Goal: Task Accomplishment & Management: Complete application form

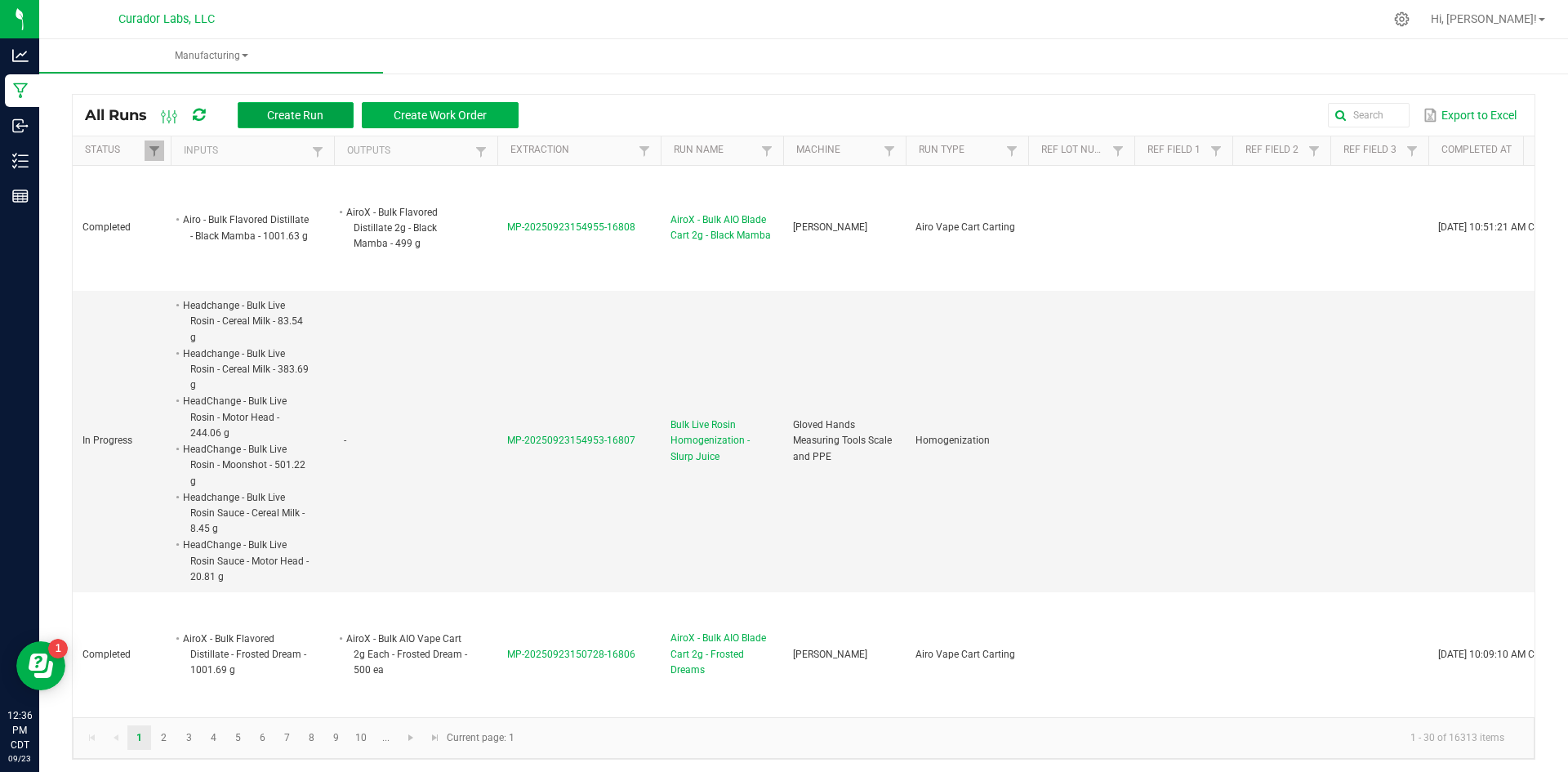
click at [307, 112] on span "Create Run" at bounding box center [295, 115] width 56 height 13
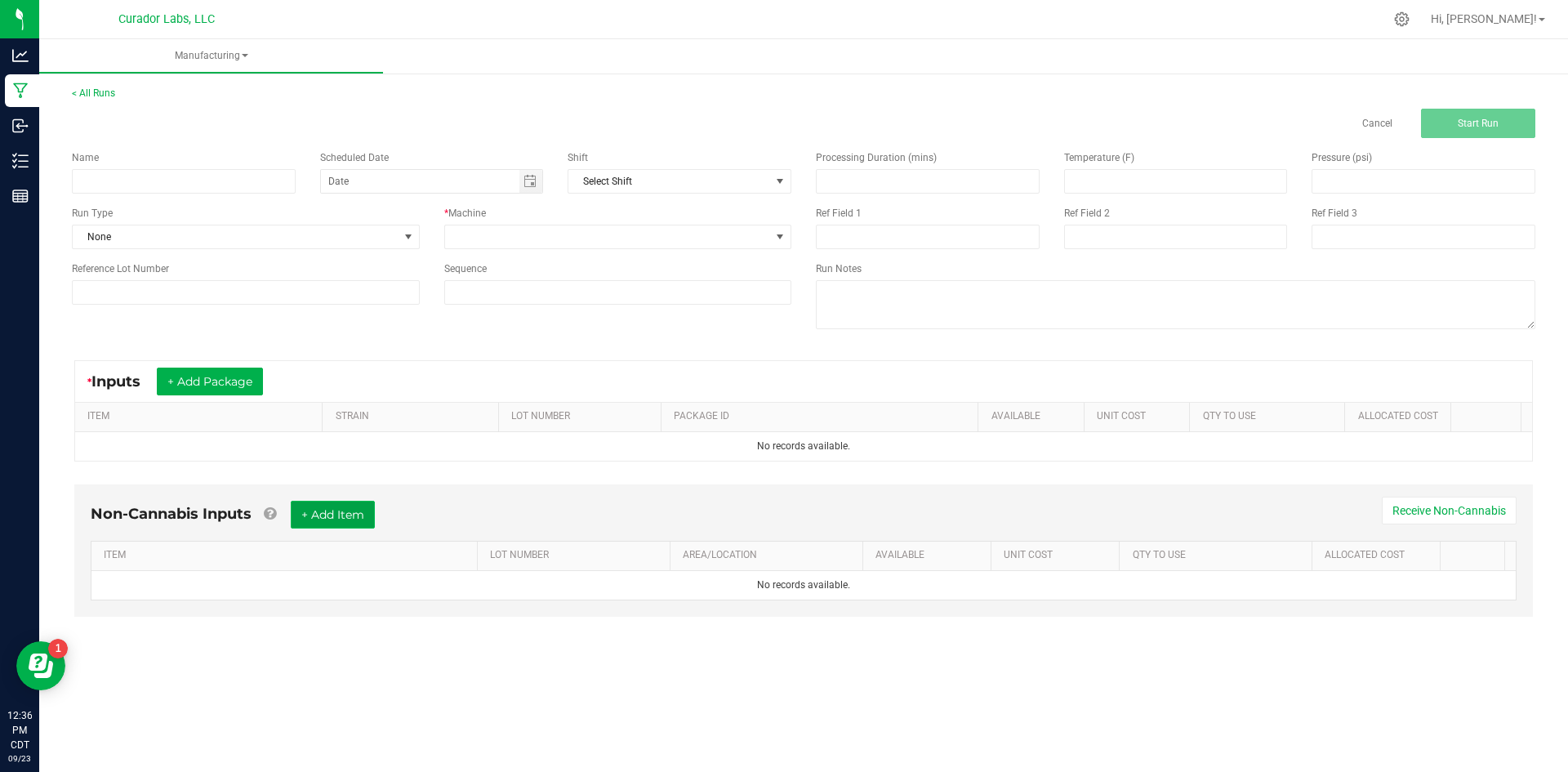
click at [352, 509] on button "+ Add Item" at bounding box center [333, 514] width 84 height 28
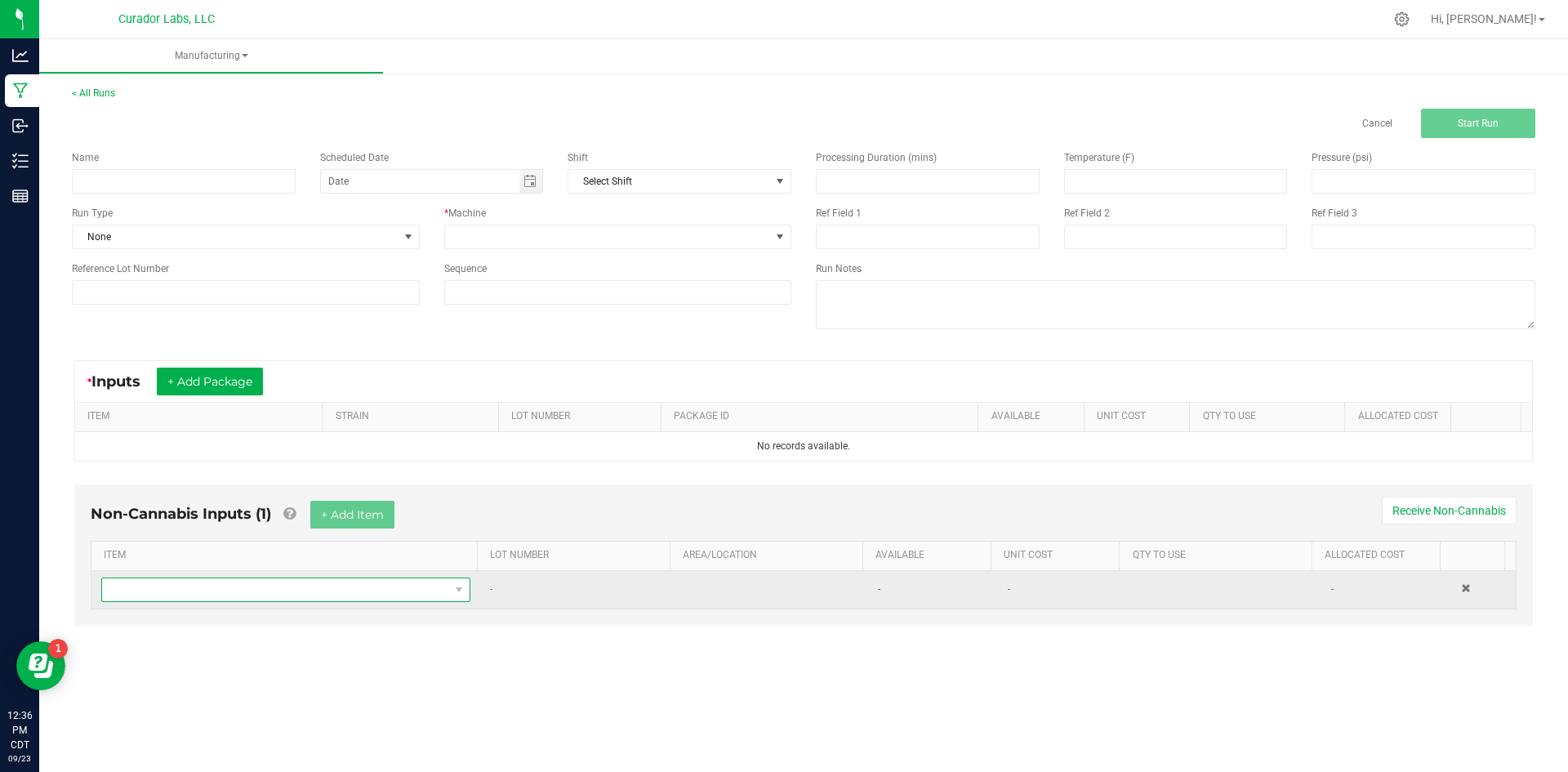
click at [314, 590] on span "NO DATA FOUND" at bounding box center [276, 589] width 347 height 23
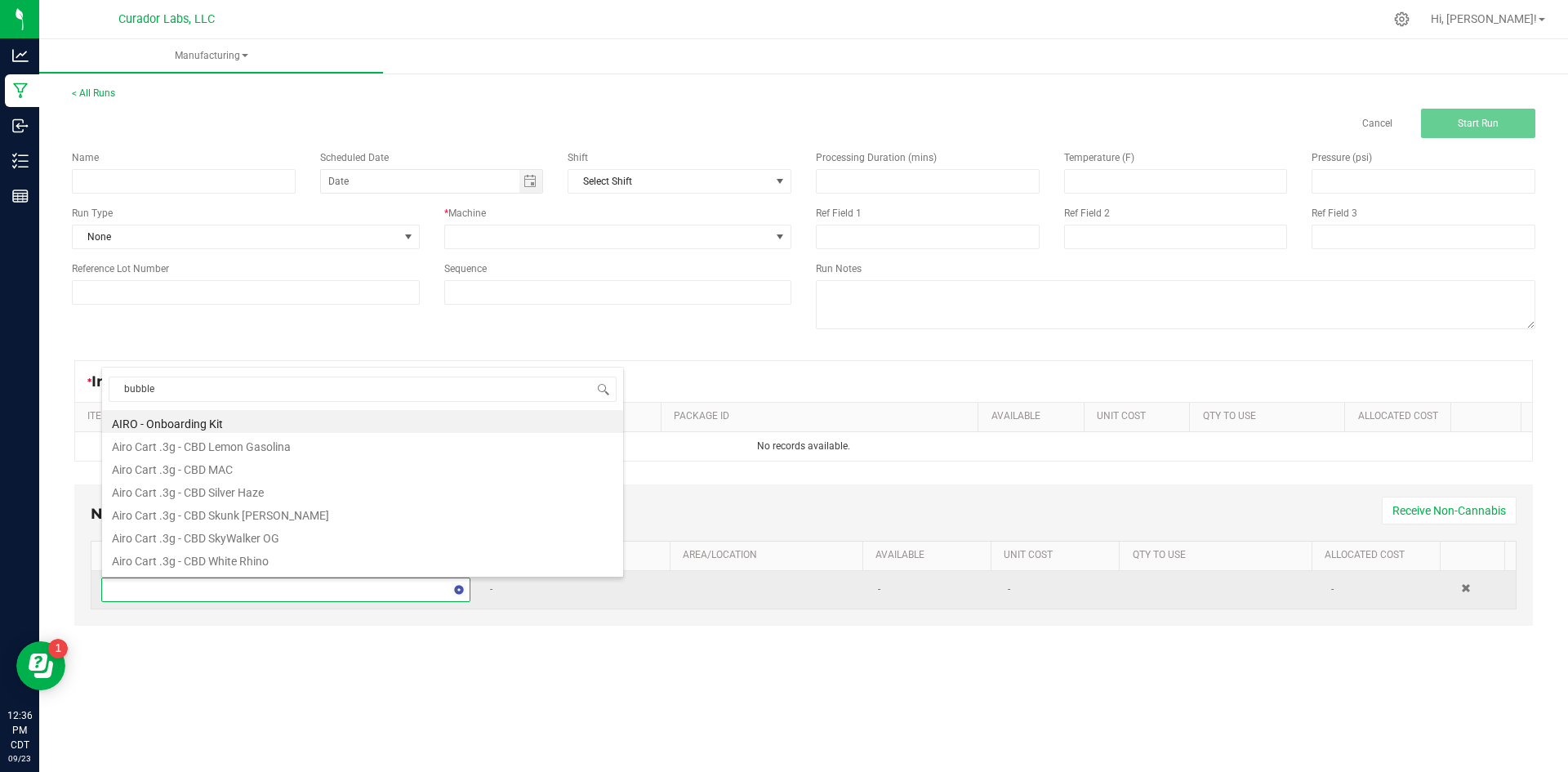
type input "bubbles"
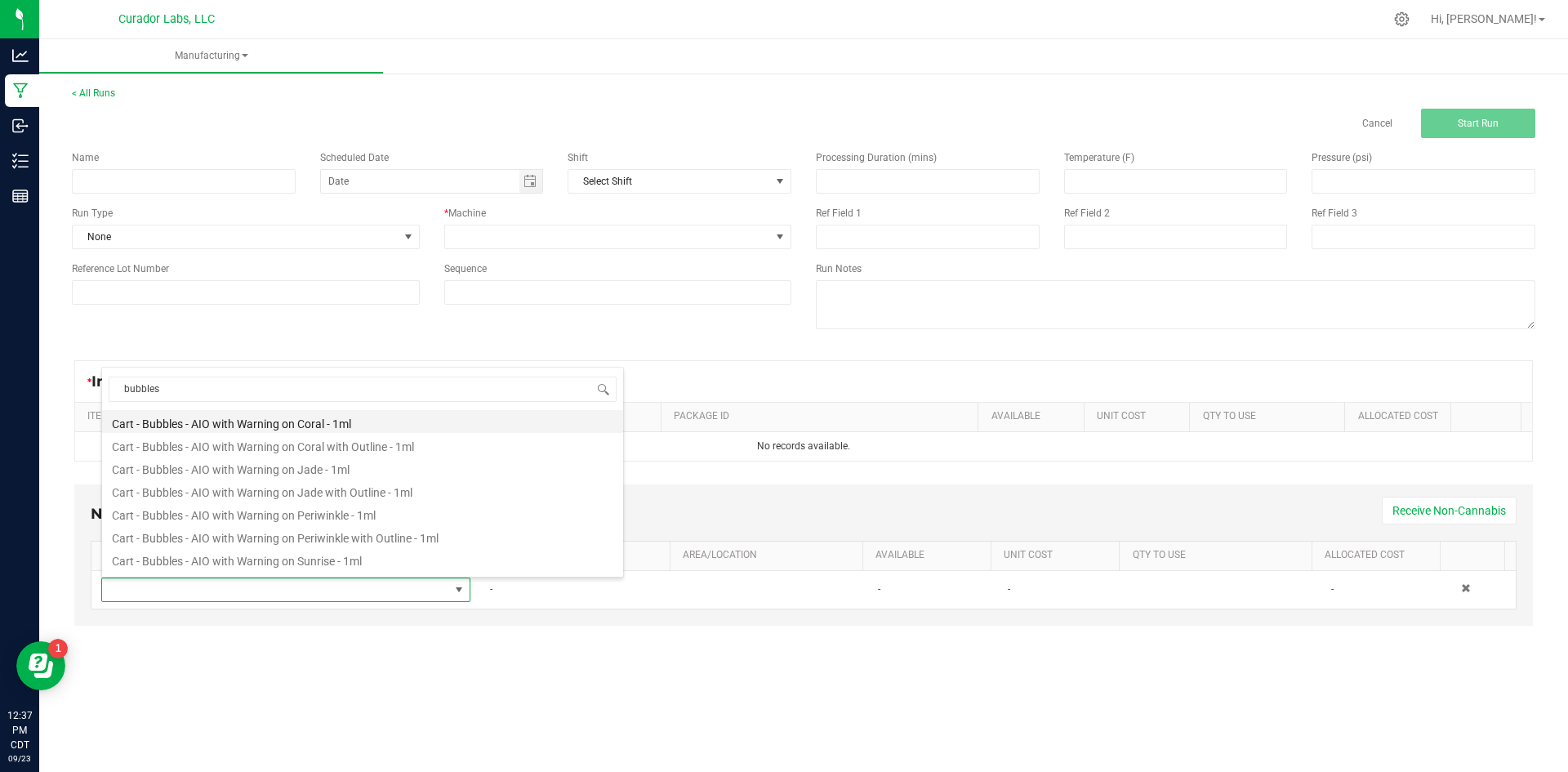
click at [207, 420] on li "Cart - Bubbles - AIO with Warning on Coral - 1ml" at bounding box center [363, 421] width 521 height 23
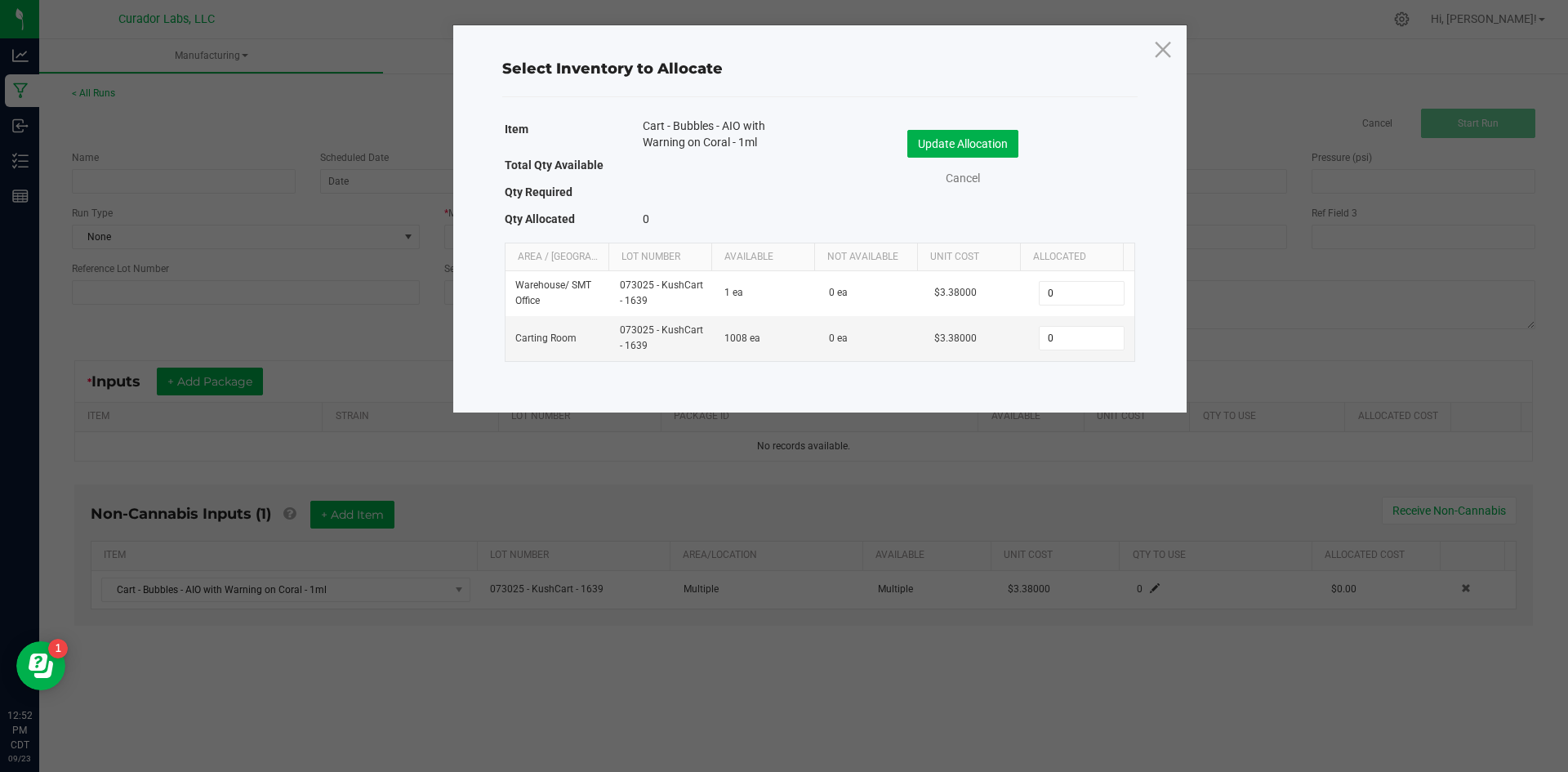
drag, startPoint x: 512, startPoint y: 370, endPoint x: 510, endPoint y: 457, distance: 87.0
click at [512, 409] on div "Select Inventory to Allocate Item Cart - Bubbles - AIO with Warning on Coral - …" at bounding box center [820, 219] width 734 height 387
click at [1157, 62] on icon at bounding box center [1163, 49] width 22 height 39
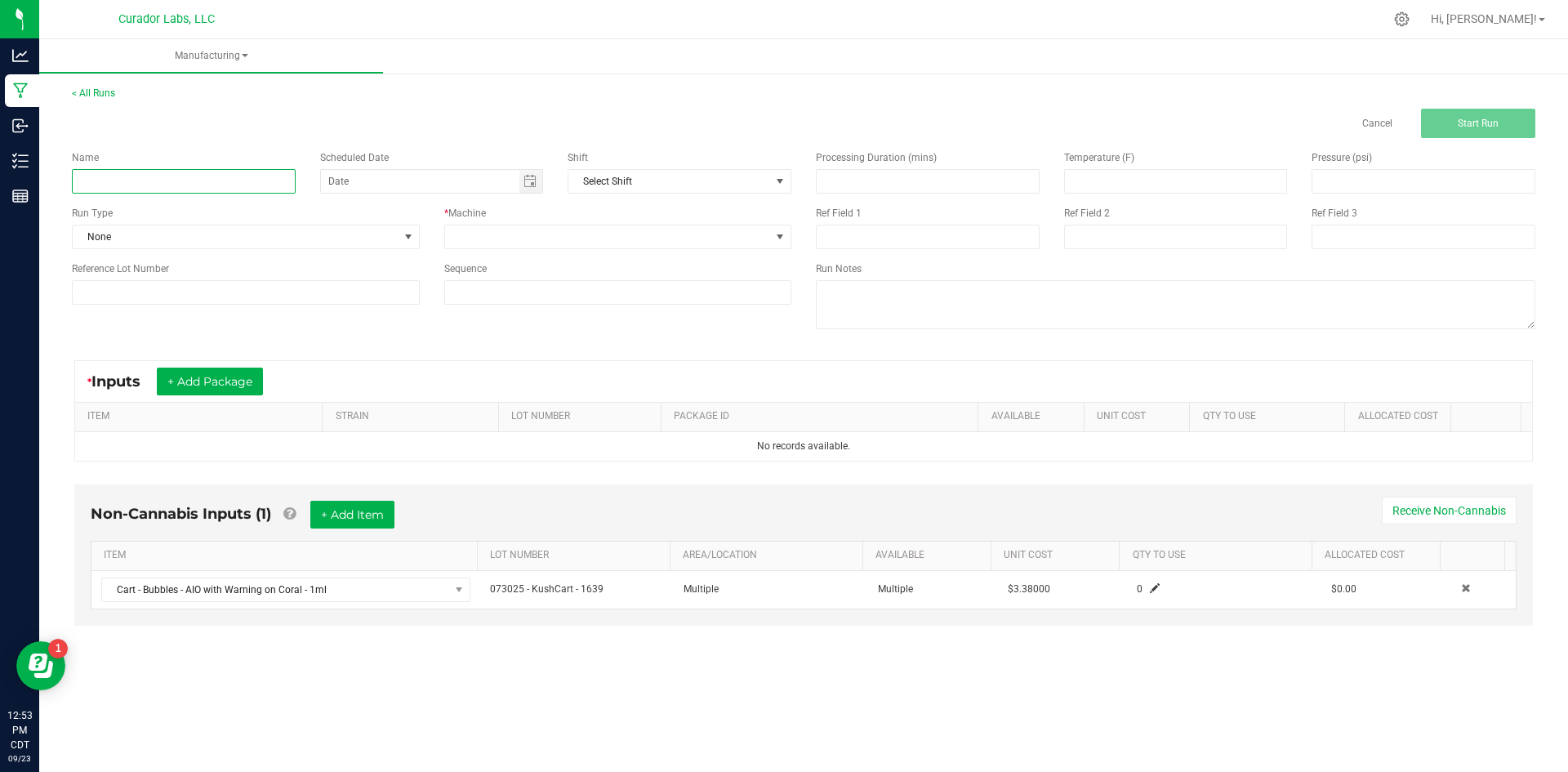
click at [191, 172] on input at bounding box center [183, 181] width 224 height 25
drag, startPoint x: 291, startPoint y: 180, endPoint x: 66, endPoint y: 174, distance: 225.1
click at [66, 174] on div "Name AiroX - Bulk AIO Blade Cart 2g - Frosted Dreams" at bounding box center [184, 172] width 249 height 43
type input "Bubbles - Bulk AIO Cart 1g - Tiger's Blood"
click at [184, 229] on span "None" at bounding box center [235, 237] width 326 height 23
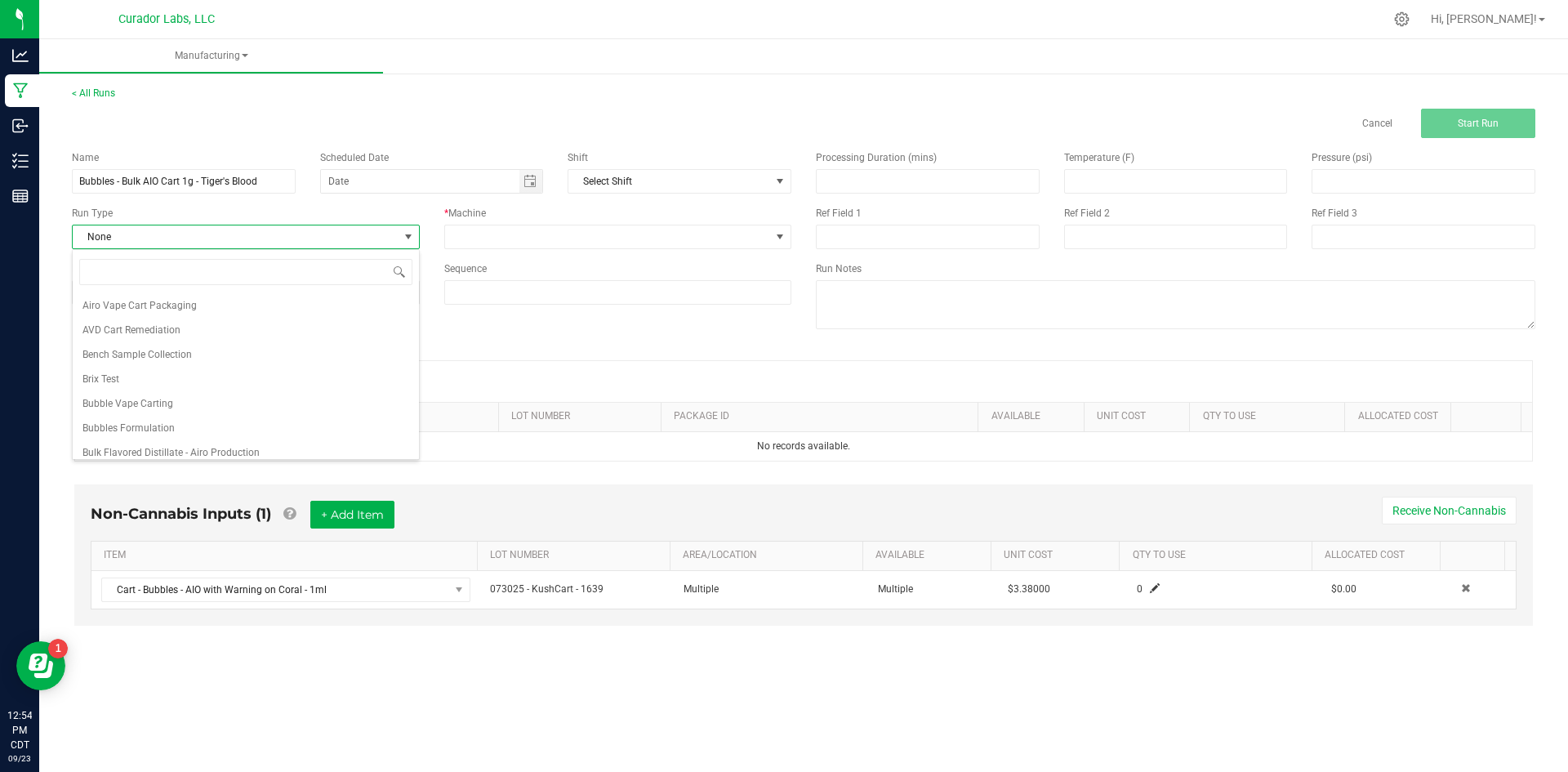
scroll to position [163, 0]
click at [146, 365] on span "Bubble Vape Carting" at bounding box center [128, 362] width 90 height 16
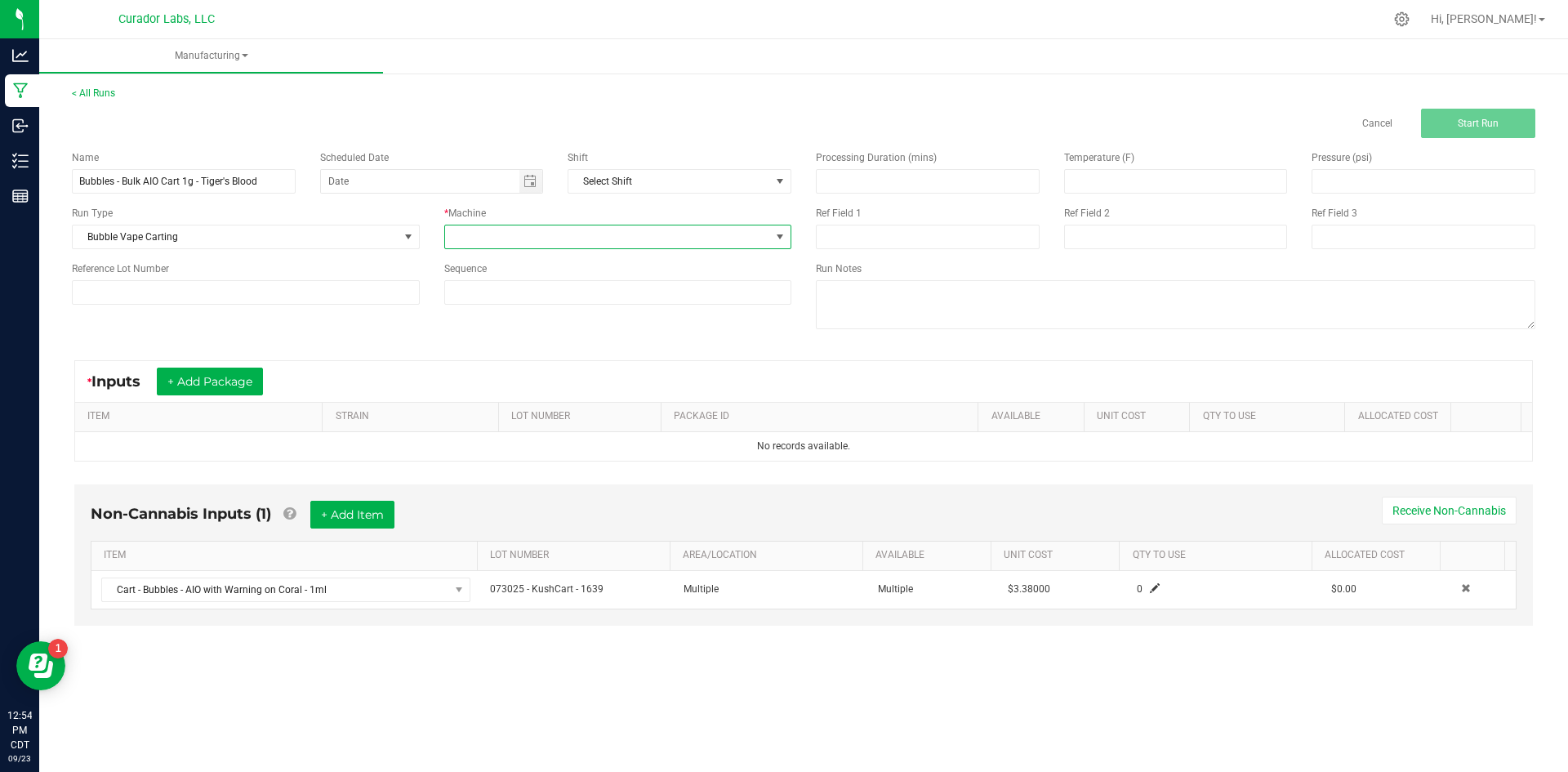
click at [502, 237] on span at bounding box center [608, 237] width 326 height 23
click at [477, 342] on li "[PERSON_NAME]" at bounding box center [618, 331] width 346 height 28
click at [532, 285] on input at bounding box center [618, 292] width 346 height 23
type input "5"
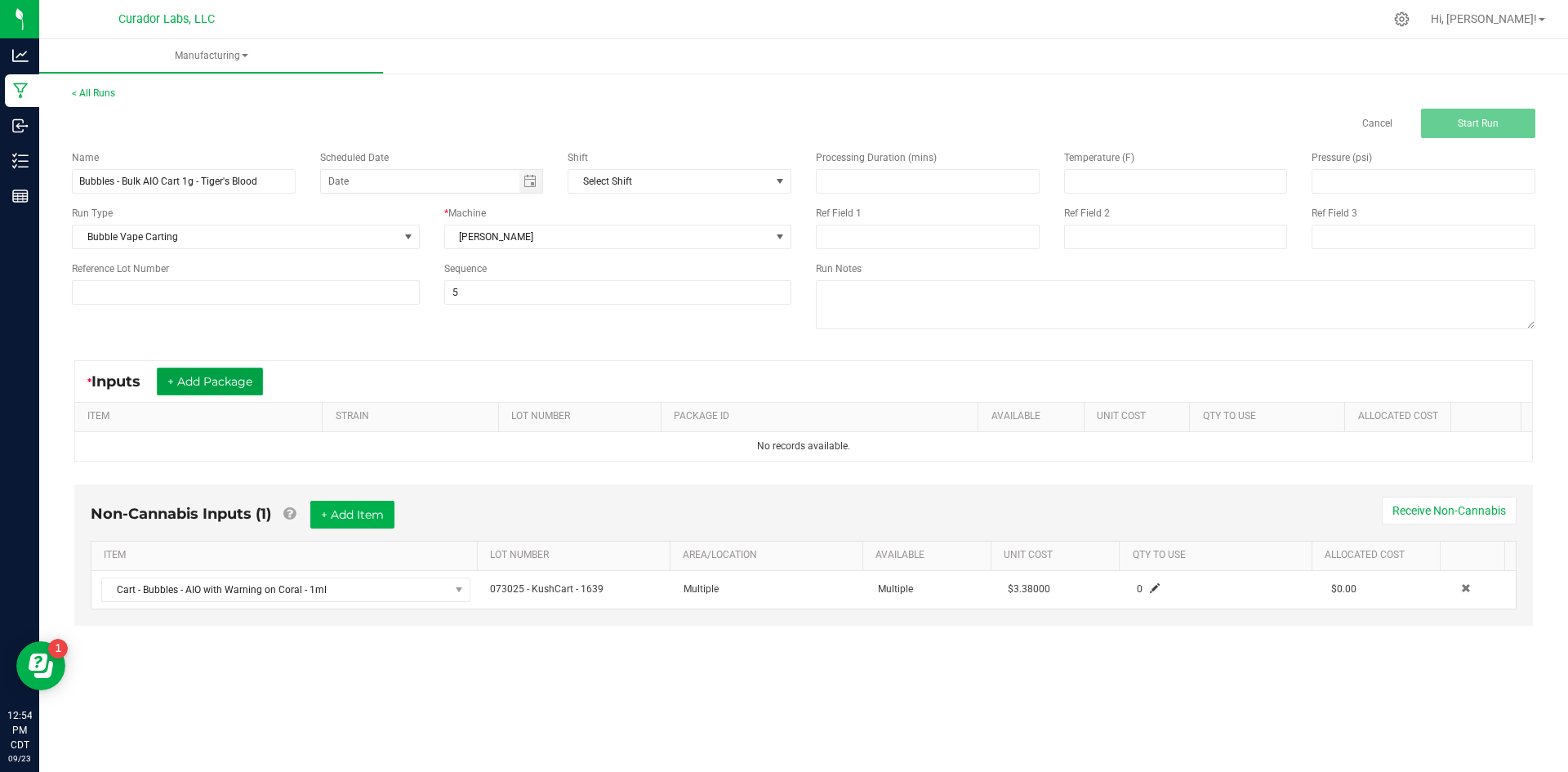
click at [211, 380] on button "+ Add Package" at bounding box center [209, 381] width 106 height 28
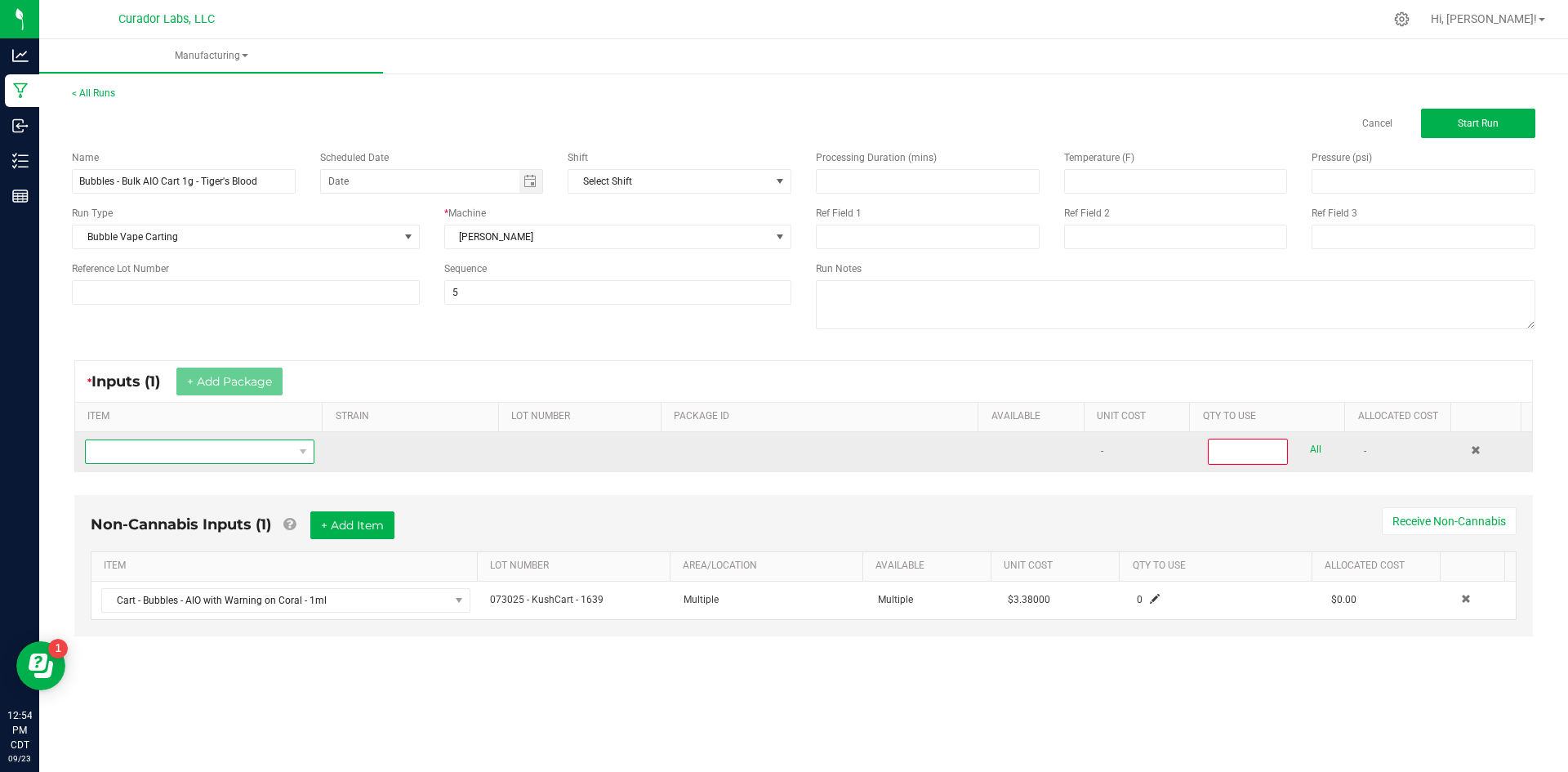
click at [215, 450] on span "NO DATA FOUND" at bounding box center [190, 451] width 208 height 23
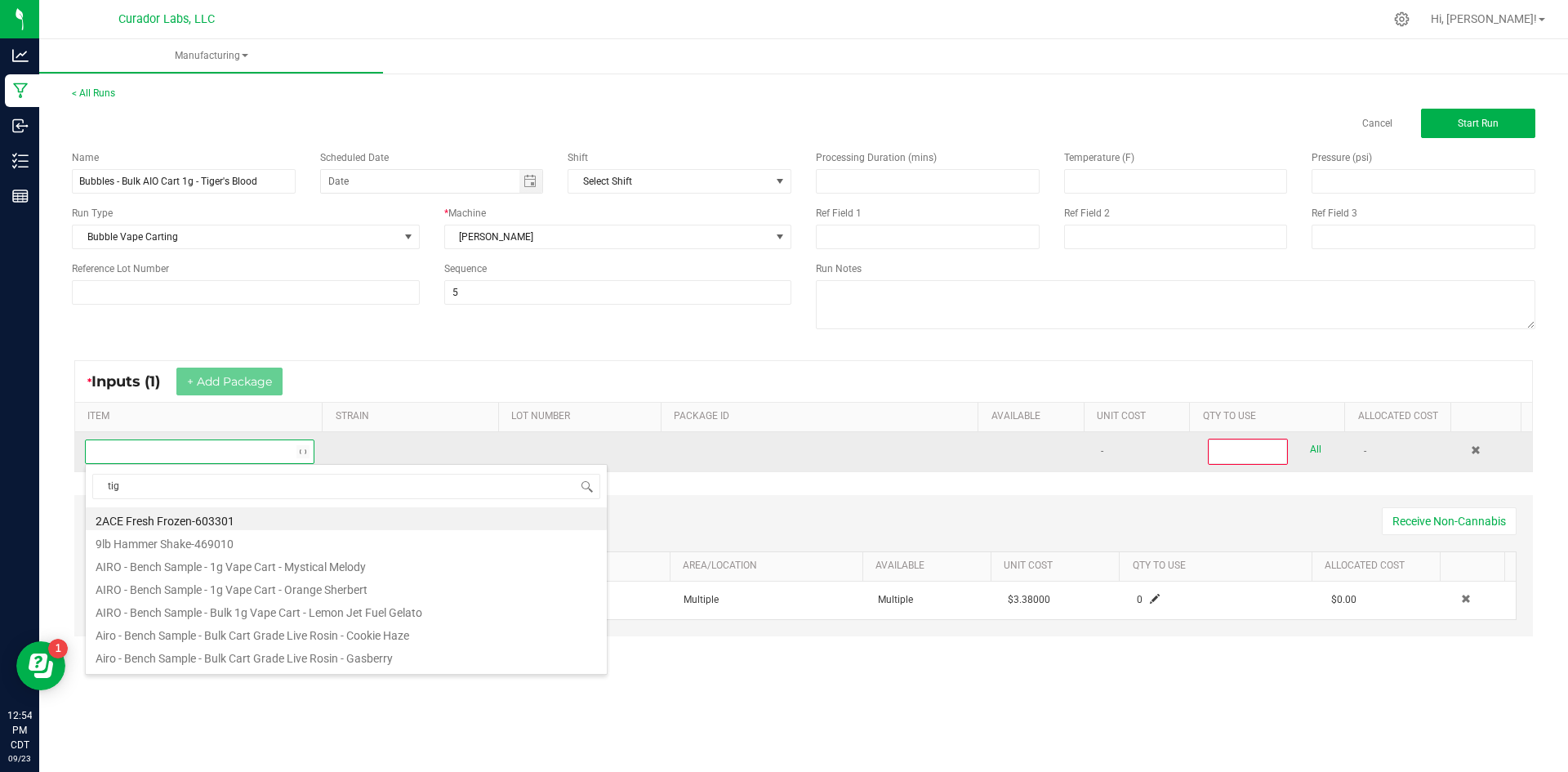
scroll to position [25, 226]
type input "tiger"
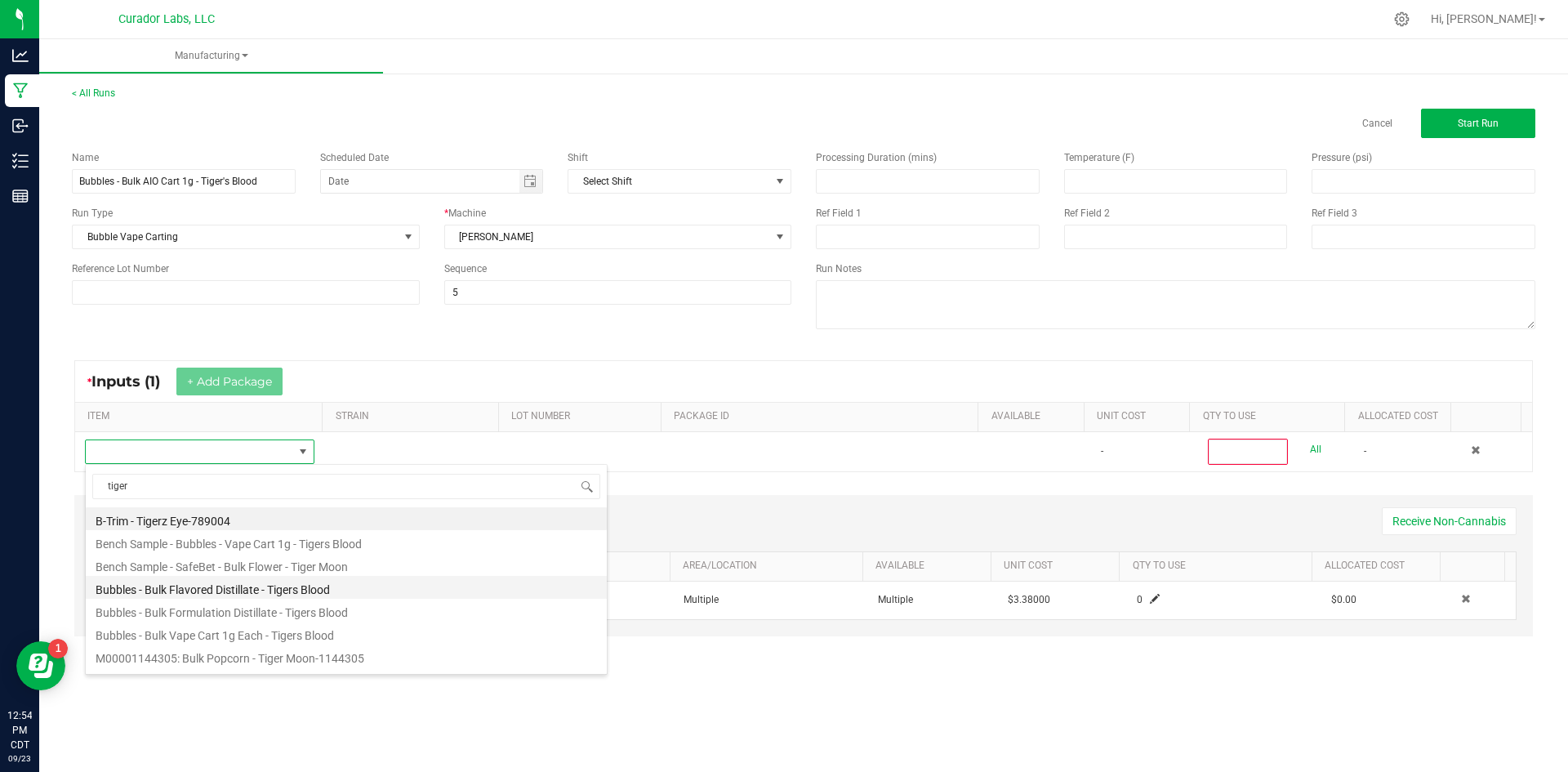
click at [192, 588] on li "Bubbles - Bulk Flavored Distillate - Tigers Blood" at bounding box center [346, 586] width 521 height 23
type input "0"
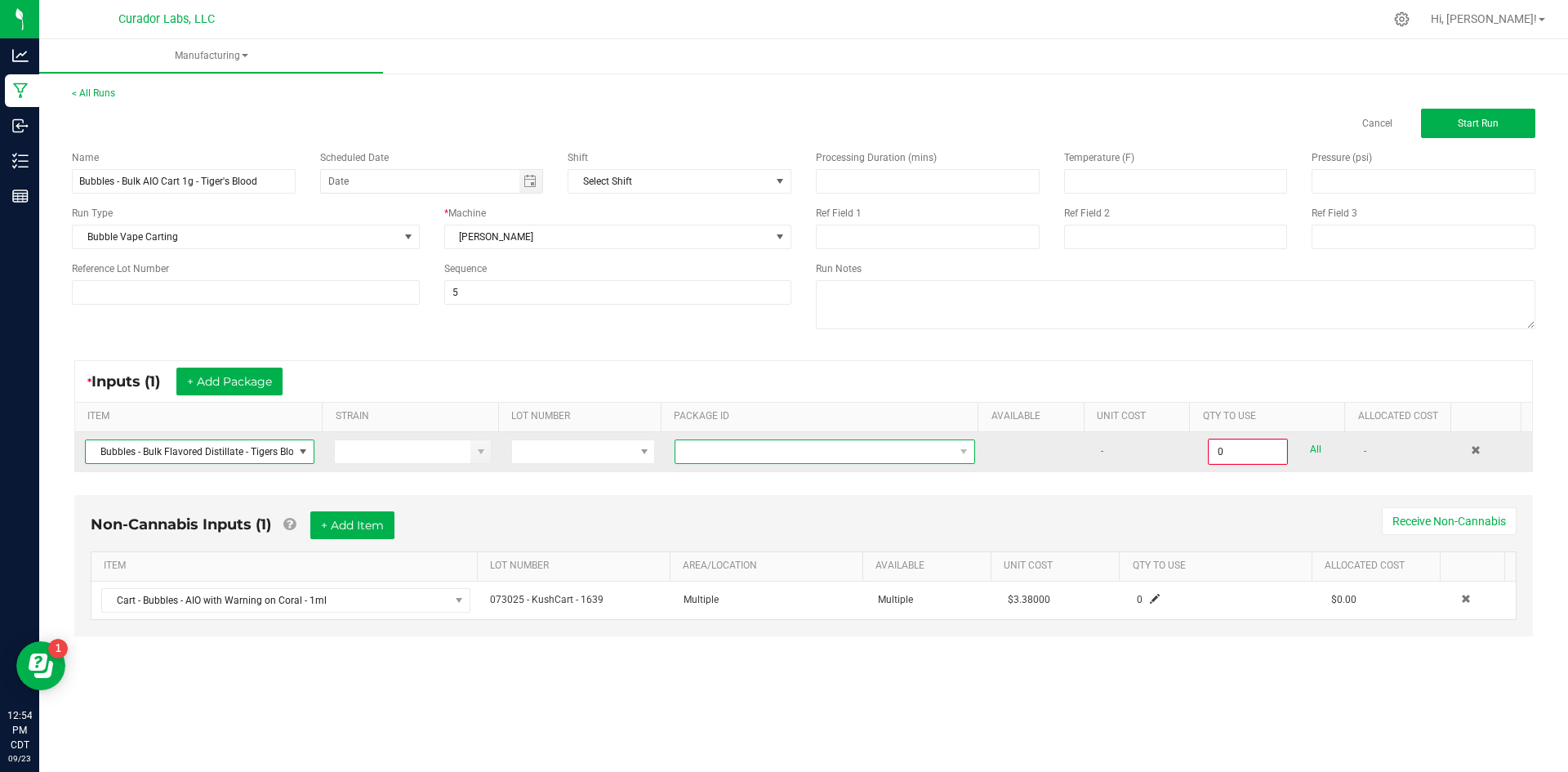
click at [744, 458] on span "NO DATA FOUND" at bounding box center [814, 451] width 278 height 23
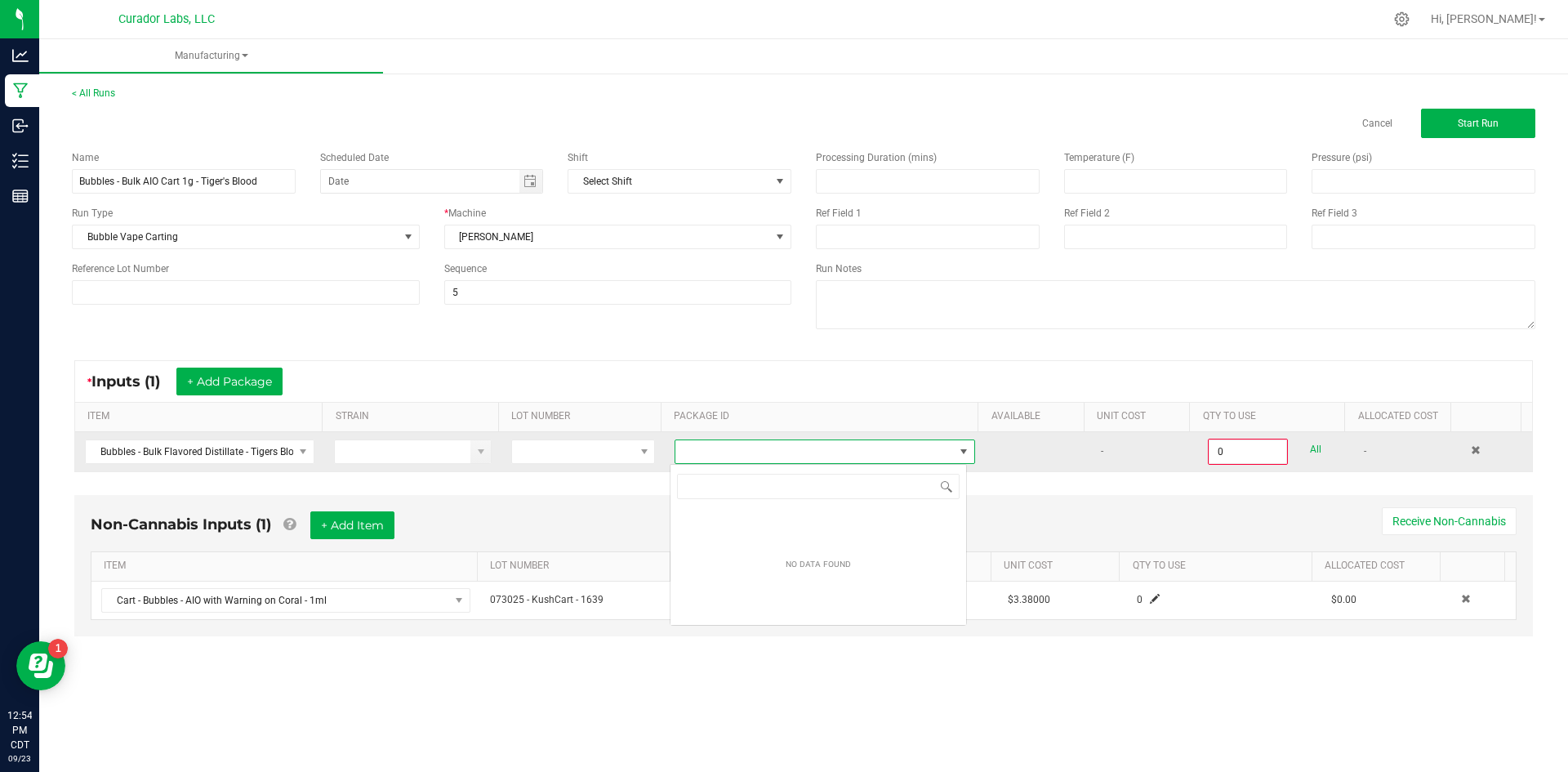
scroll to position [25, 298]
click at [734, 454] on span "NO DATA FOUND" at bounding box center [814, 451] width 278 height 23
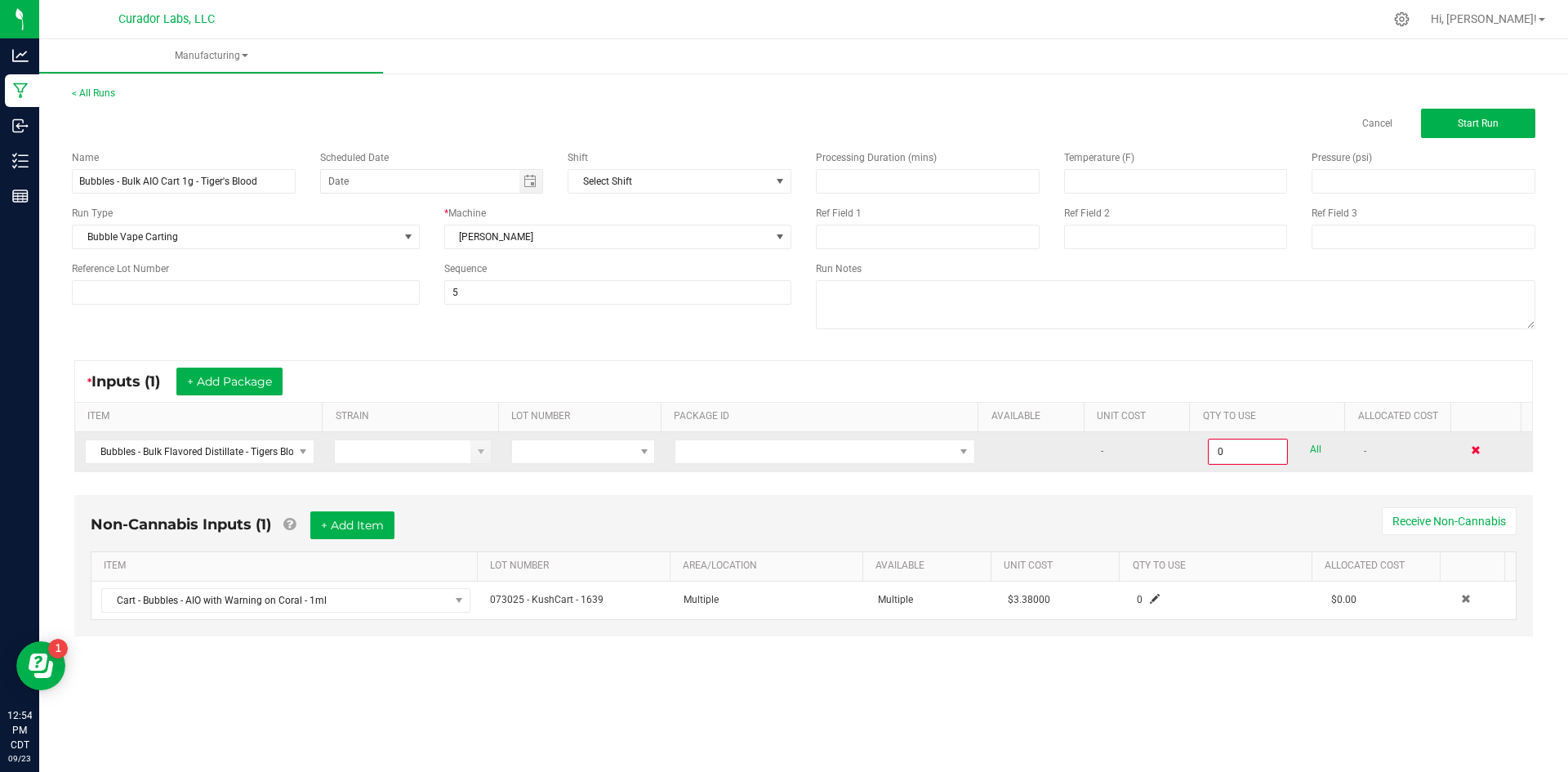
click at [1471, 449] on span at bounding box center [1476, 450] width 10 height 10
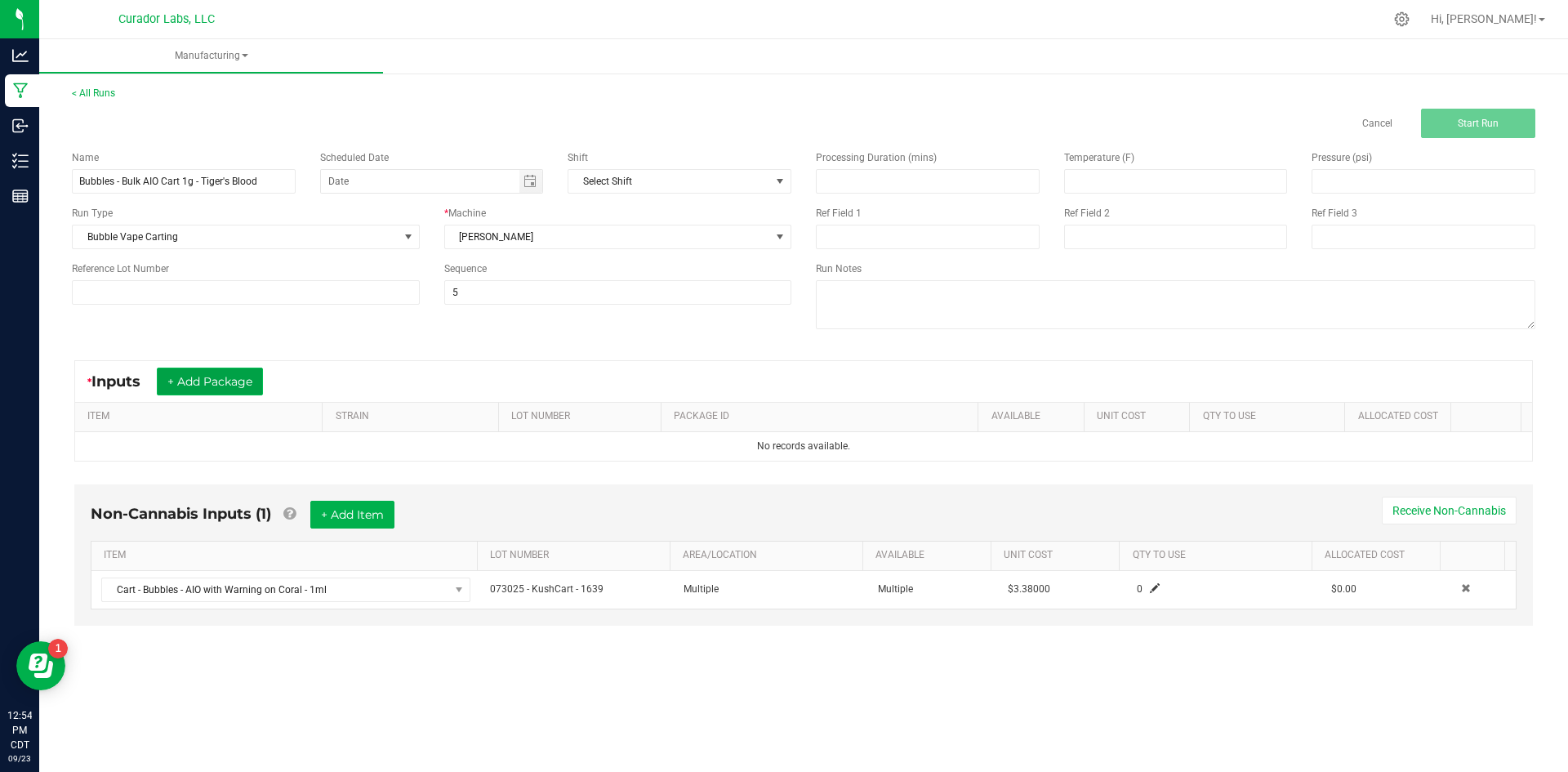
click at [232, 383] on button "+ Add Package" at bounding box center [209, 381] width 106 height 28
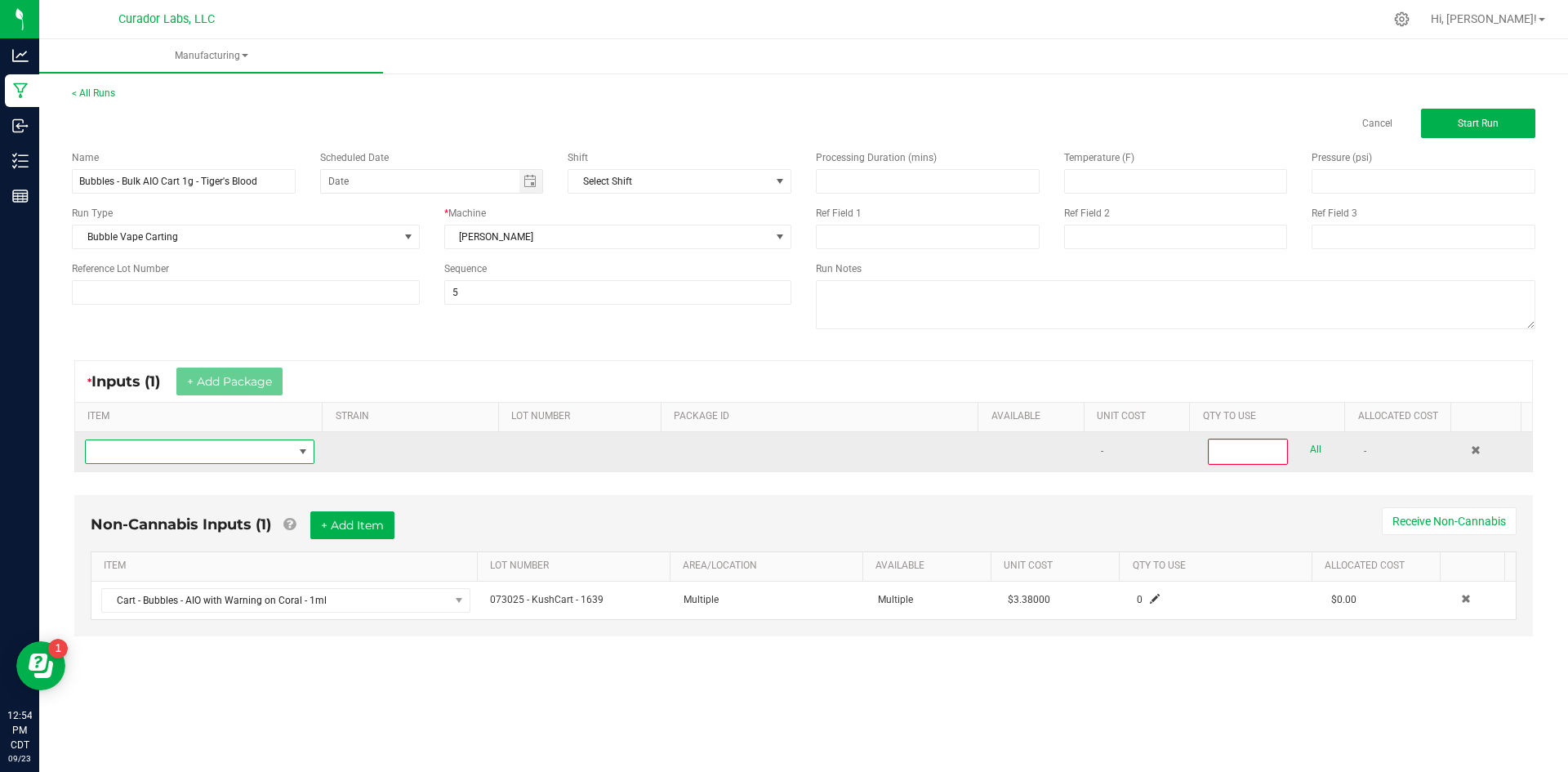
click at [224, 455] on span "NO DATA FOUND" at bounding box center [190, 451] width 208 height 23
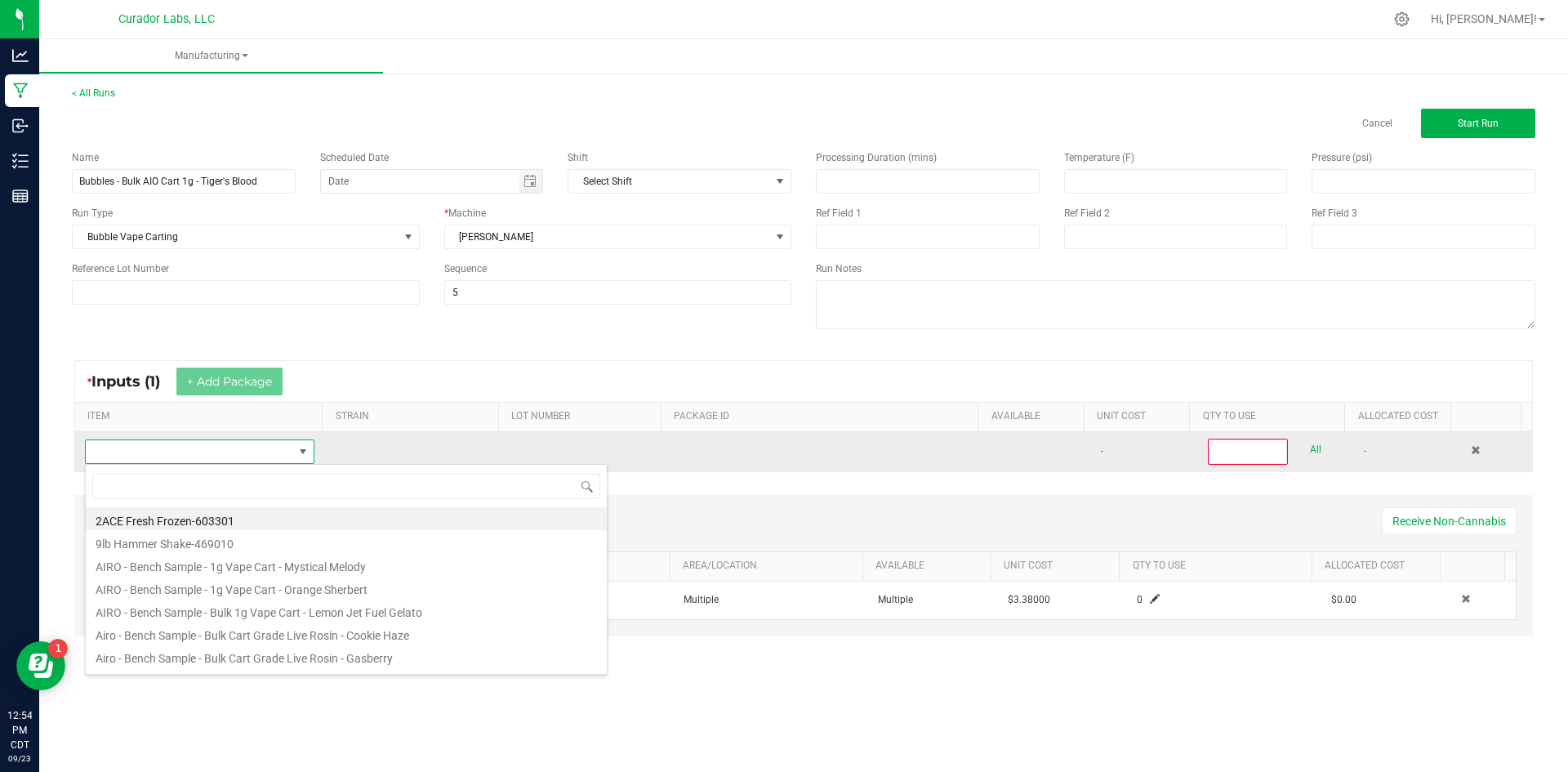
scroll to position [25, 226]
type input "tiger"
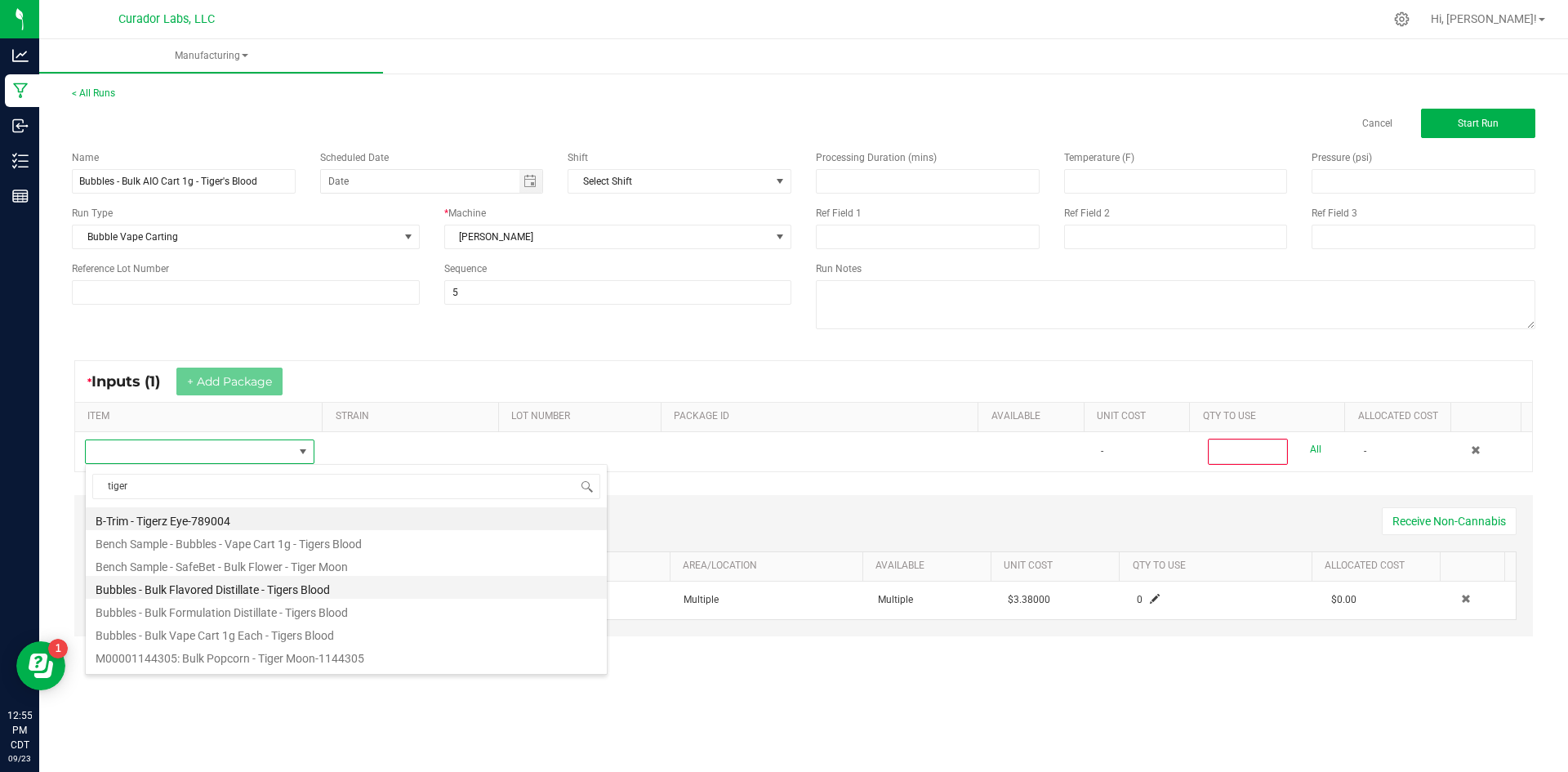
click at [166, 591] on li "Bubbles - Bulk Flavored Distillate - Tigers Blood" at bounding box center [346, 586] width 521 height 23
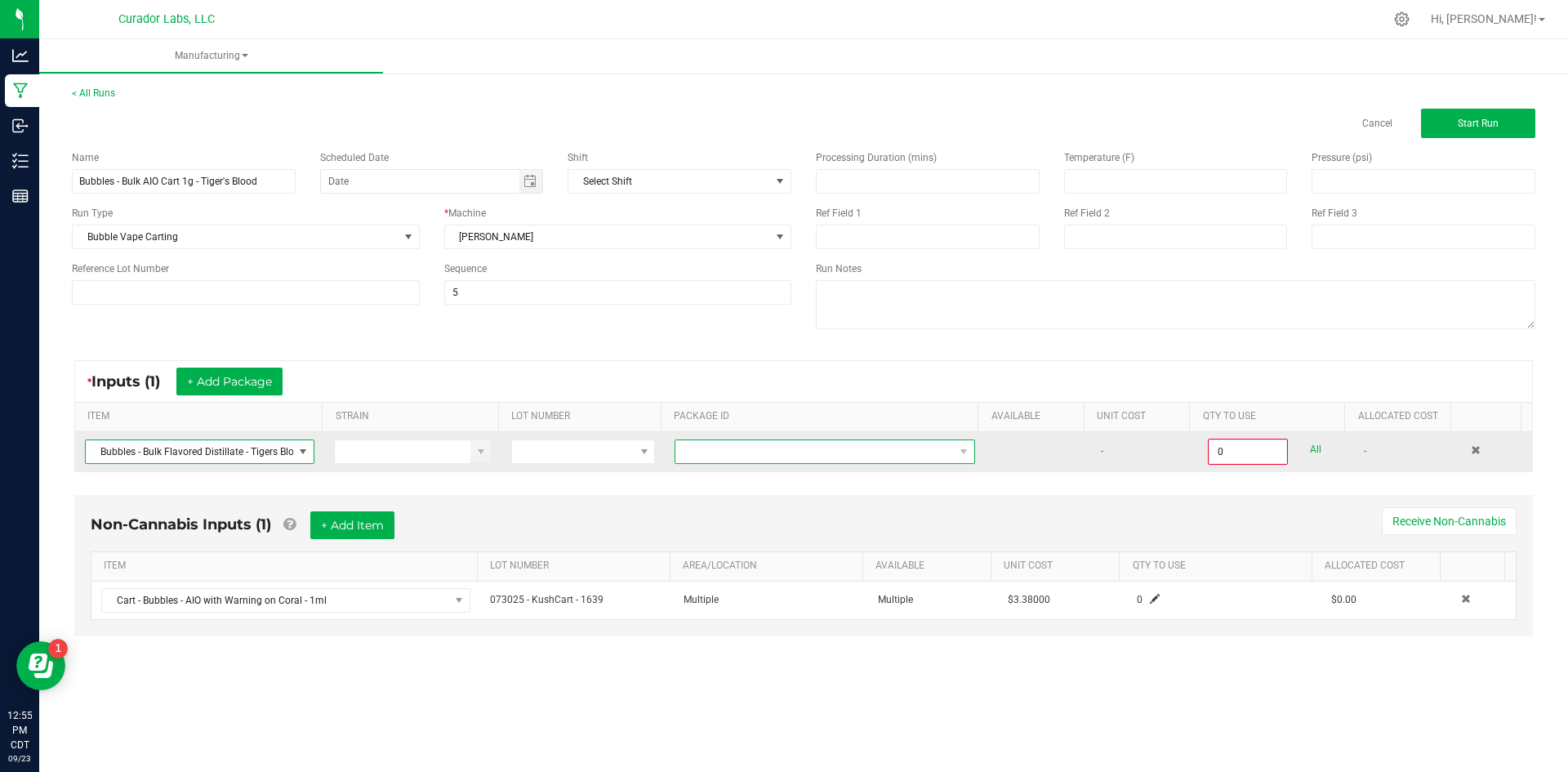
click at [746, 458] on span at bounding box center [814, 451] width 278 height 23
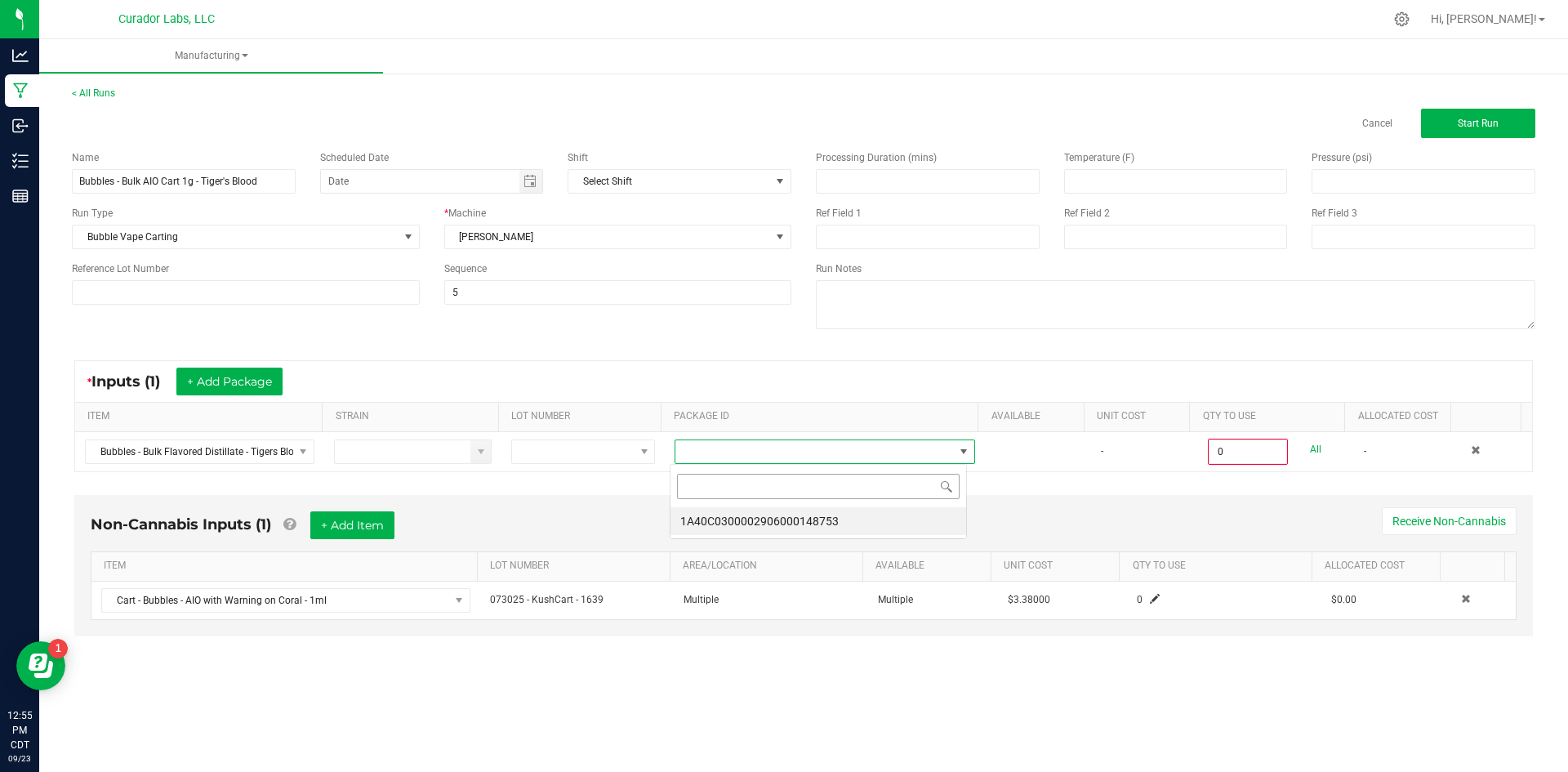
scroll to position [25, 298]
click at [753, 519] on li "1A40C0300002906000148753" at bounding box center [818, 521] width 295 height 28
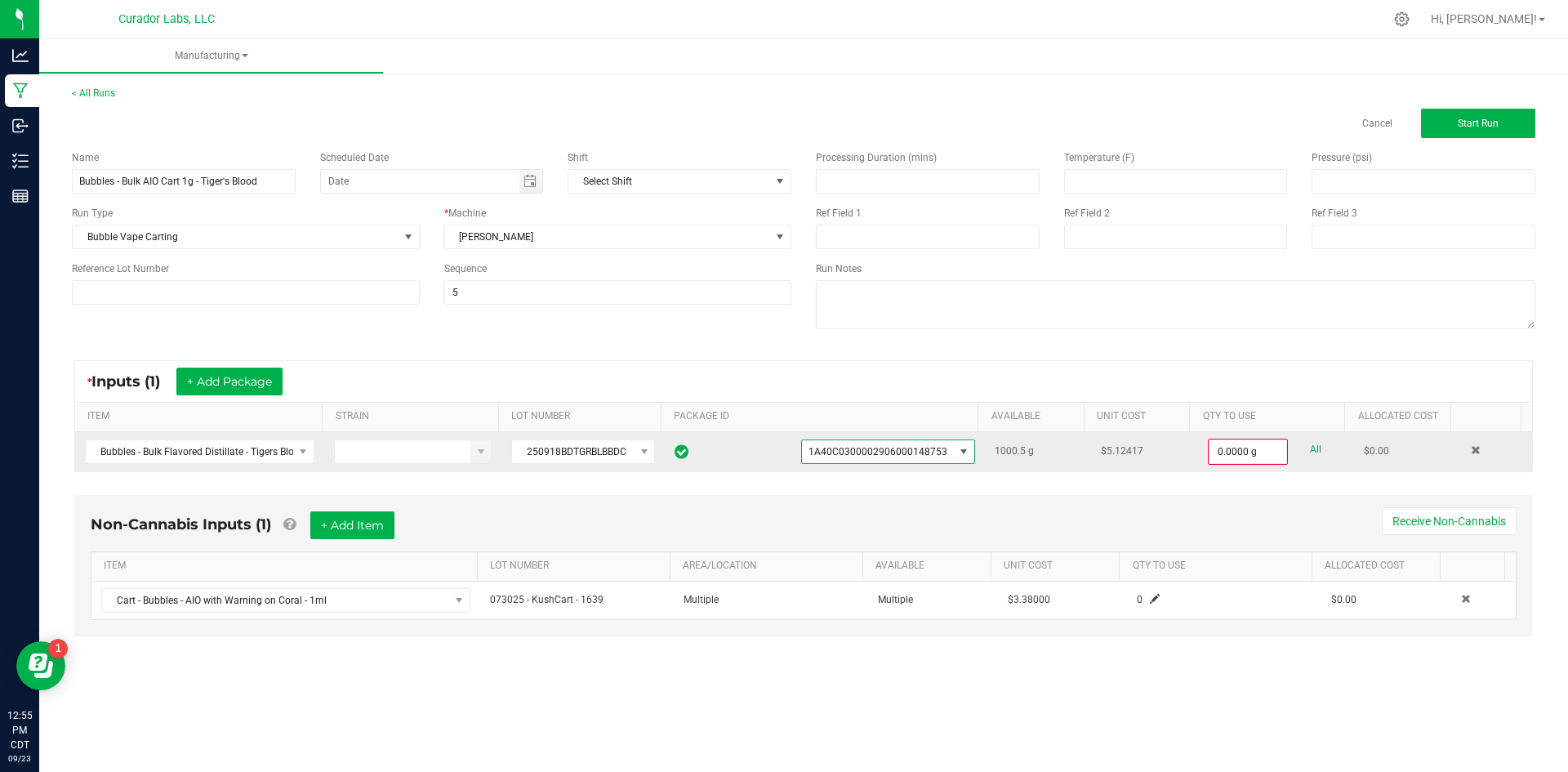
click at [1310, 450] on link "All" at bounding box center [1315, 449] width 11 height 22
type input "1000.5000 g"
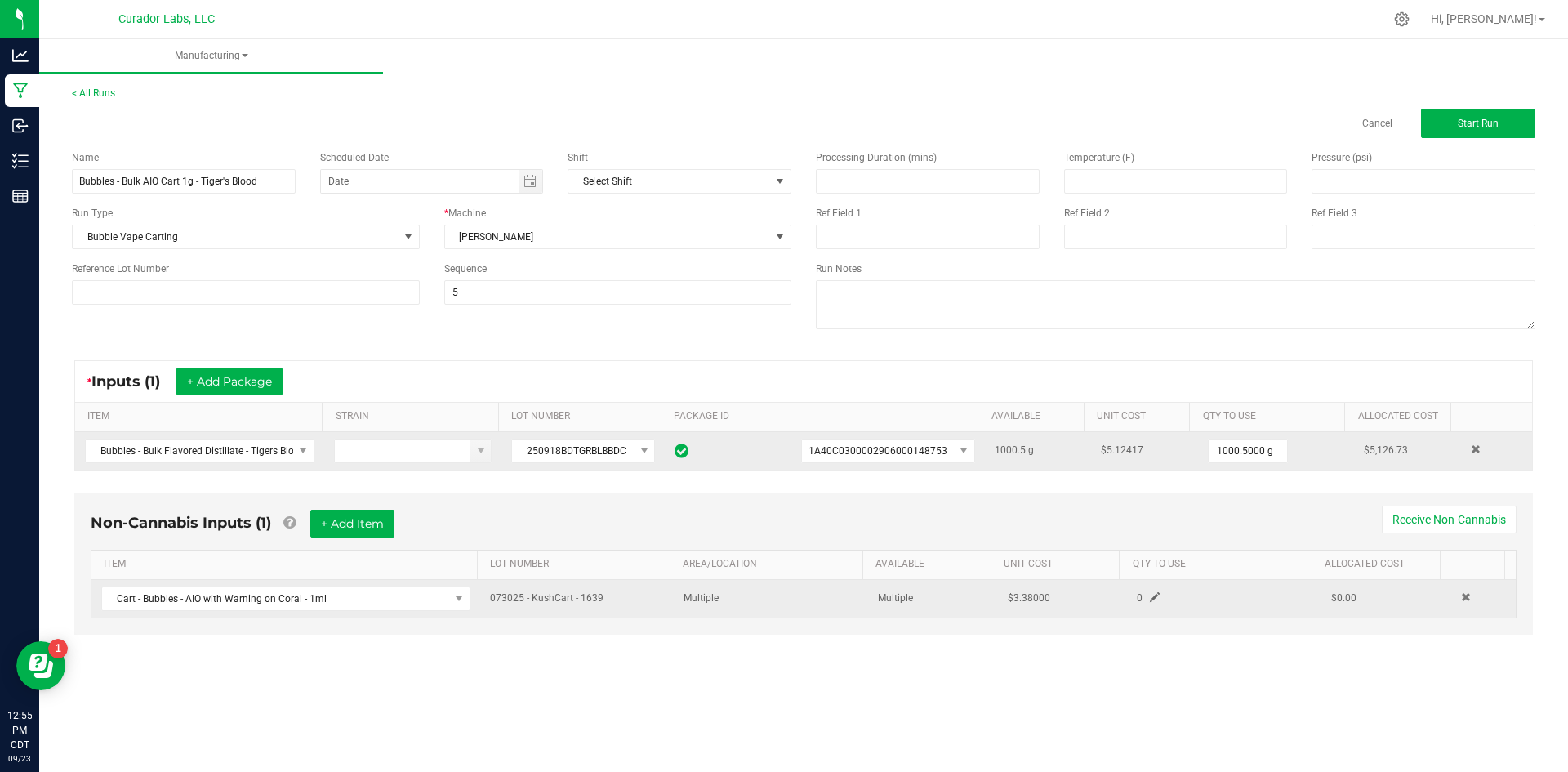
click at [1152, 596] on span at bounding box center [1155, 598] width 10 height 10
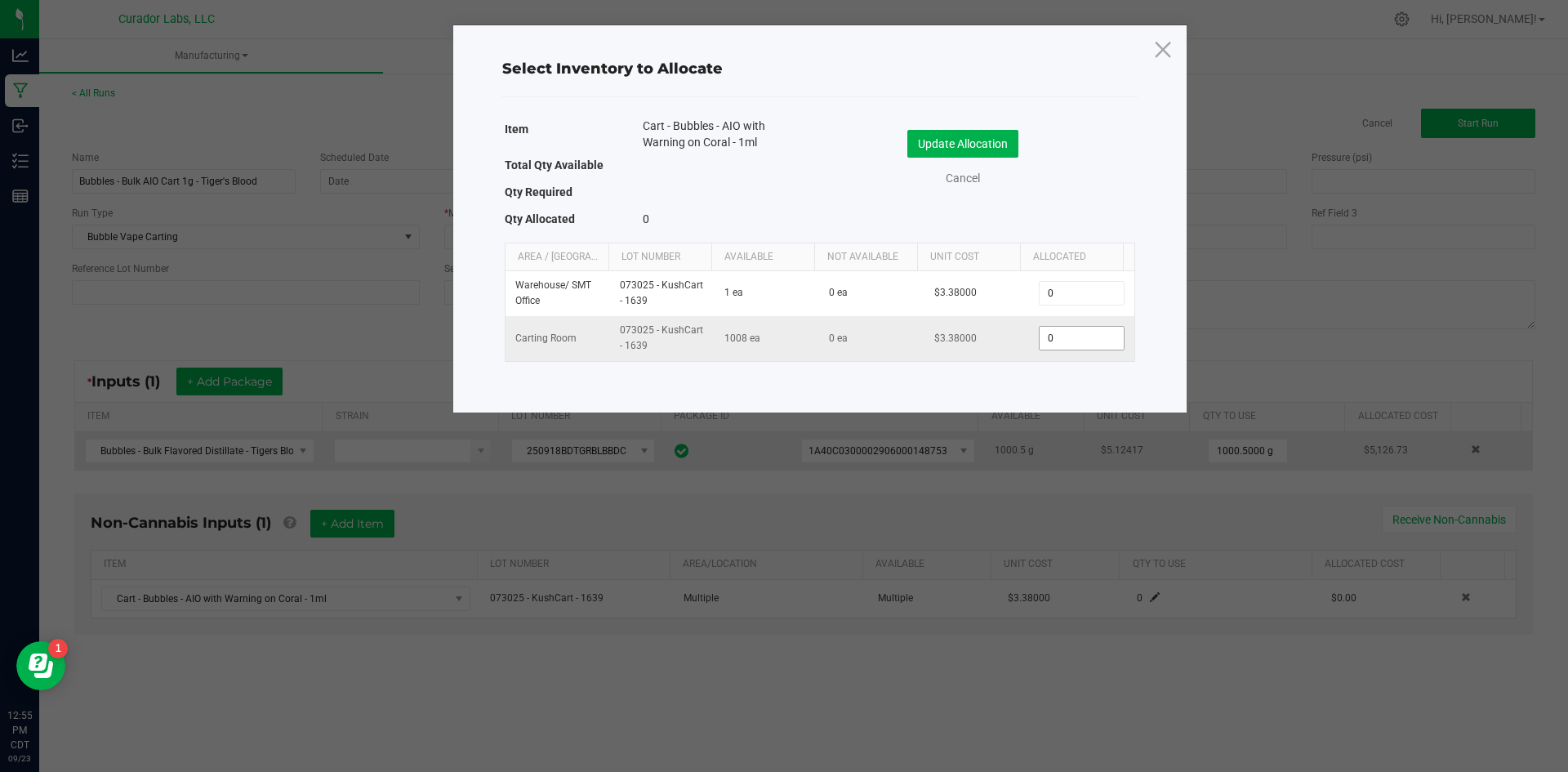
click at [1070, 336] on input "0" at bounding box center [1081, 338] width 83 height 23
type input "1,003"
click at [989, 151] on button "Update Allocation" at bounding box center [963, 144] width 111 height 28
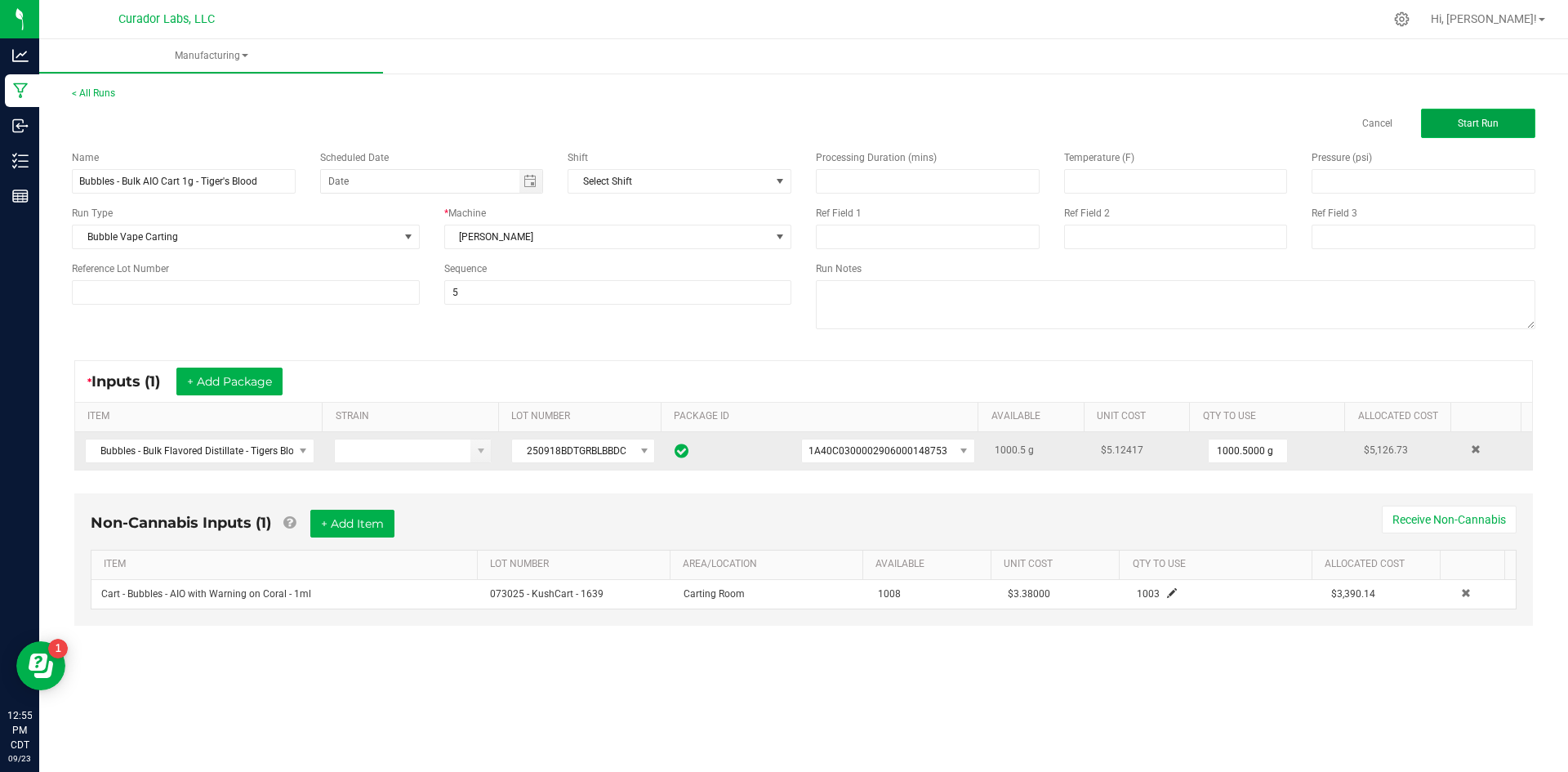
click at [1443, 129] on button "Start Run" at bounding box center [1478, 123] width 114 height 30
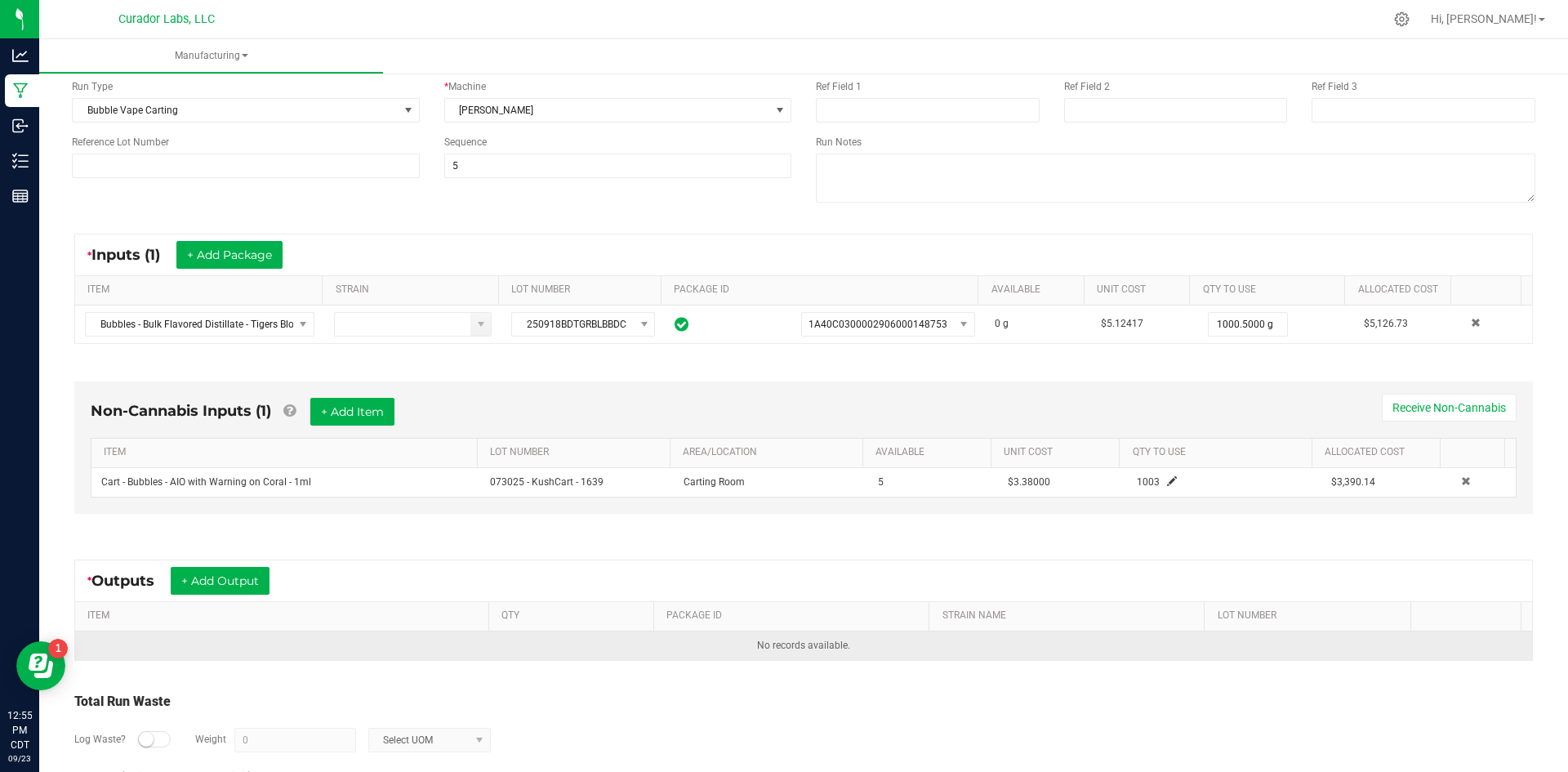
scroll to position [163, 0]
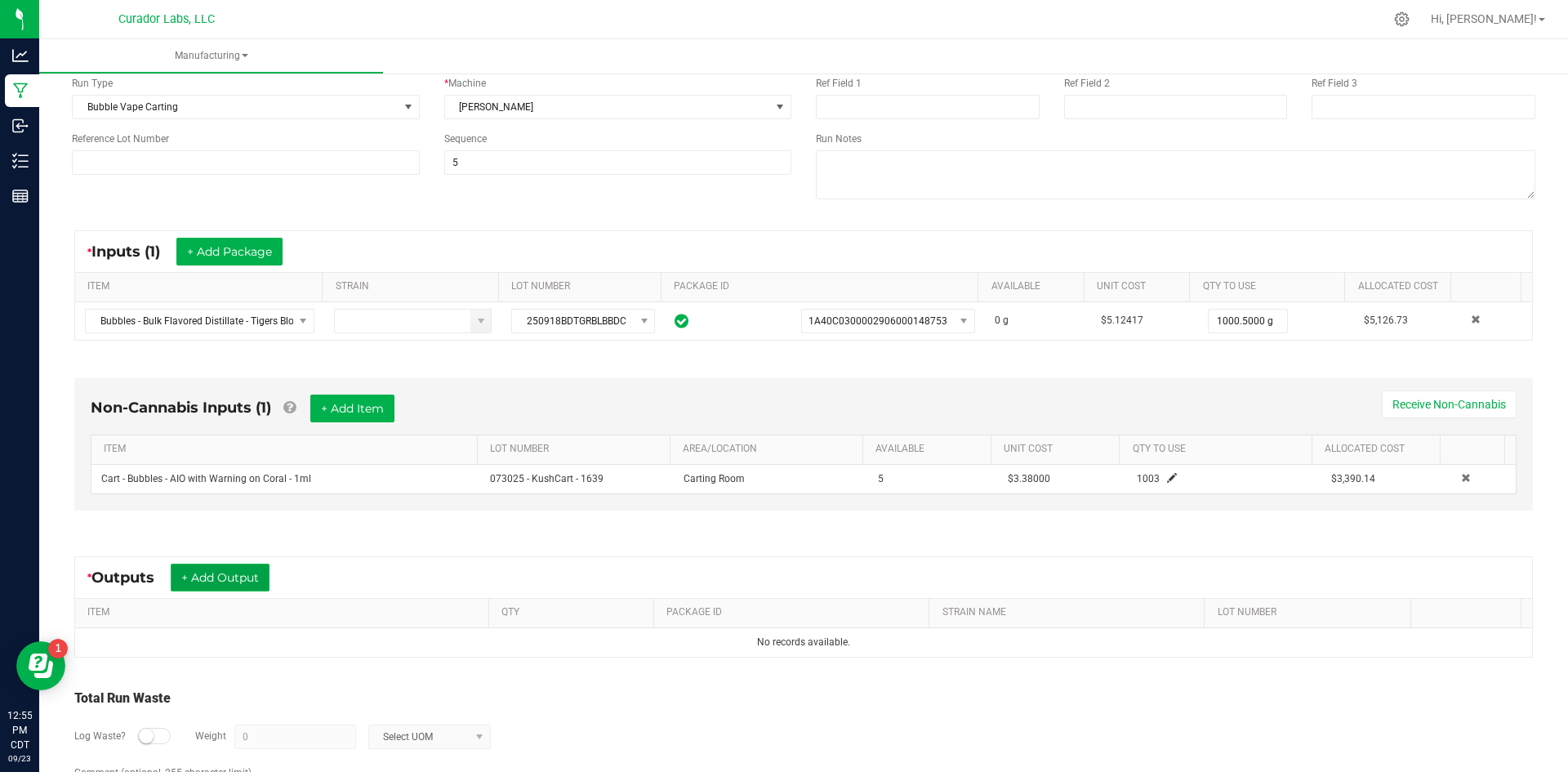
click at [240, 587] on button "+ Add Output" at bounding box center [220, 577] width 99 height 28
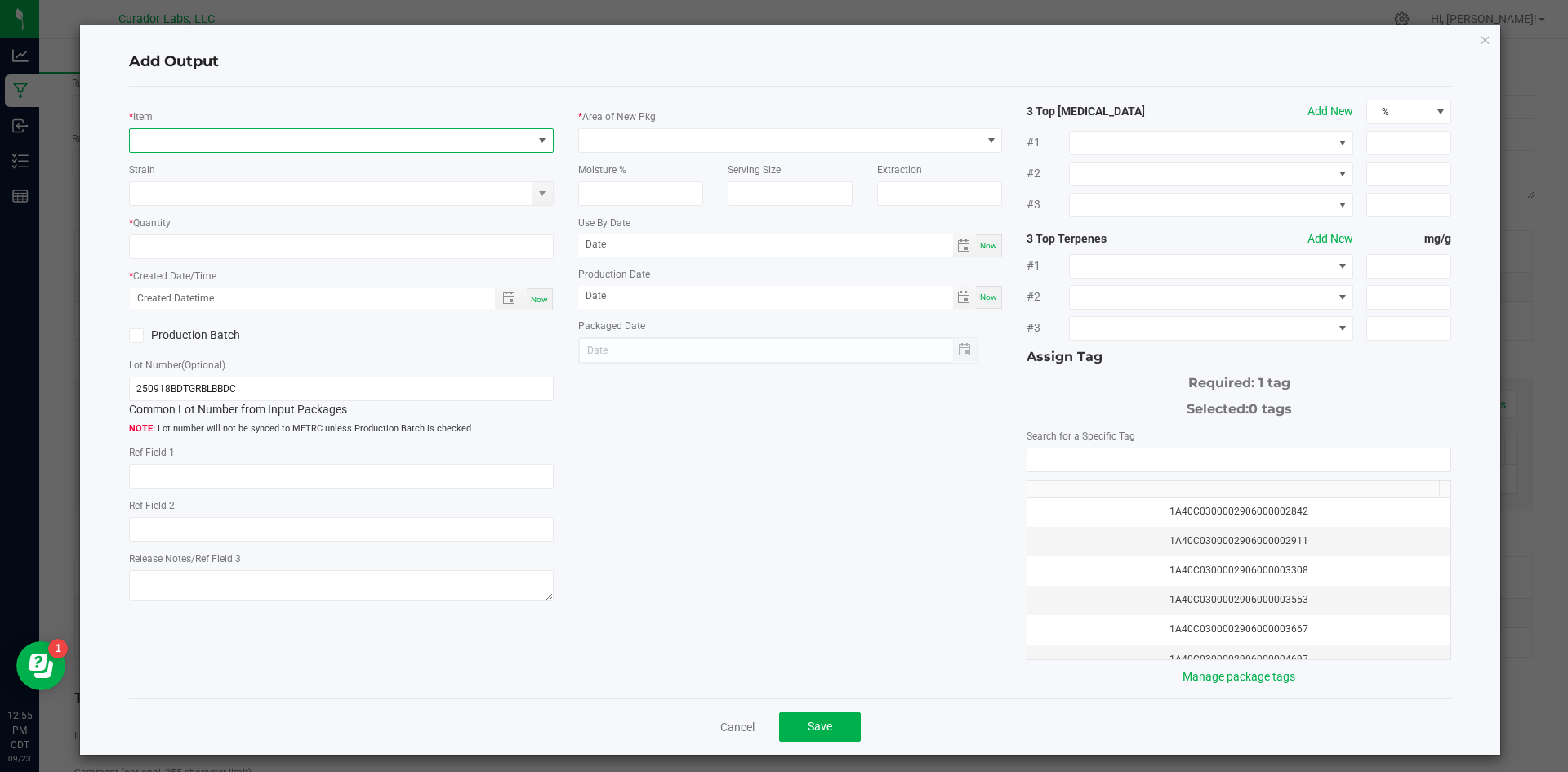
click at [267, 149] on span "NO DATA FOUND" at bounding box center [331, 140] width 403 height 23
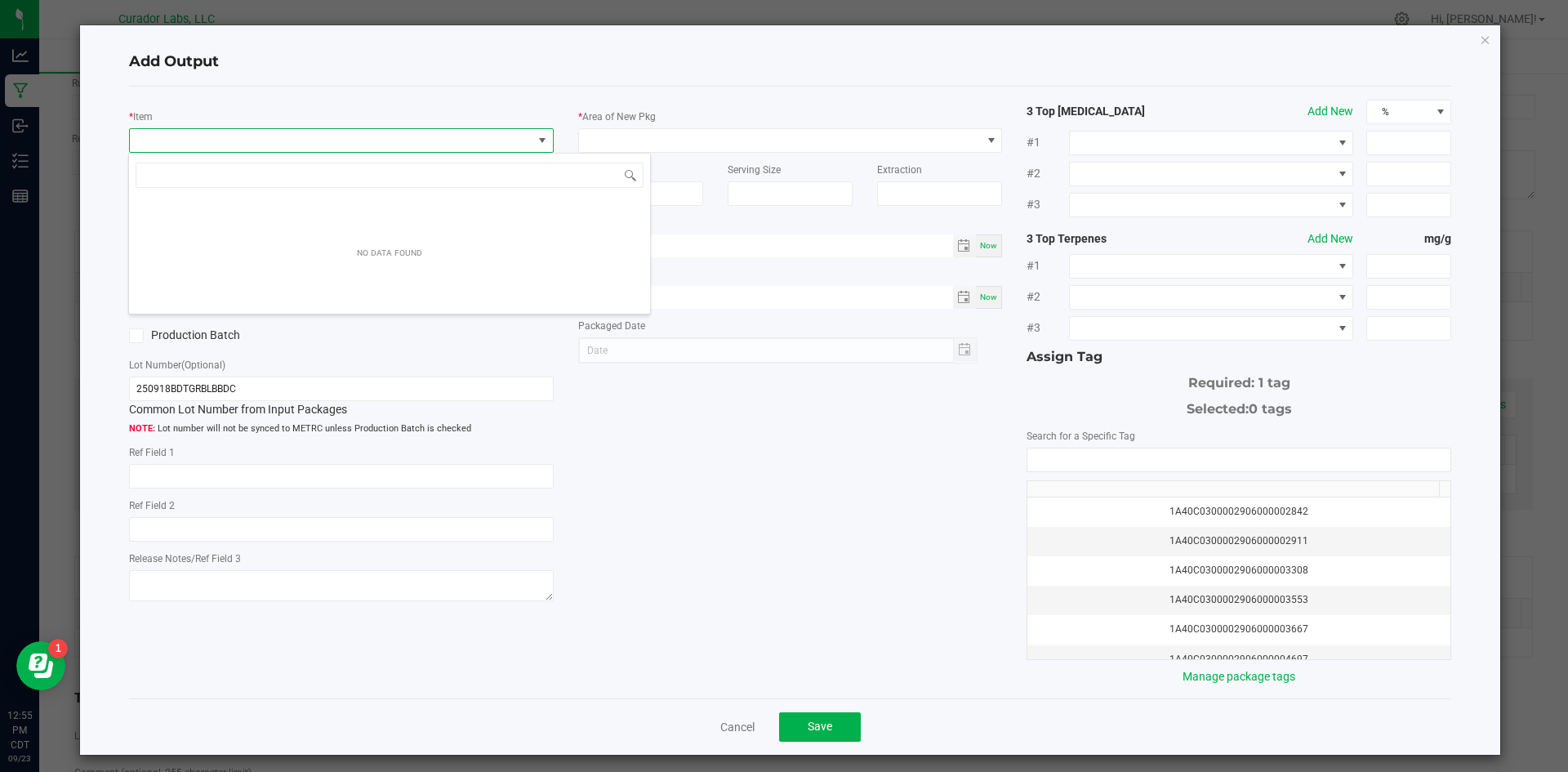
scroll to position [25, 421]
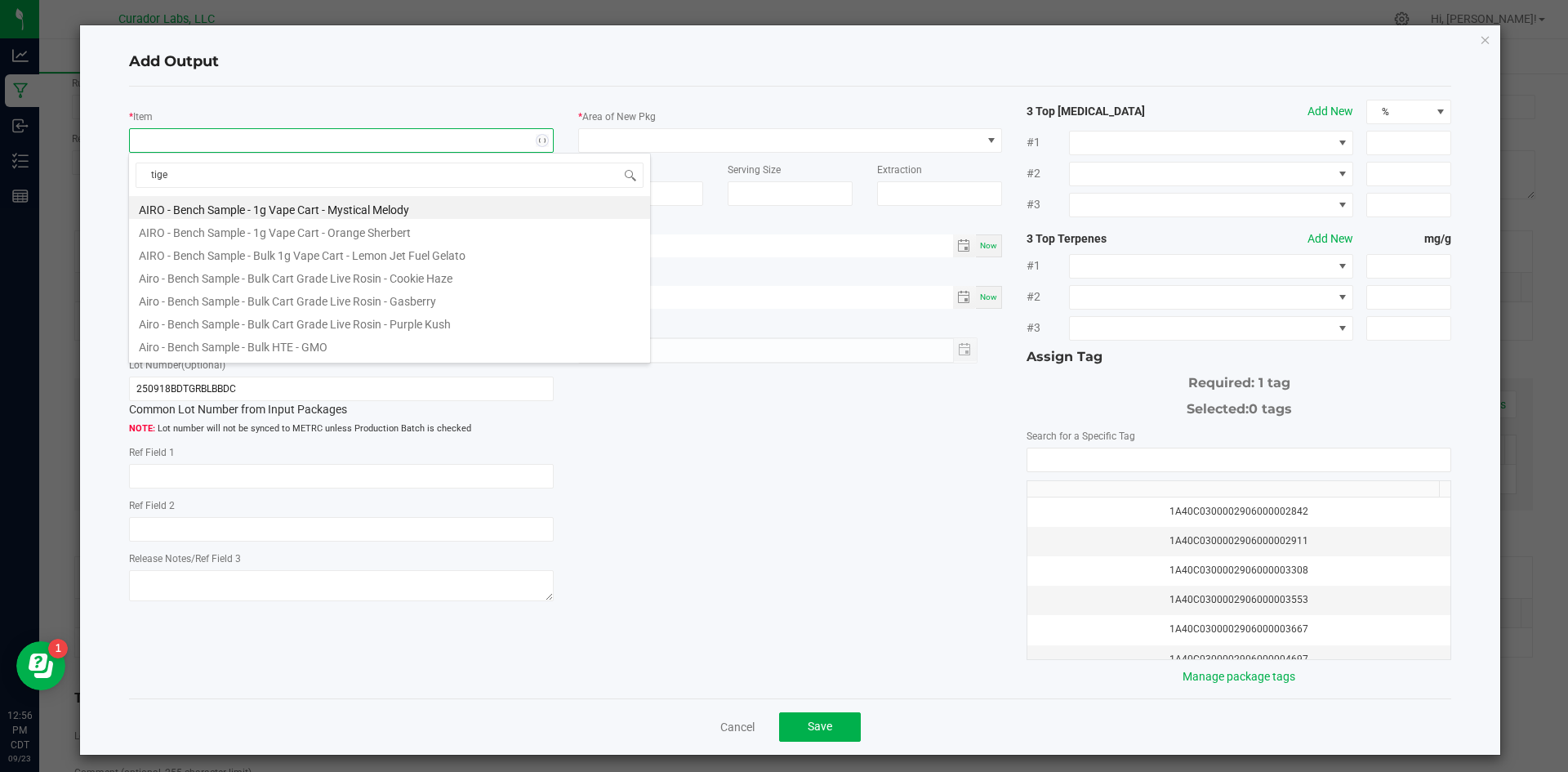
type input "tiger"
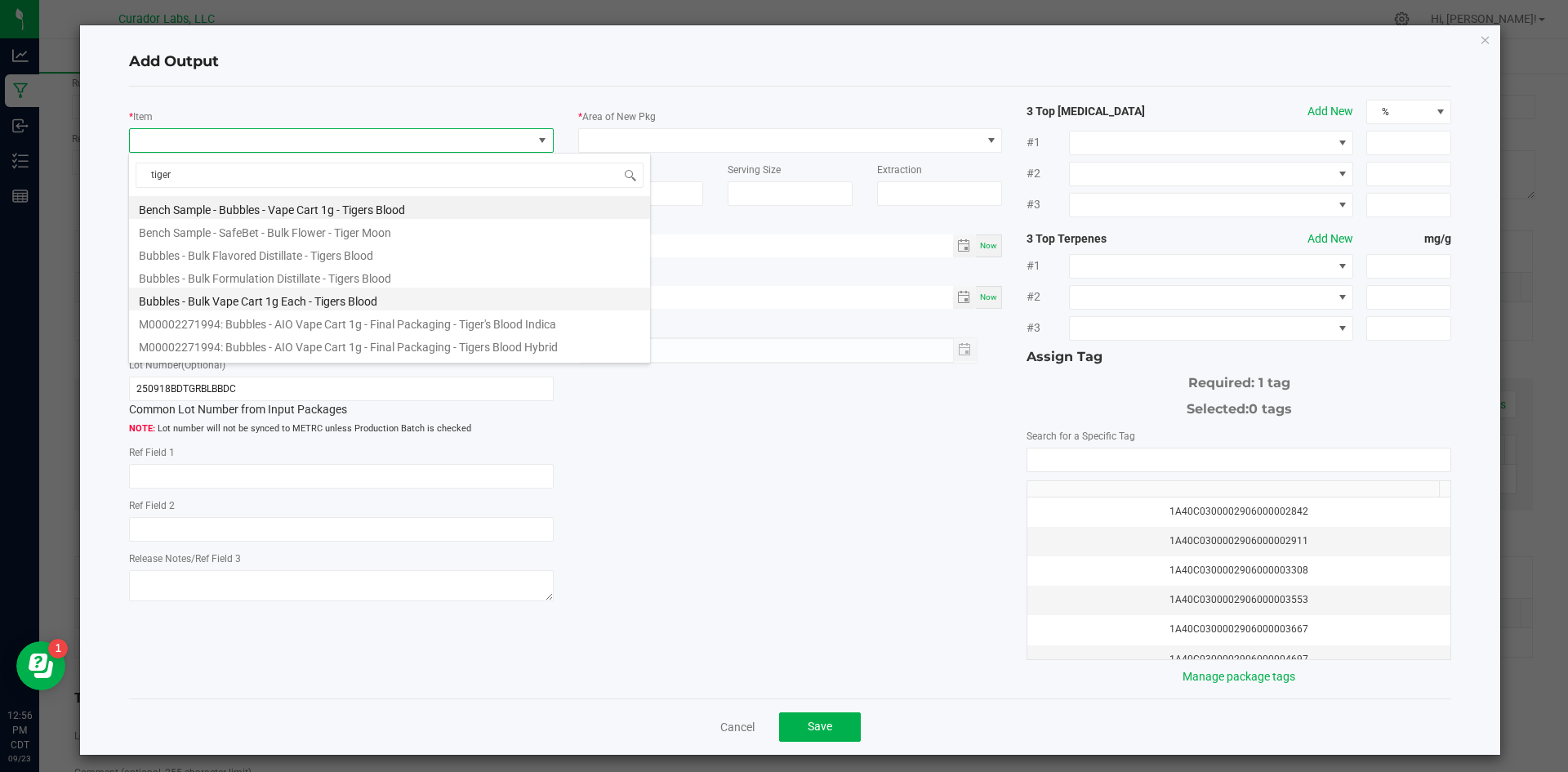
click at [245, 303] on li "Bubbles - Bulk Vape Cart 1g Each - Tigers Blood" at bounding box center [390, 299] width 521 height 23
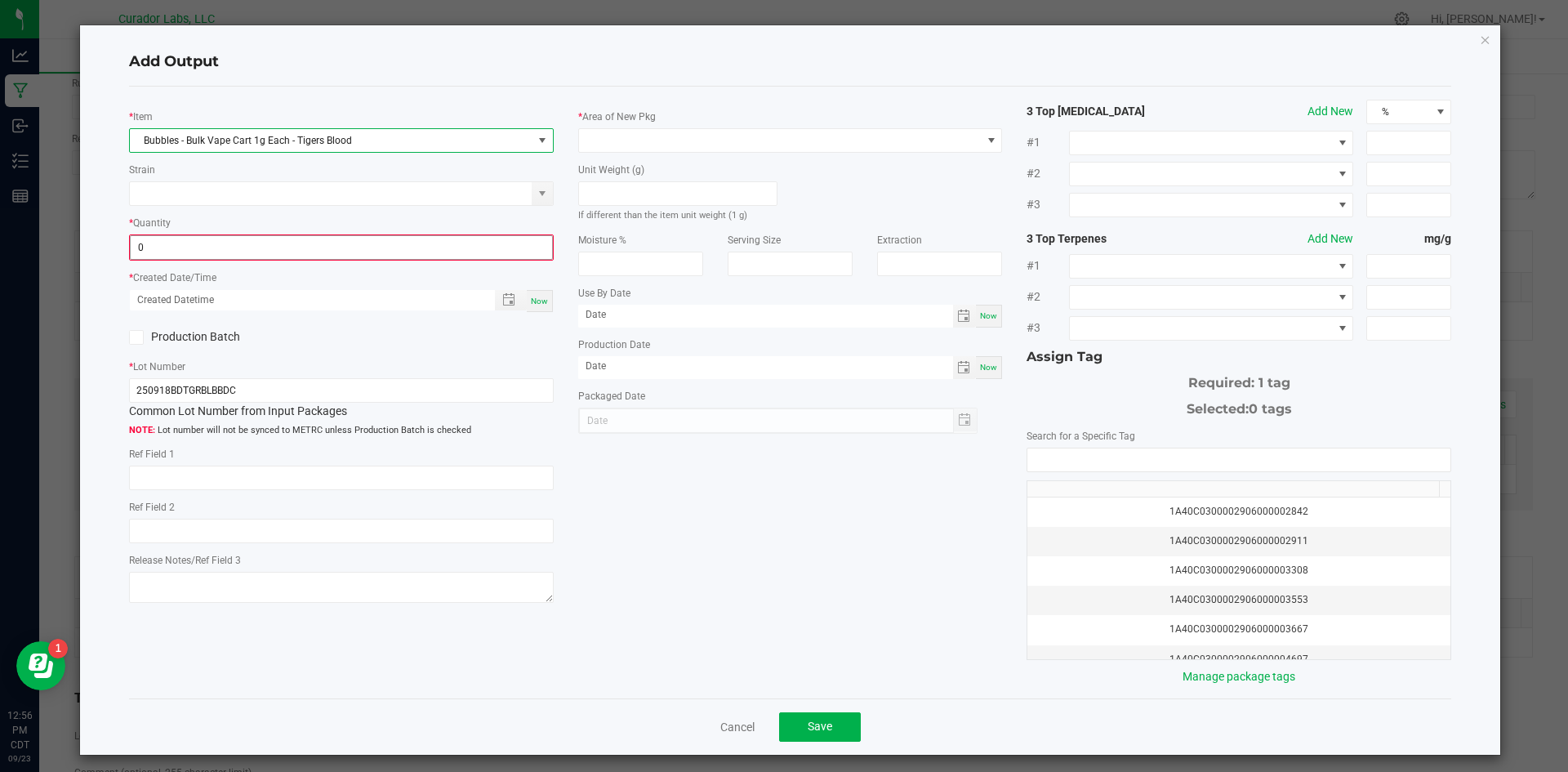
click at [237, 252] on input "0" at bounding box center [340, 247] width 421 height 23
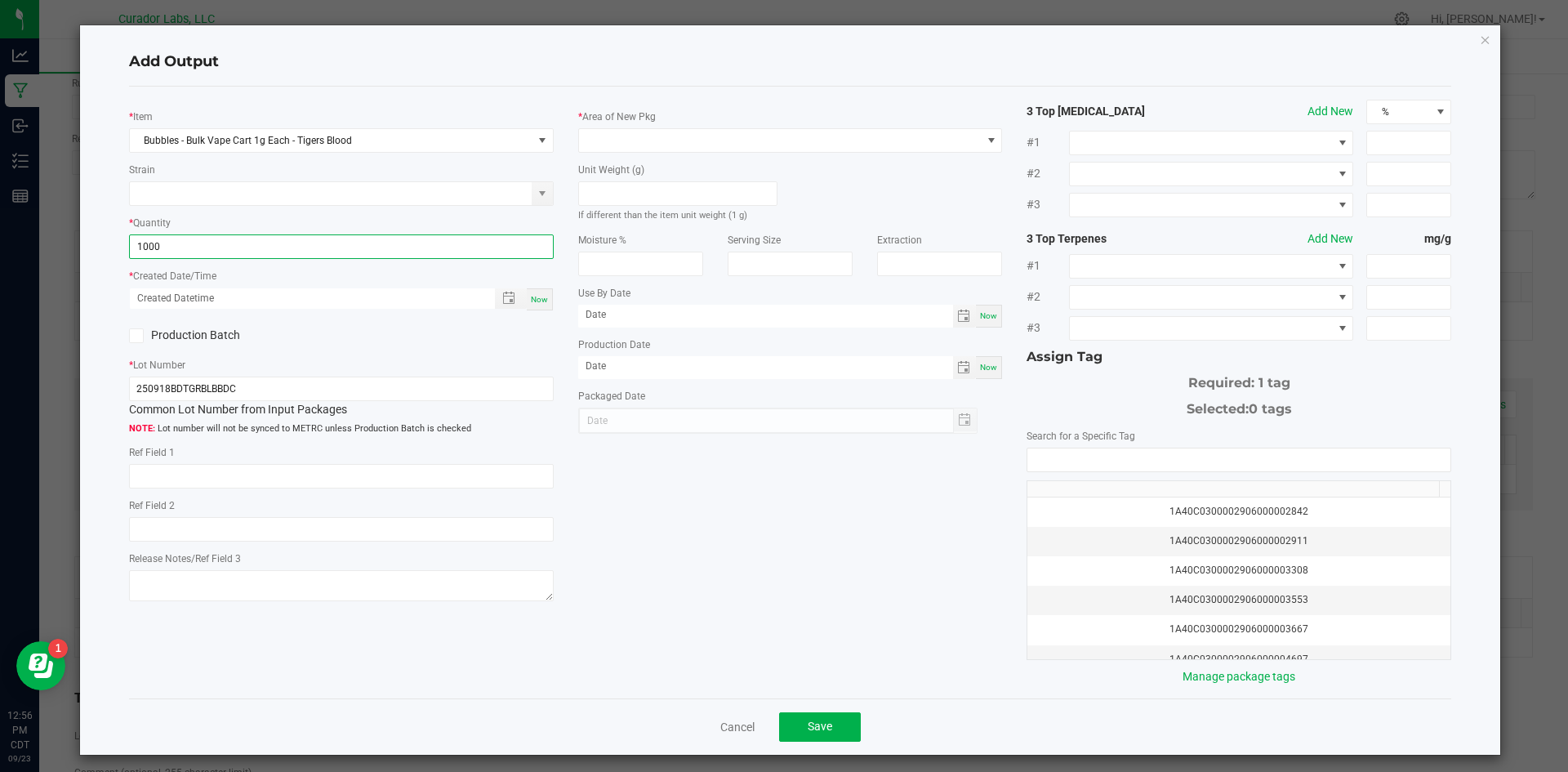
type input "1000 ea"
click at [532, 309] on div "Now" at bounding box center [540, 300] width 26 height 22
type input "[DATE] 12:56 PM"
type input "[DATE]"
click at [145, 333] on label "Production Batch" at bounding box center [229, 335] width 200 height 17
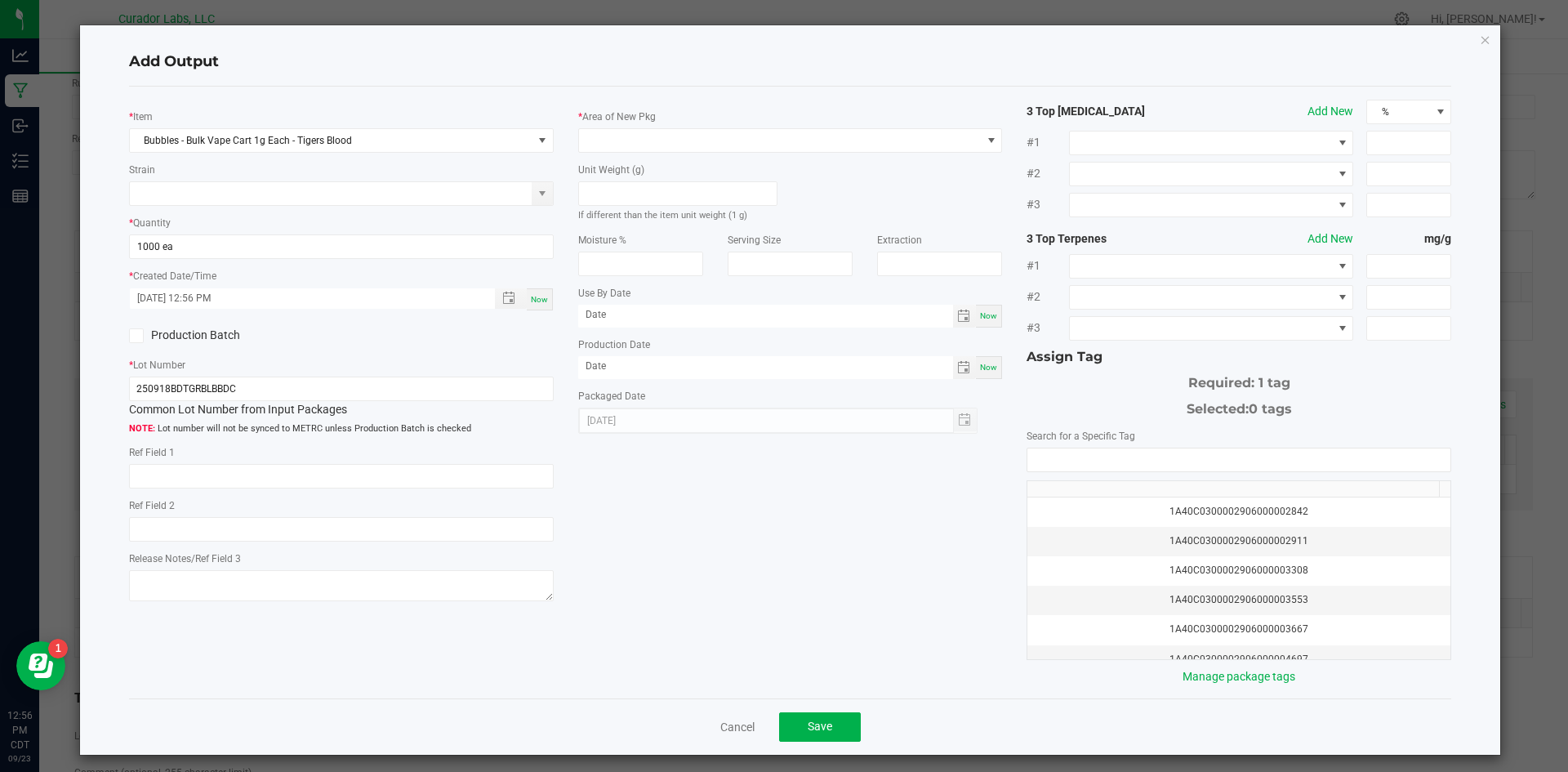
click at [0, 0] on input "Production Batch" at bounding box center [0, 0] width 0 height 0
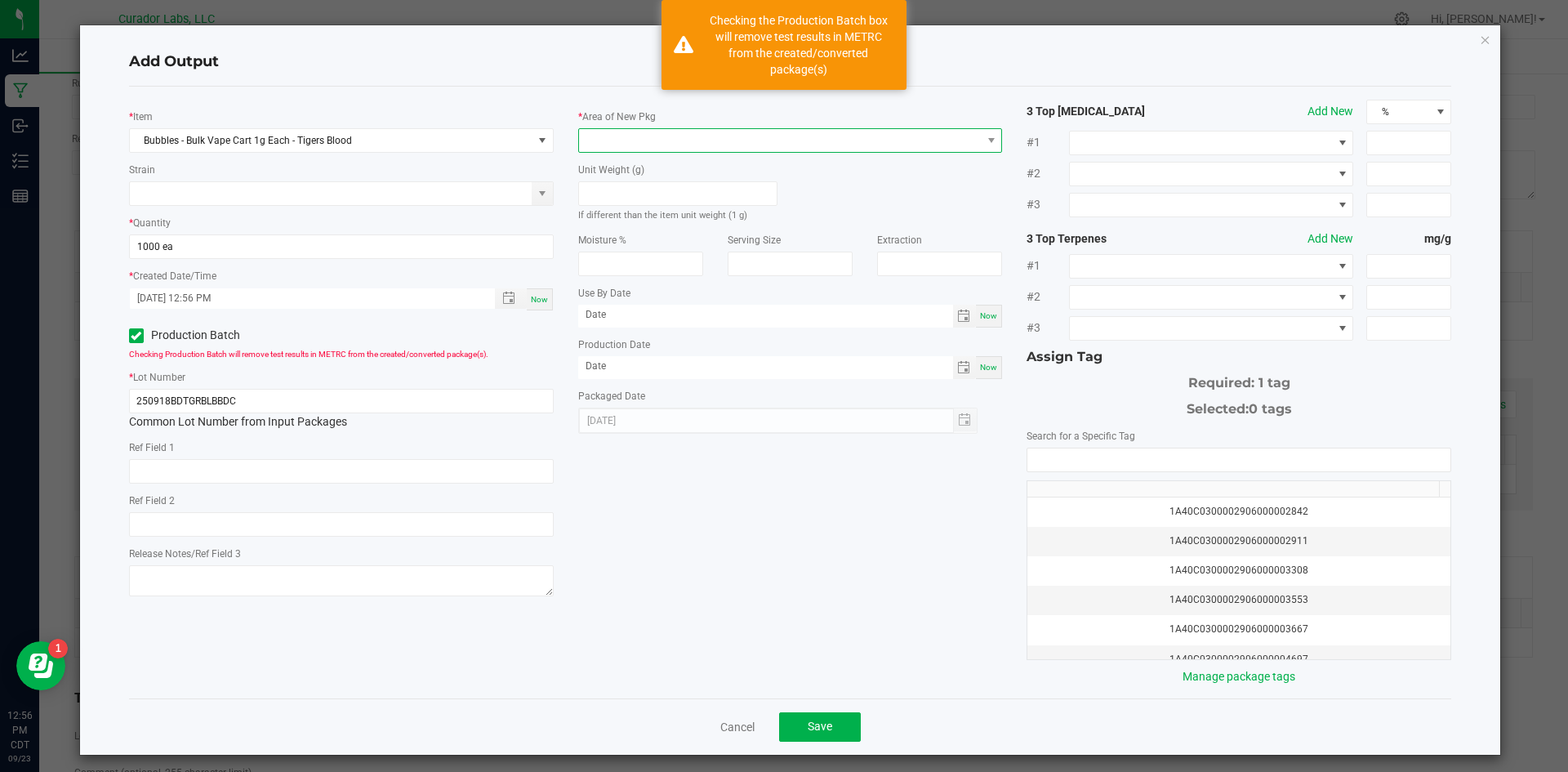
click at [623, 143] on span at bounding box center [780, 140] width 403 height 23
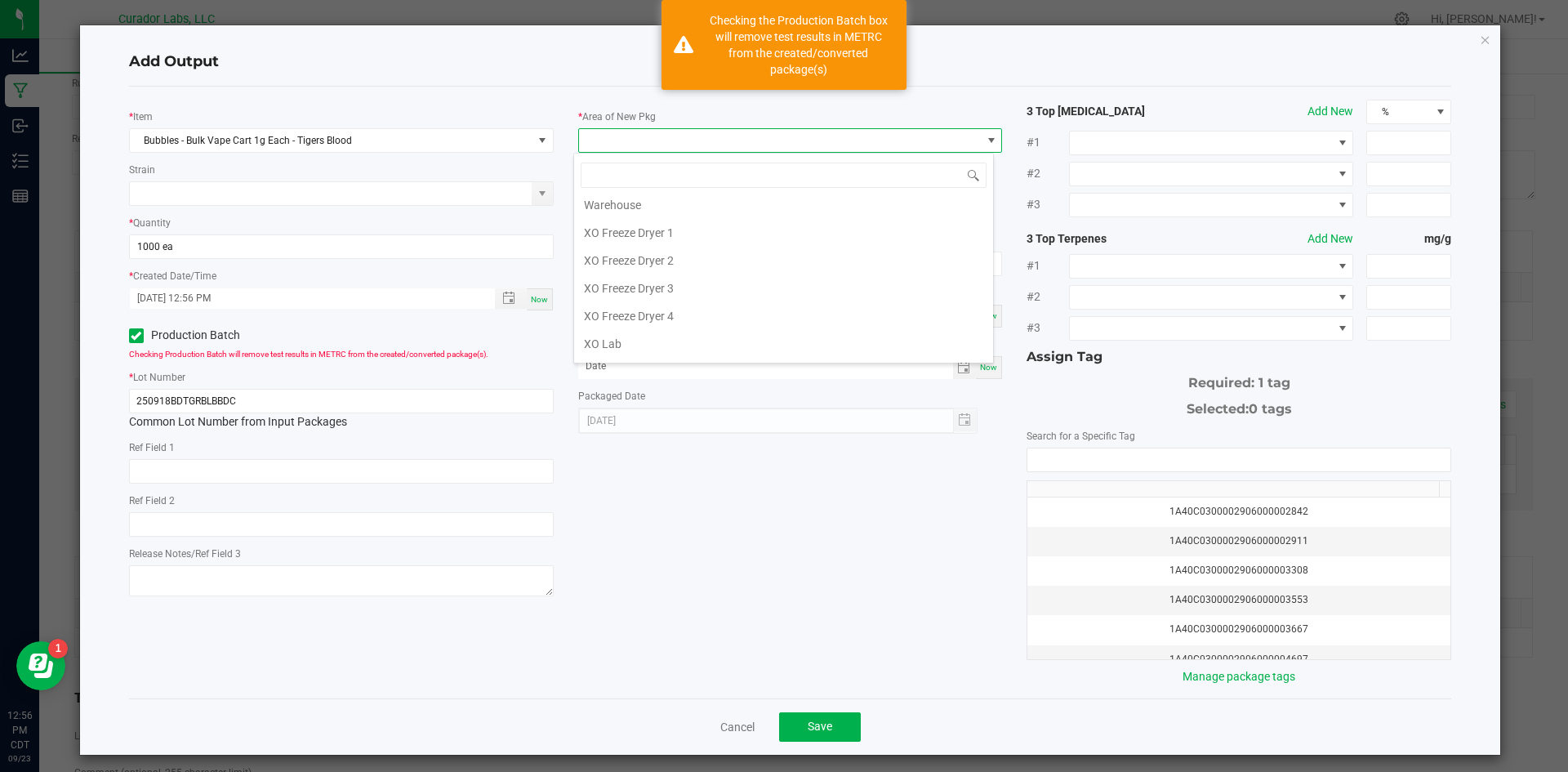
scroll to position [1676, 0]
click at [628, 302] on li "Vault" at bounding box center [783, 311] width 419 height 28
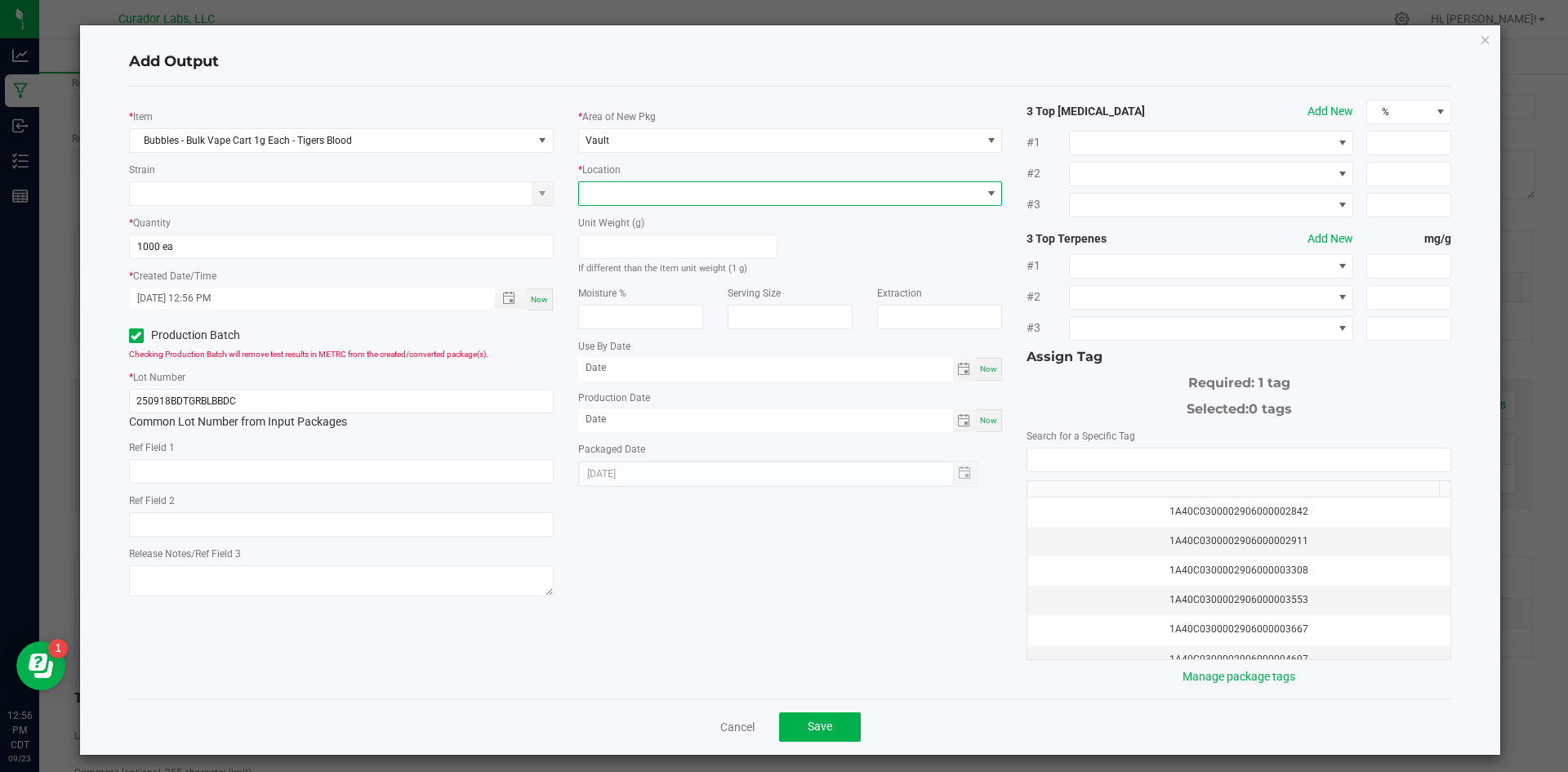
click at [608, 194] on span at bounding box center [780, 193] width 403 height 23
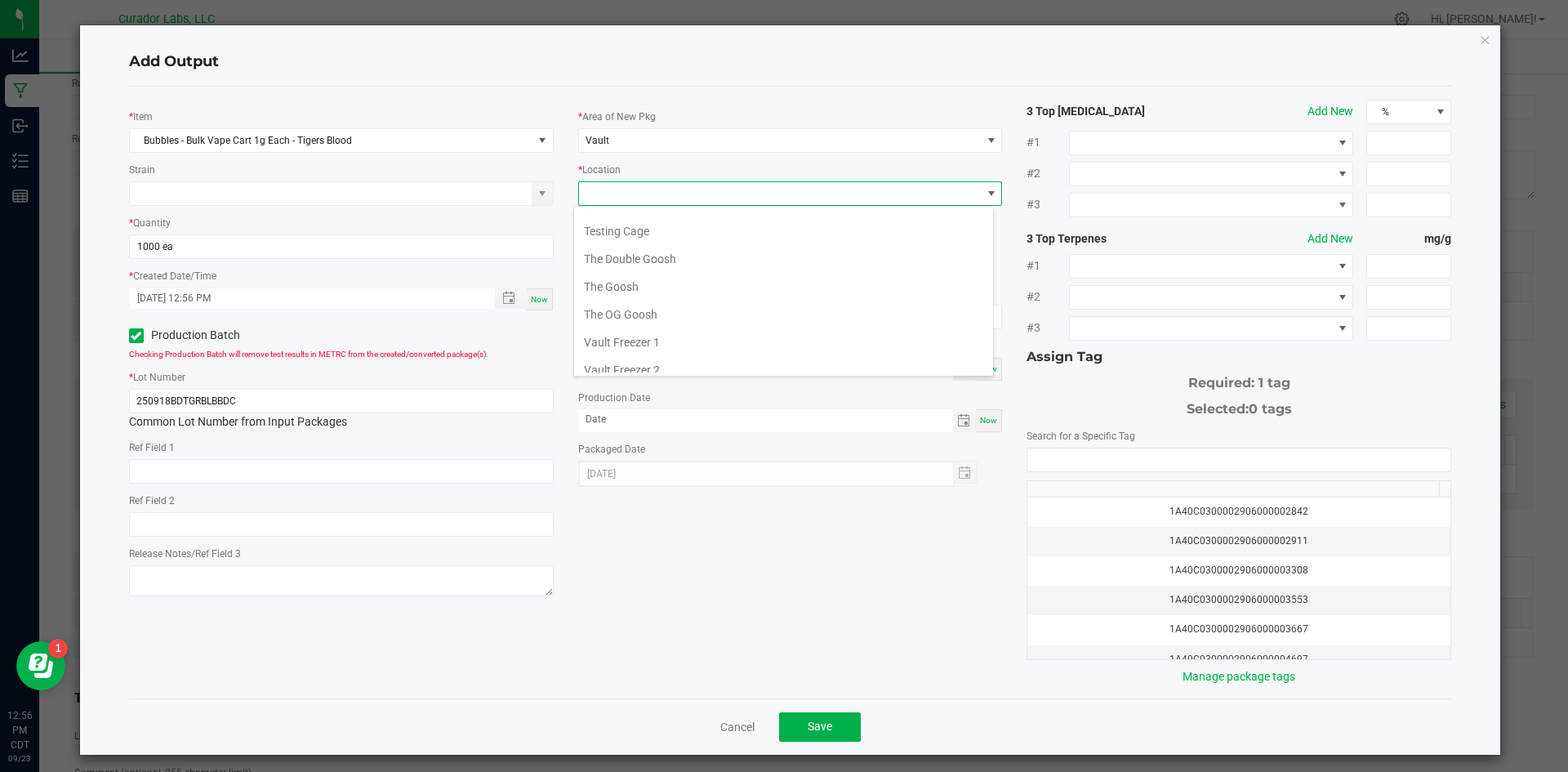
scroll to position [753, 0]
click at [623, 222] on li "Testing Cage" at bounding box center [783, 220] width 419 height 28
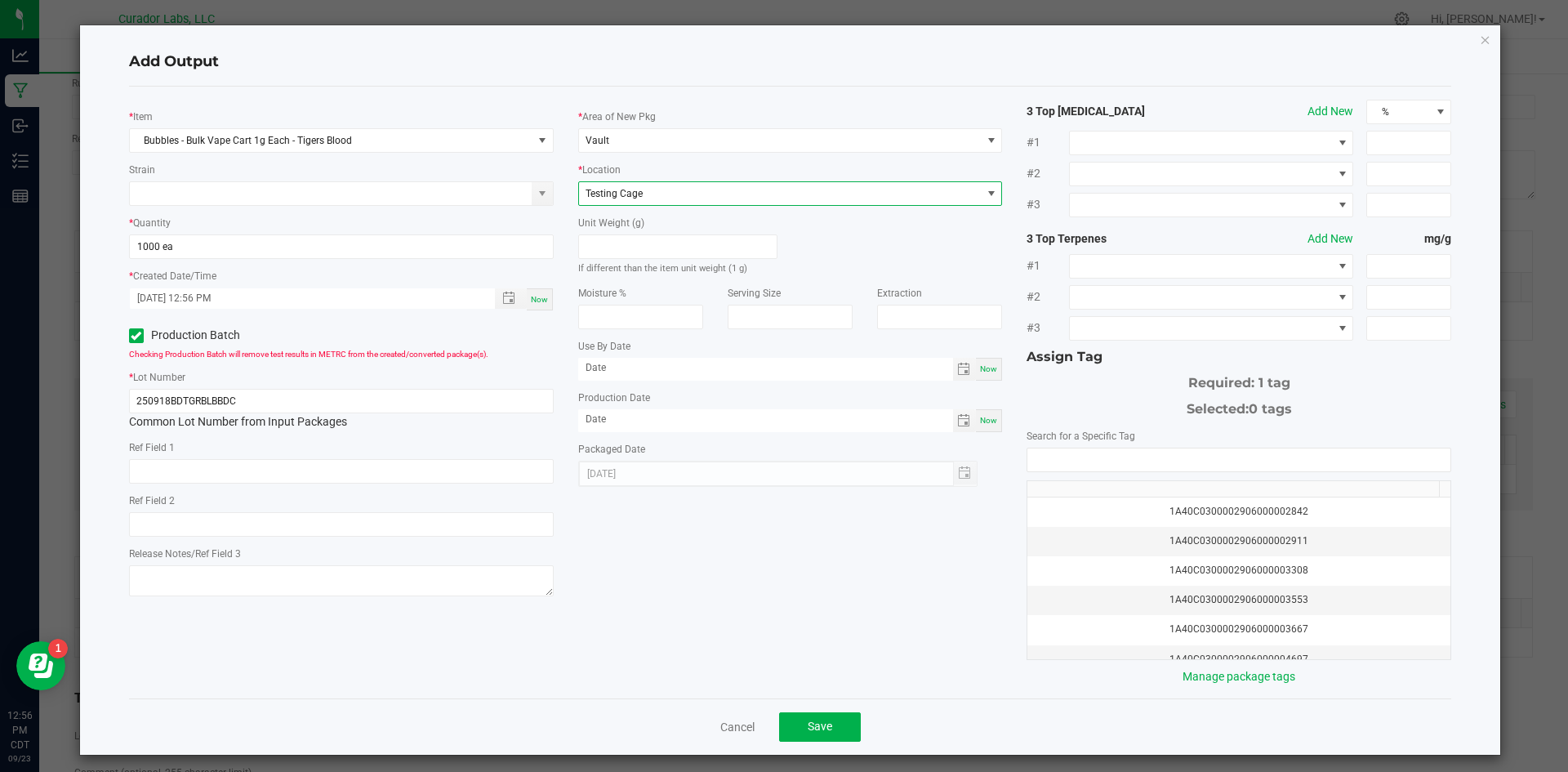
click at [980, 420] on span "Now" at bounding box center [988, 420] width 17 height 9
type input "[DATE]"
click at [976, 375] on div "Now" at bounding box center [988, 369] width 26 height 23
click at [735, 352] on div "Use By Date [DATE] Now" at bounding box center [790, 358] width 425 height 43
click at [732, 369] on input "[DATE]" at bounding box center [765, 368] width 375 height 20
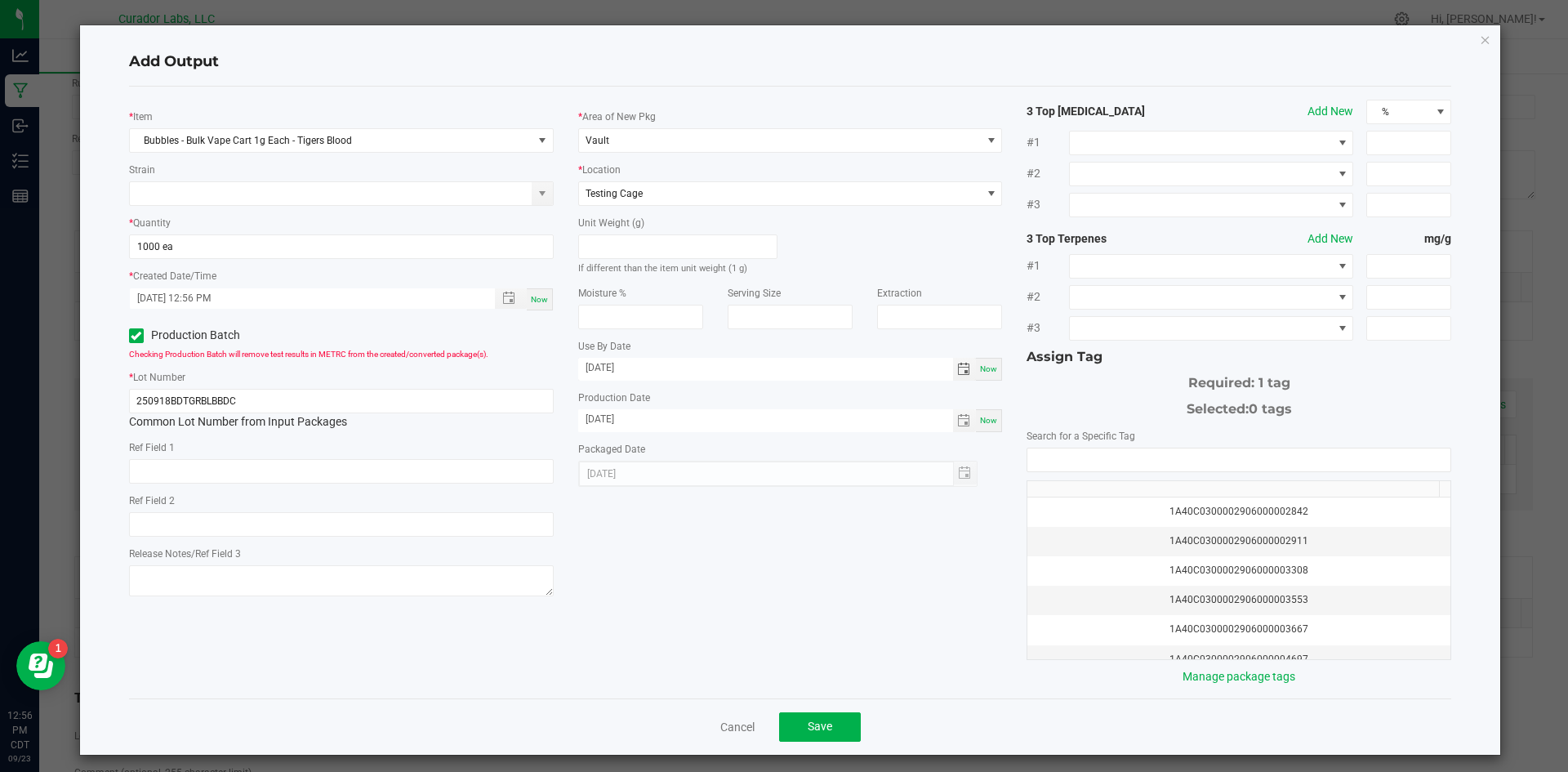
type input "[DATE]"
click at [786, 549] on div "* Item Bubbles - Bulk Vape Cart 1g Each - Tigers Blood Strain * Quantity 1000 e…" at bounding box center [790, 392] width 1348 height 586
click at [1074, 454] on input "NO DATA FOUND" at bounding box center [1239, 460] width 423 height 23
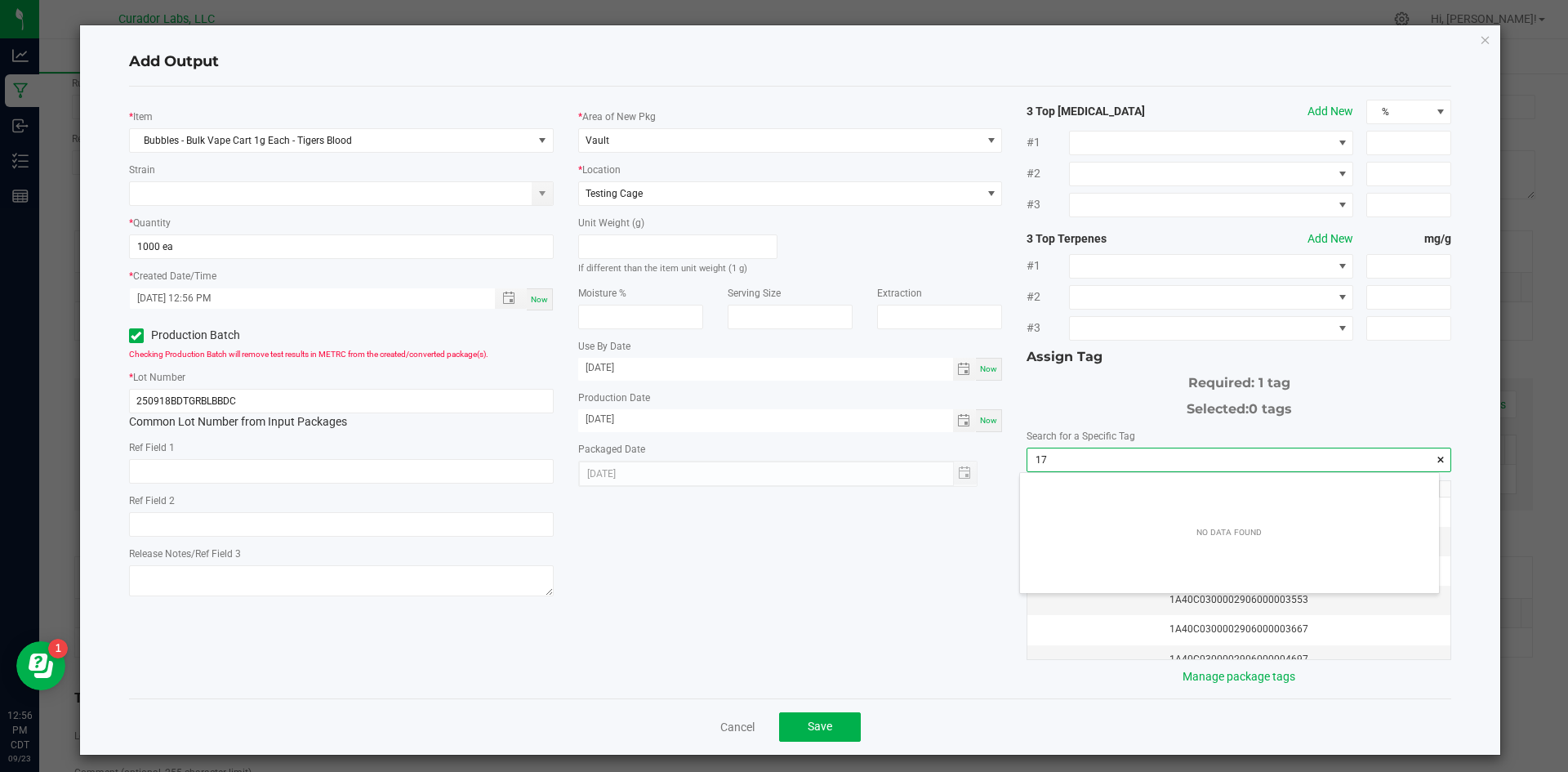
scroll to position [23, 420]
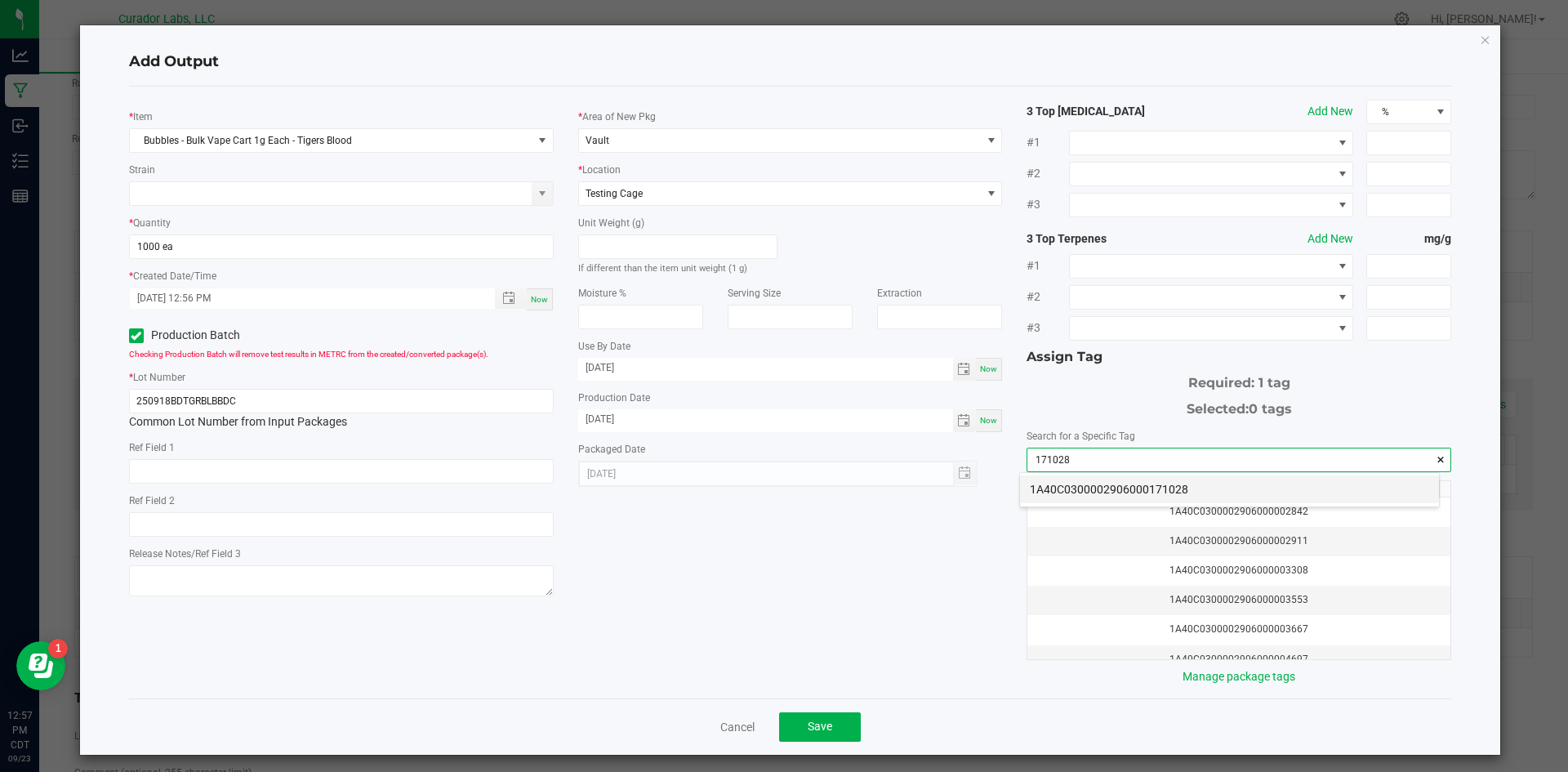
click at [1075, 492] on li "1A40C0300002906000171028" at bounding box center [1229, 489] width 419 height 28
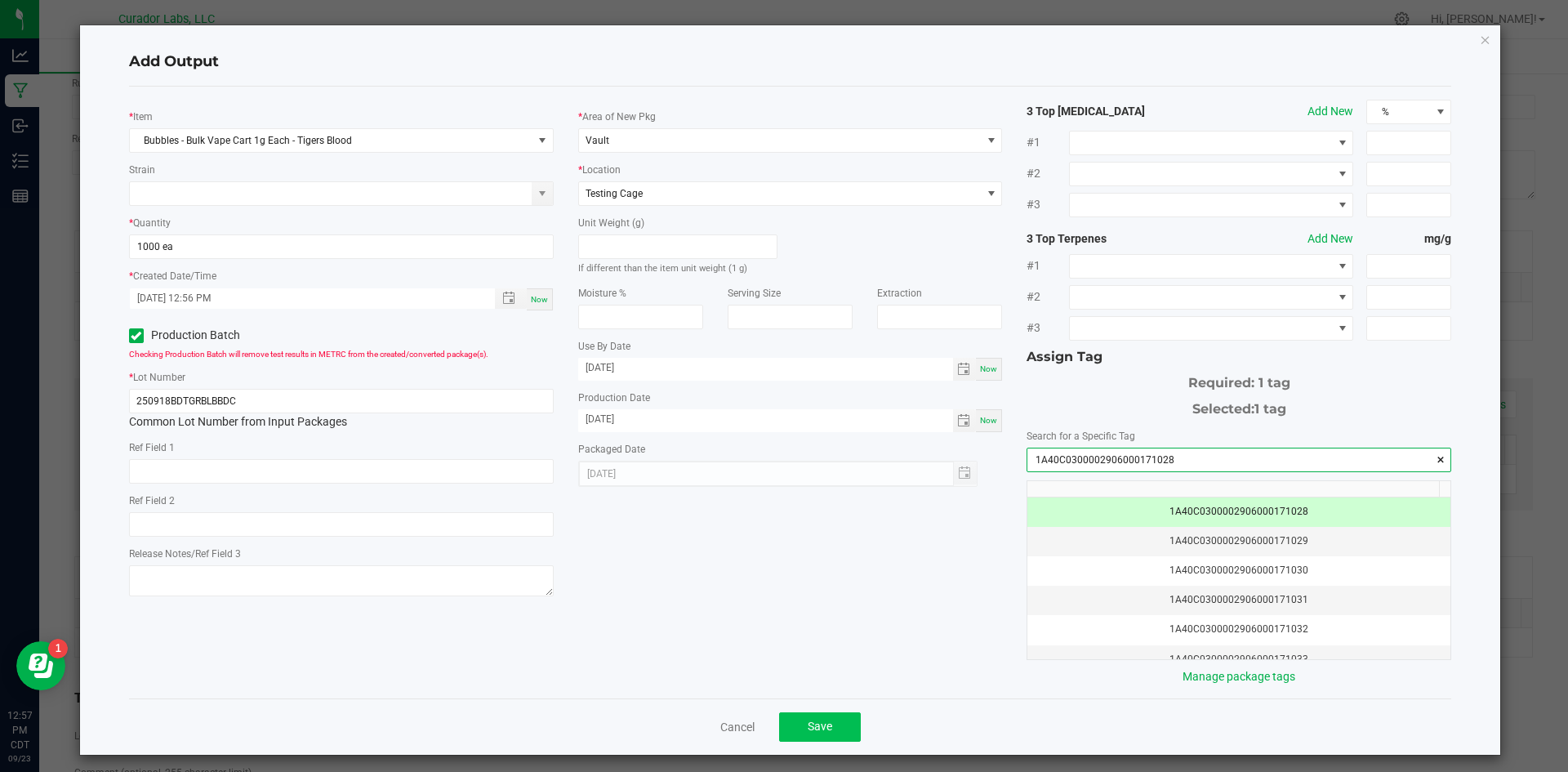
type input "1A40C0300002906000171028"
click at [840, 724] on button "Save" at bounding box center [820, 727] width 82 height 30
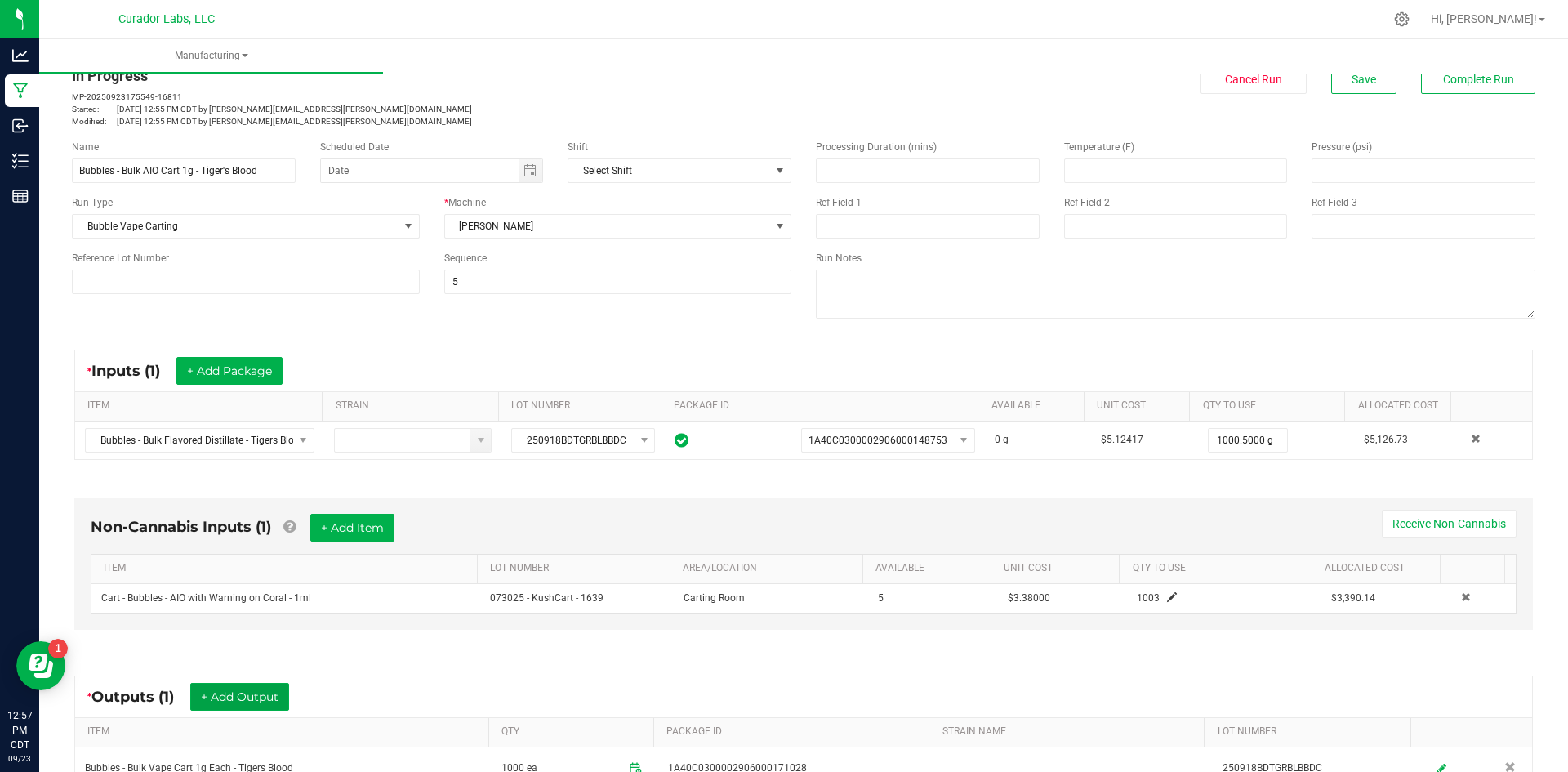
scroll to position [3, 0]
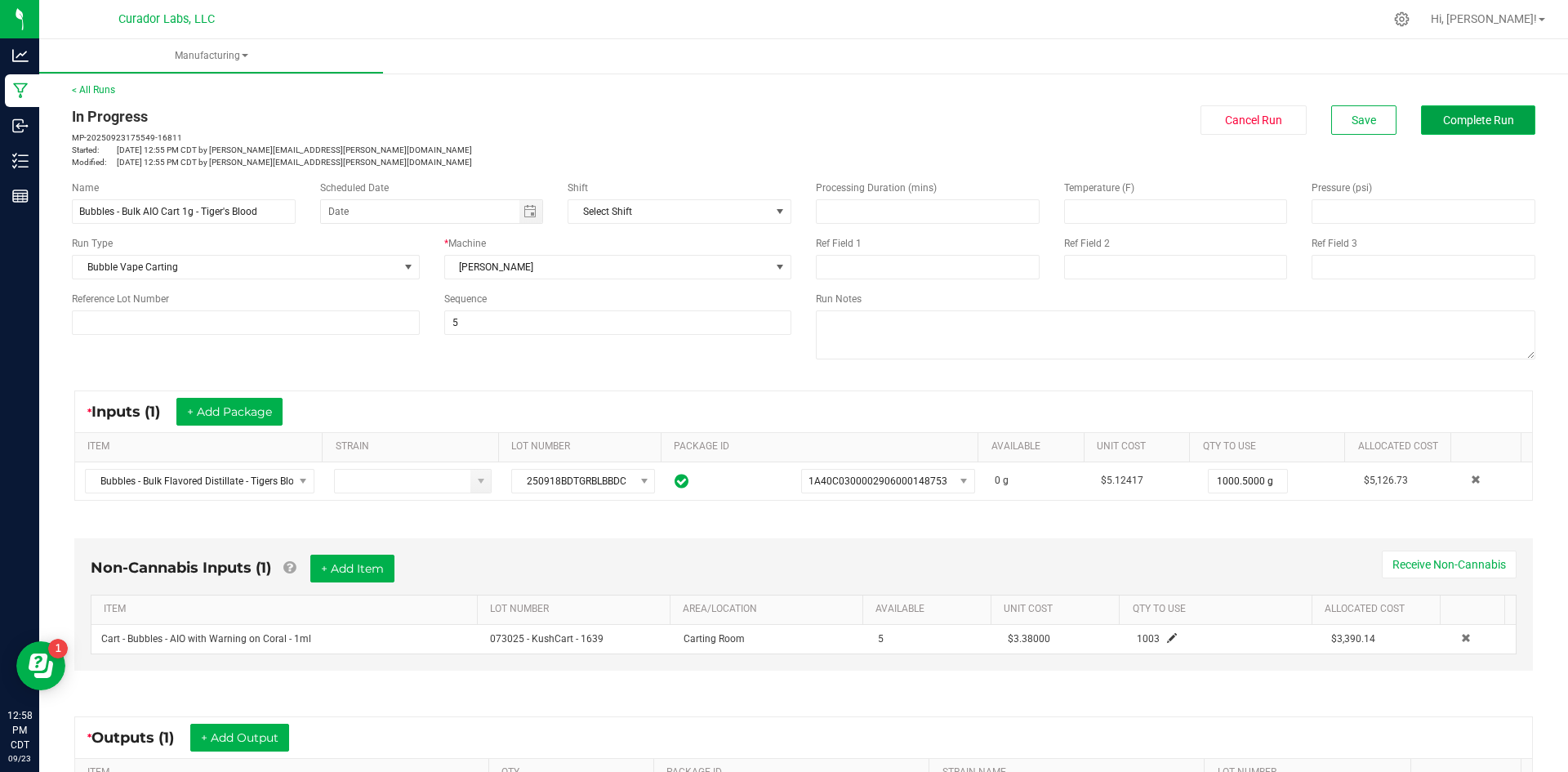
click at [1452, 115] on span "Complete Run" at bounding box center [1478, 119] width 71 height 13
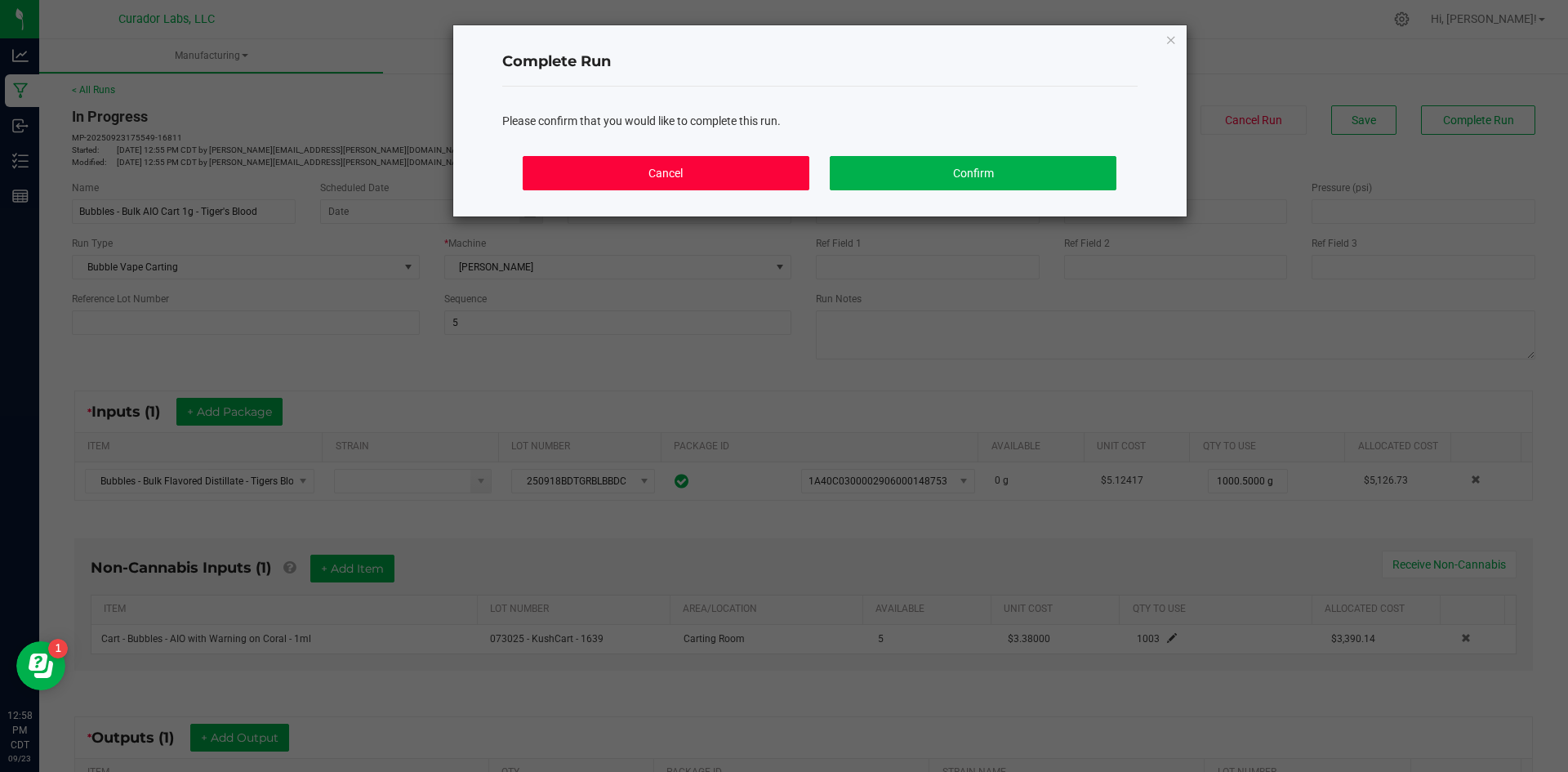
click at [753, 161] on button "Cancel" at bounding box center [666, 173] width 286 height 34
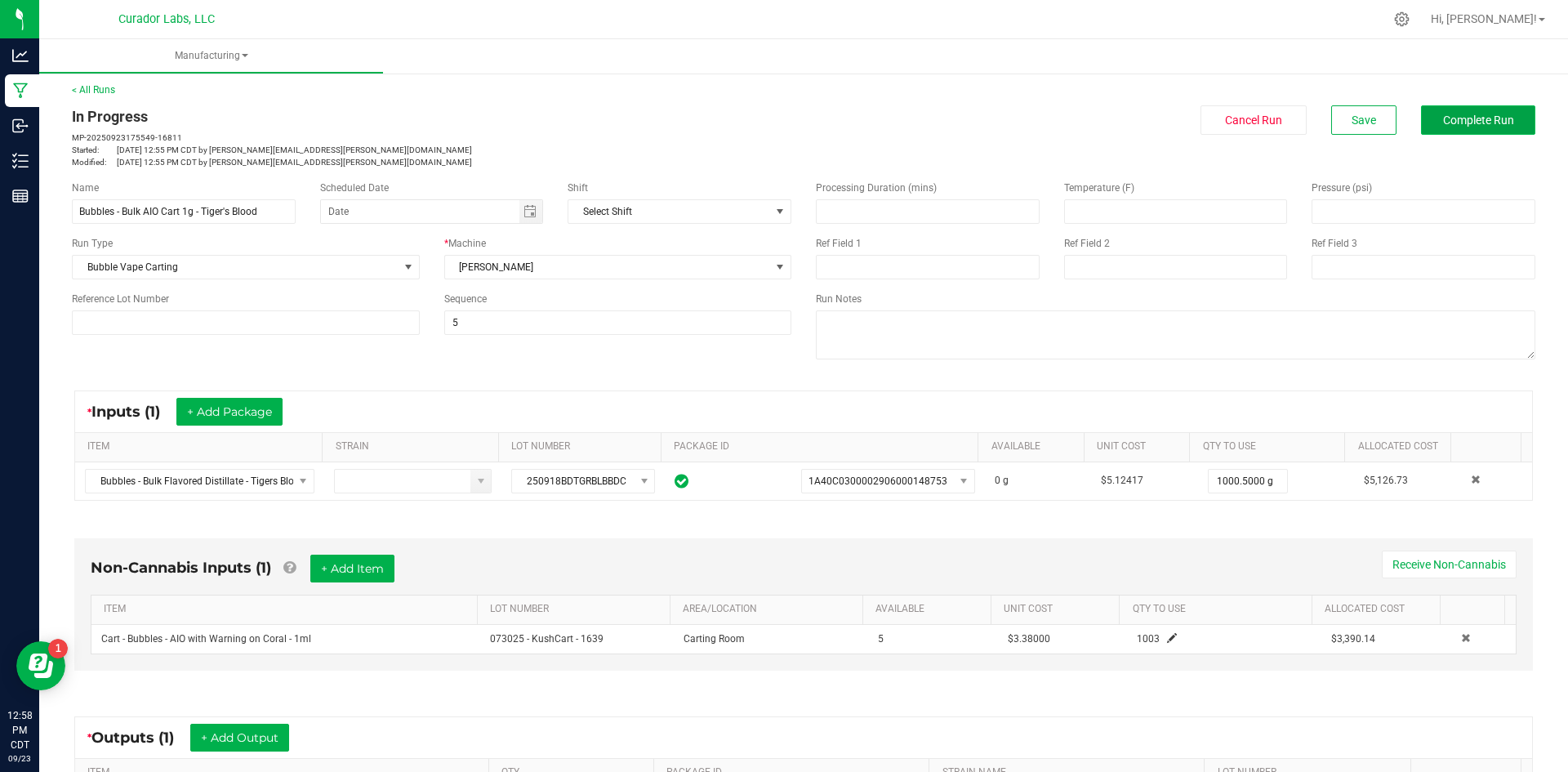
click at [1462, 113] on span "Complete Run" at bounding box center [1478, 119] width 71 height 13
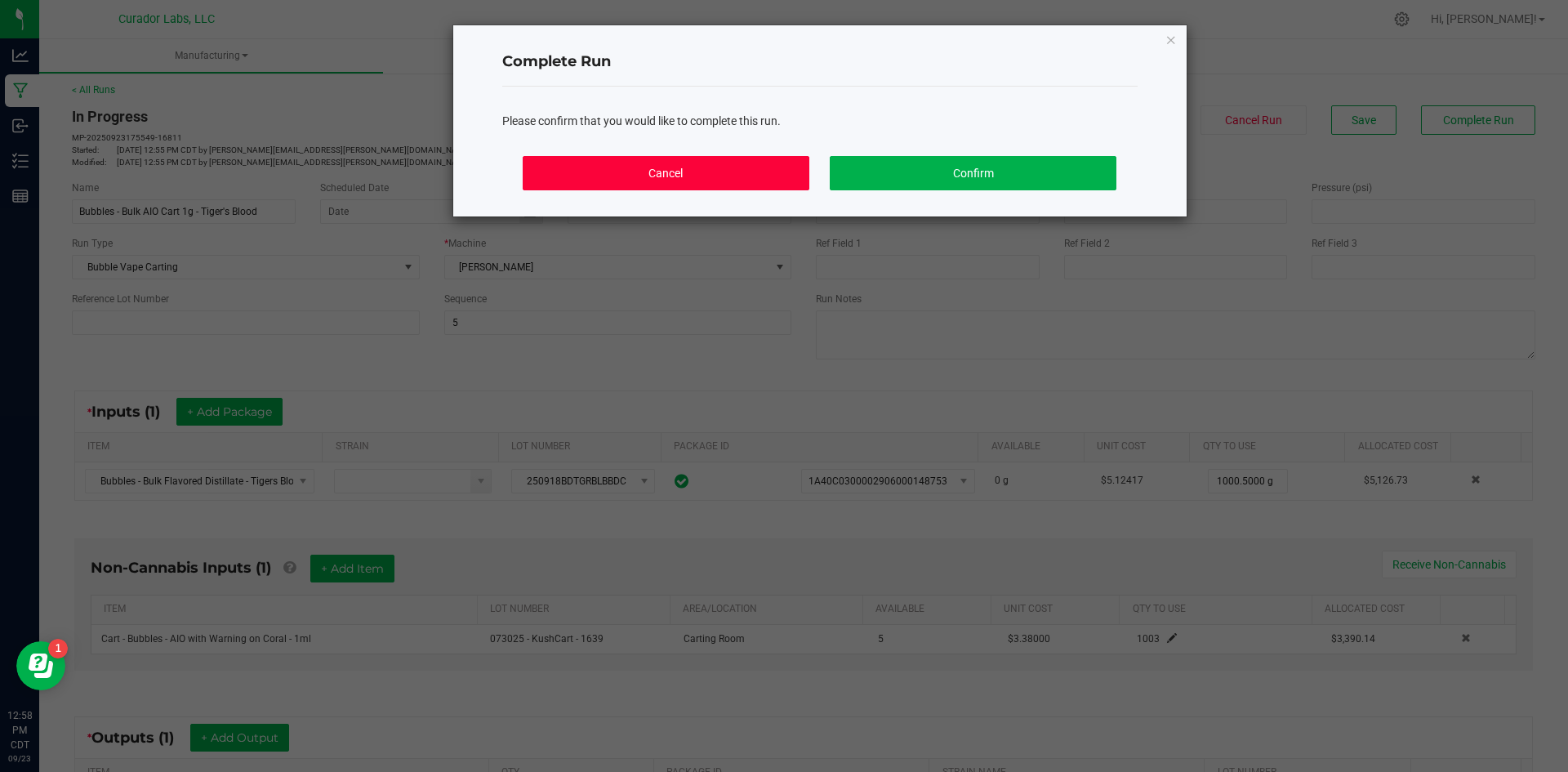
click at [750, 180] on button "Cancel" at bounding box center [666, 173] width 286 height 34
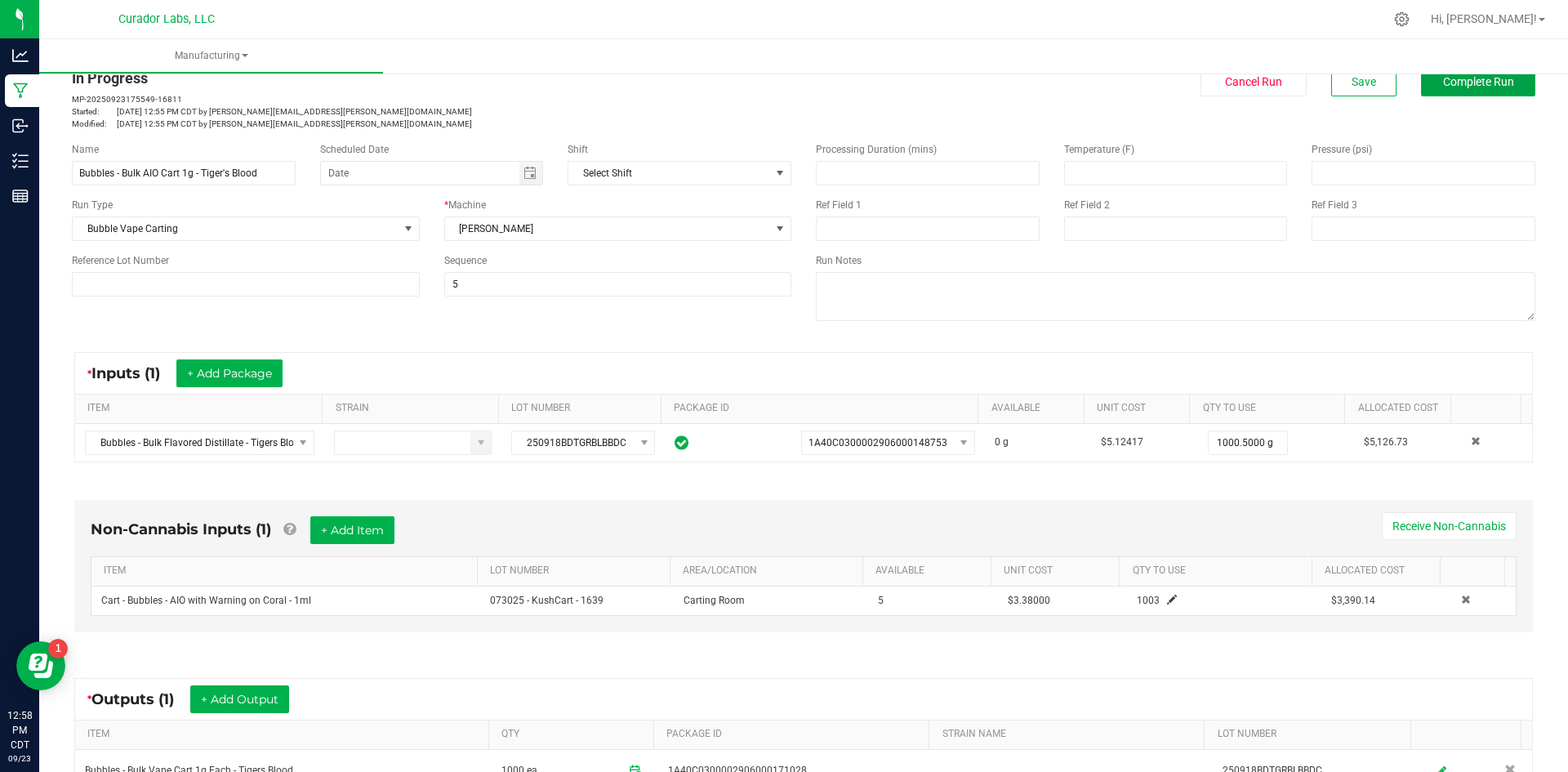
scroll to position [0, 0]
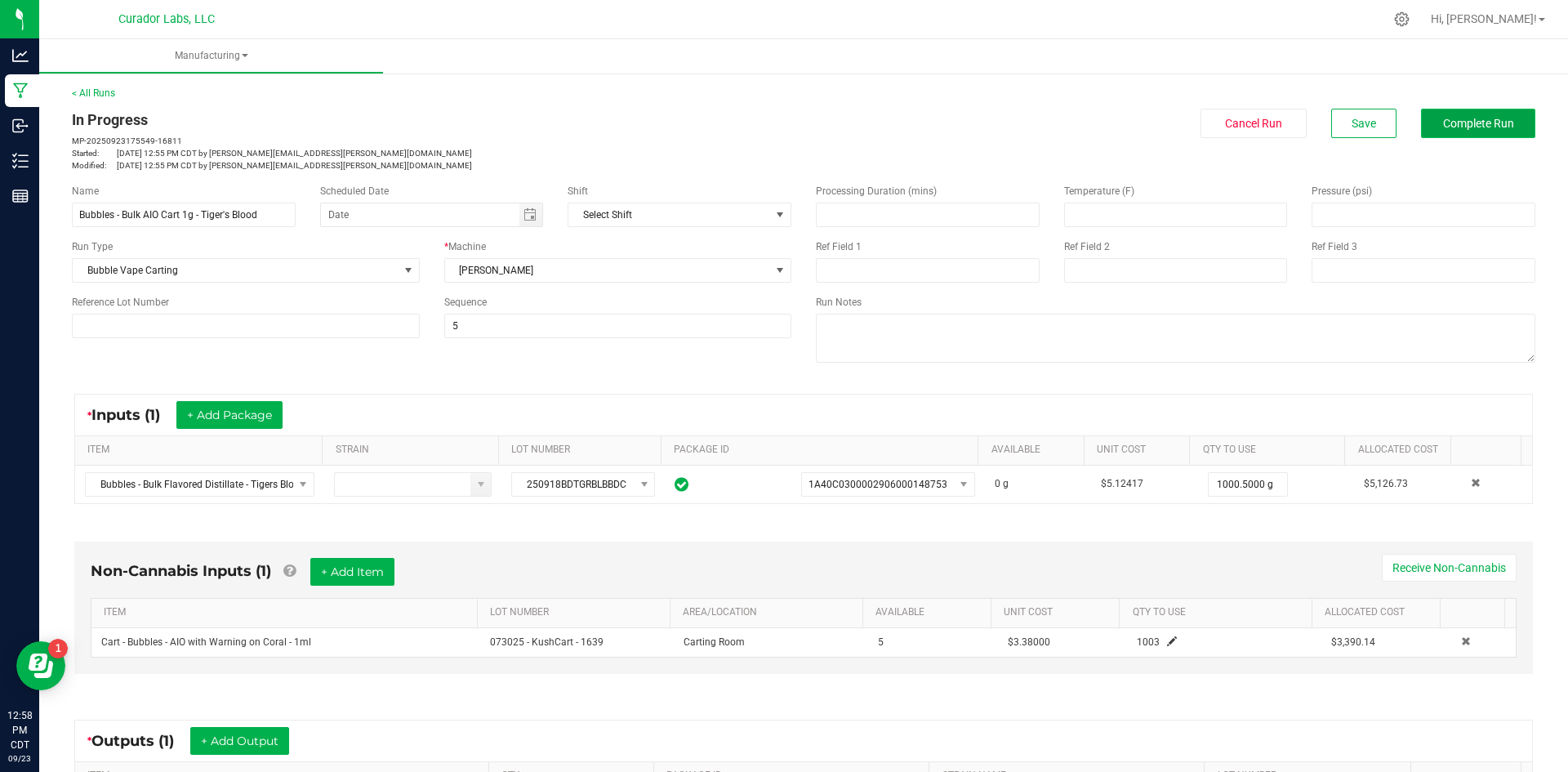
click at [1507, 121] on button "Complete Run" at bounding box center [1478, 123] width 114 height 30
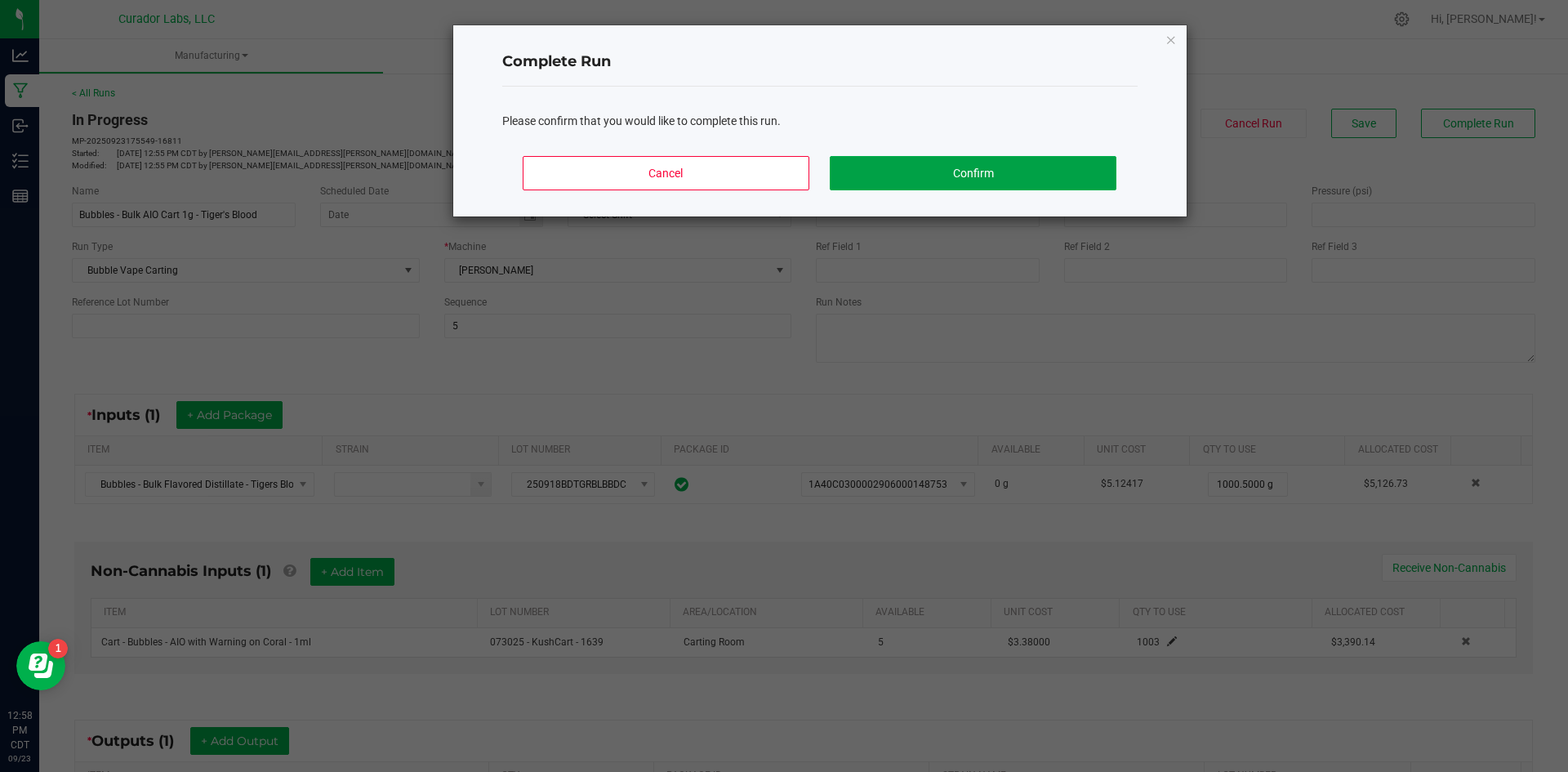
click at [925, 163] on button "Confirm" at bounding box center [973, 173] width 286 height 34
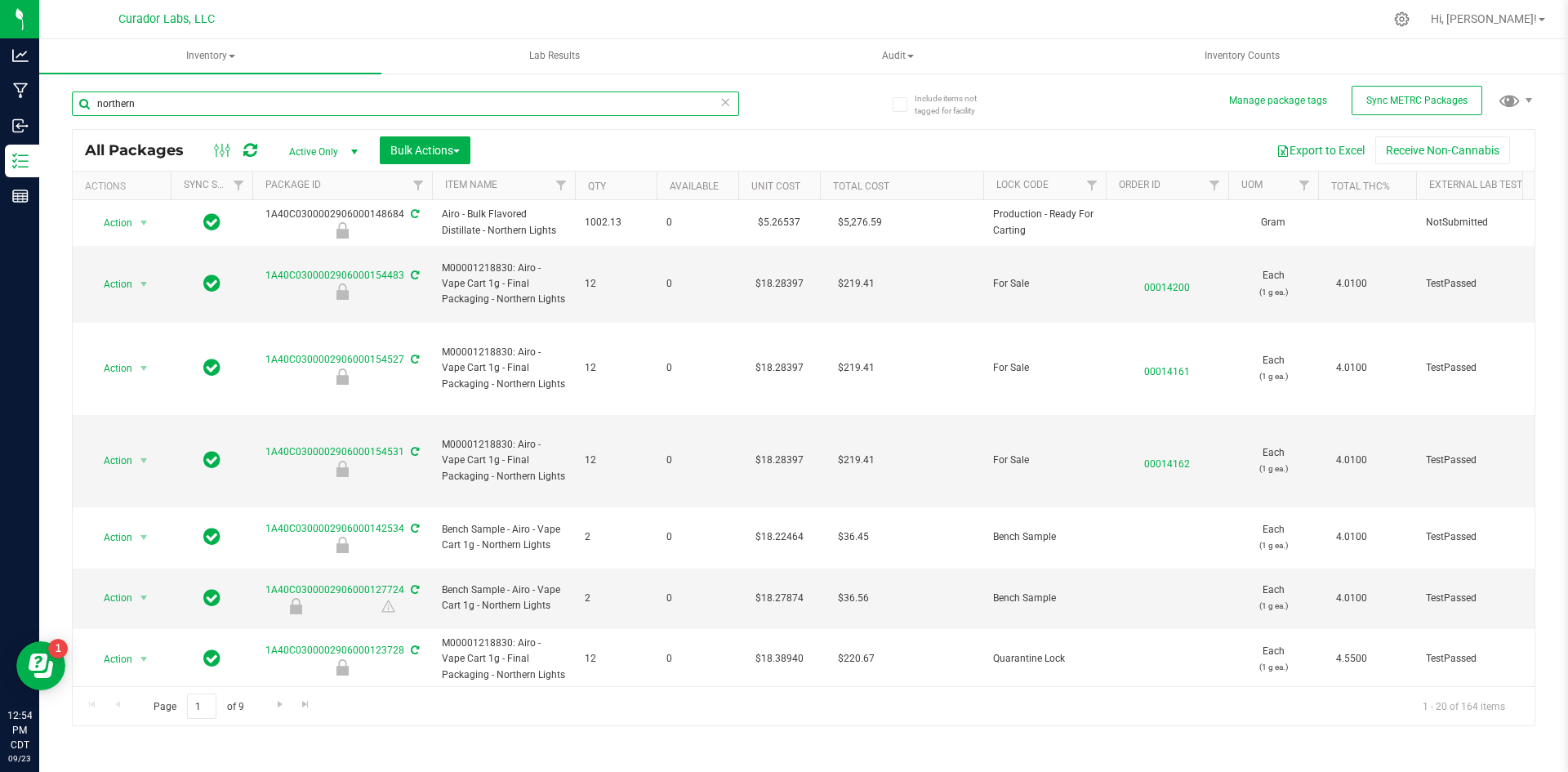
click at [220, 98] on input "northern" at bounding box center [405, 103] width 667 height 25
click at [220, 96] on input "northern" at bounding box center [405, 103] width 667 height 25
click at [220, 95] on input "northern" at bounding box center [405, 103] width 667 height 25
type input "n"
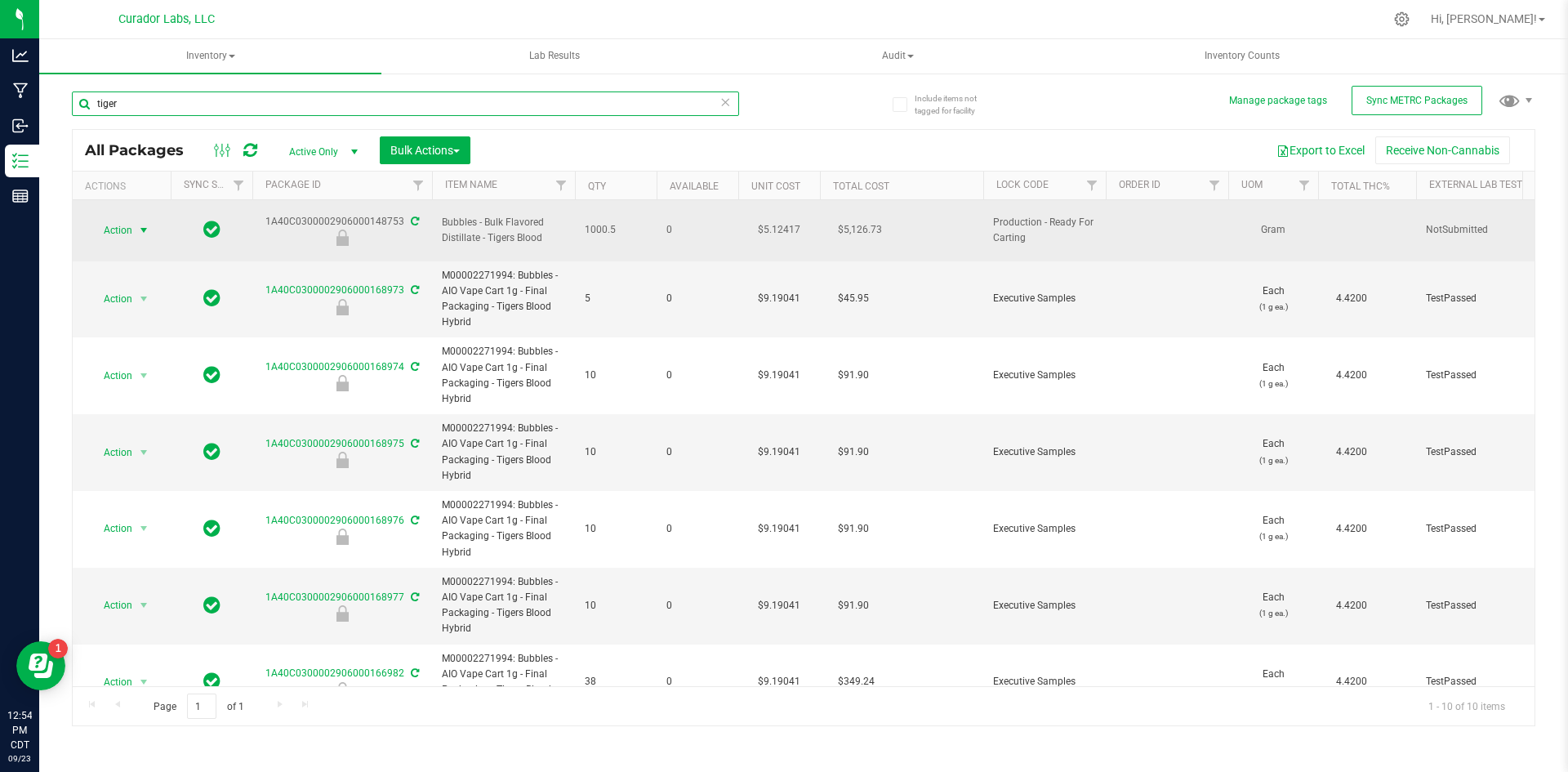
type input "tiger"
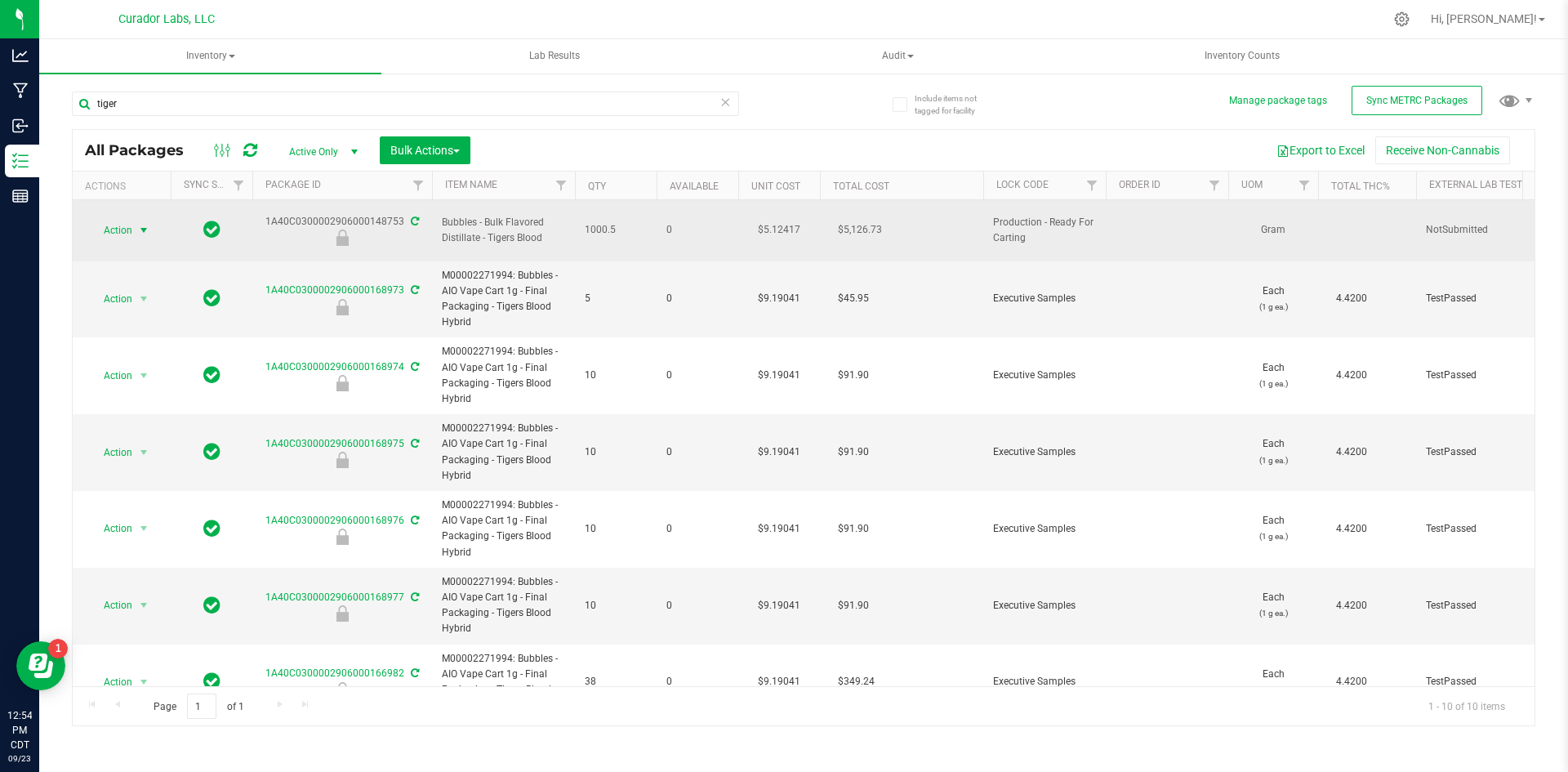
click at [148, 224] on span "select" at bounding box center [143, 230] width 13 height 13
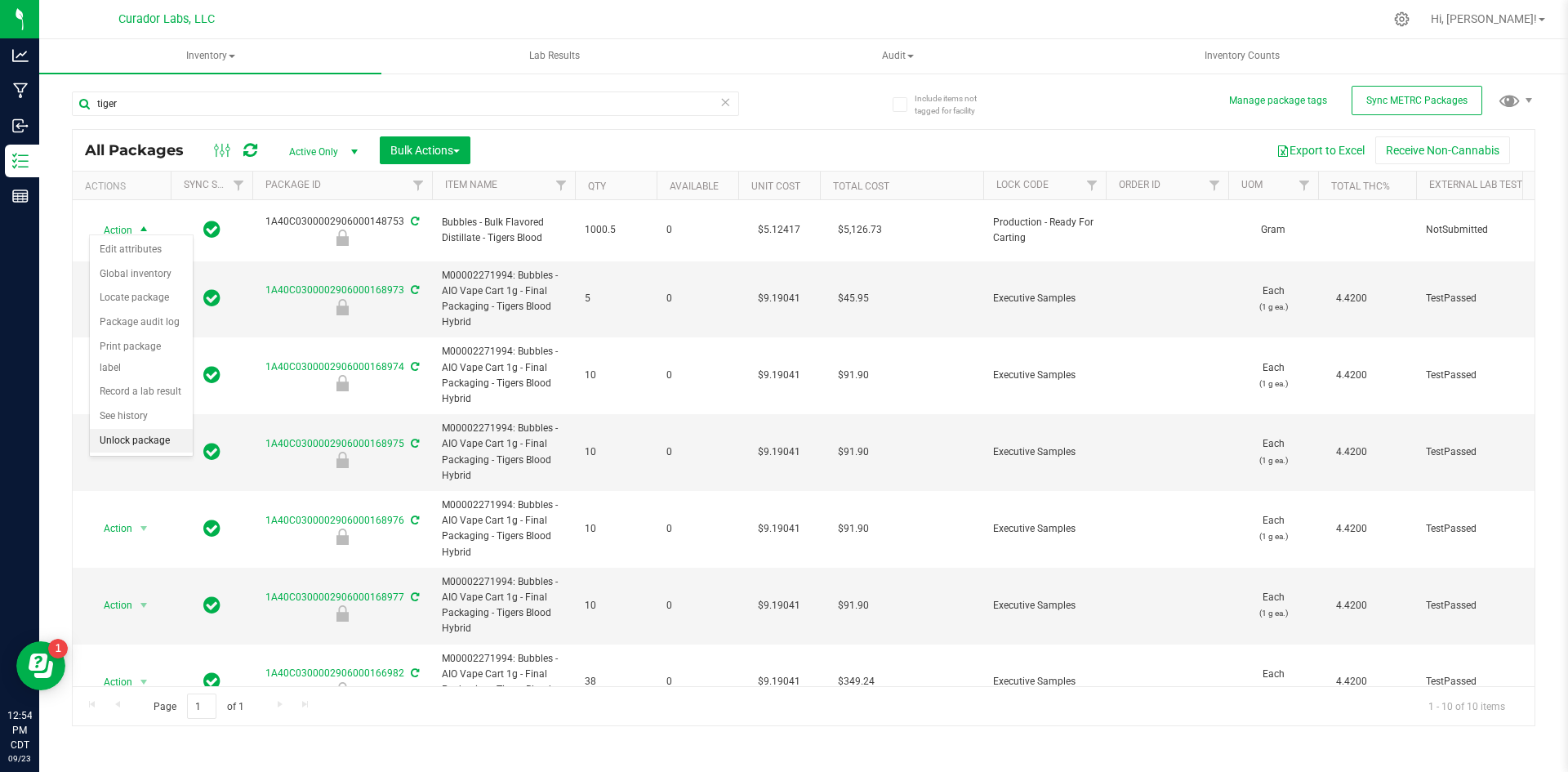
click at [153, 429] on li "Unlock package" at bounding box center [141, 441] width 103 height 25
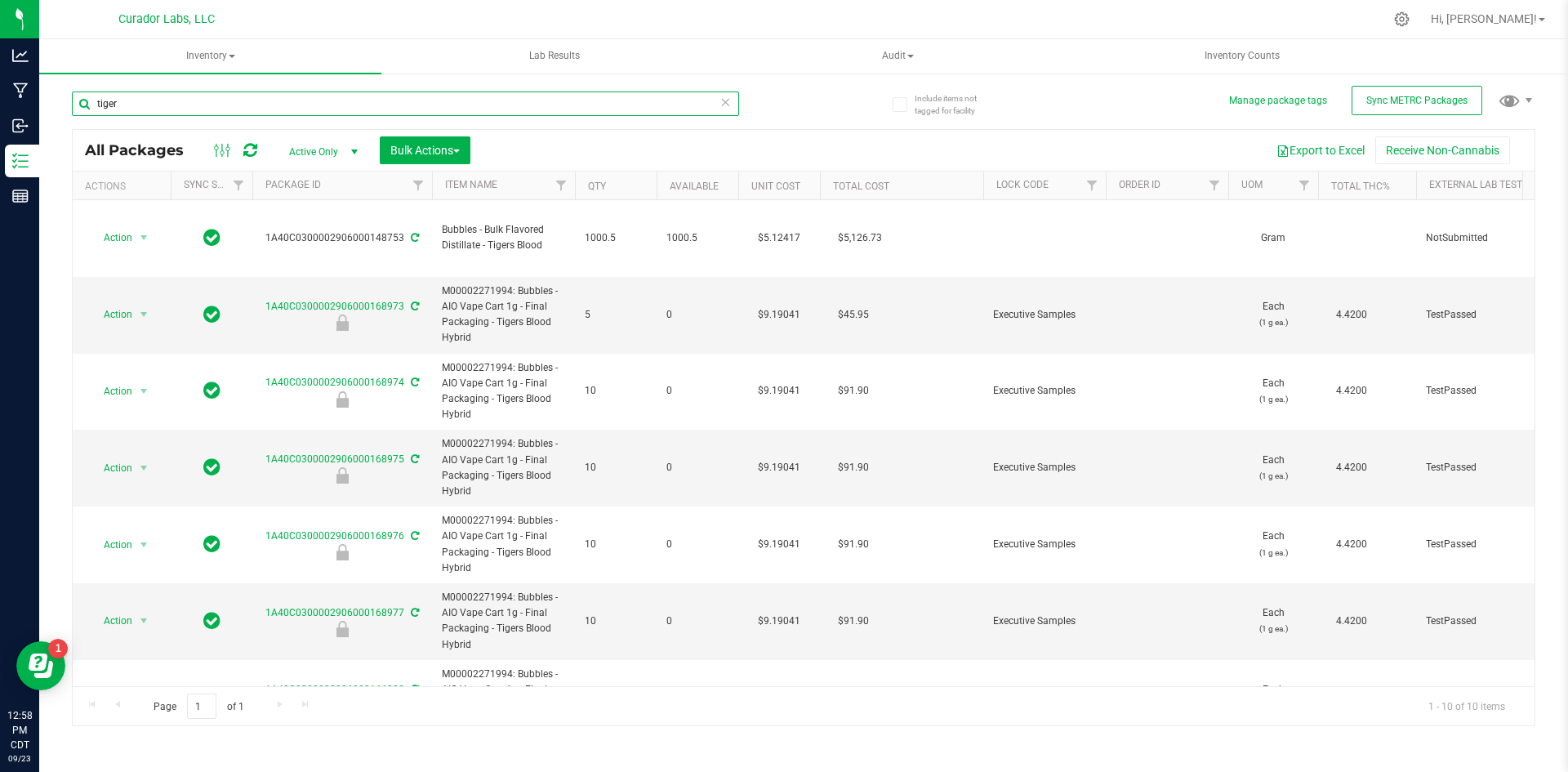
click at [210, 104] on input "tiger" at bounding box center [405, 103] width 667 height 25
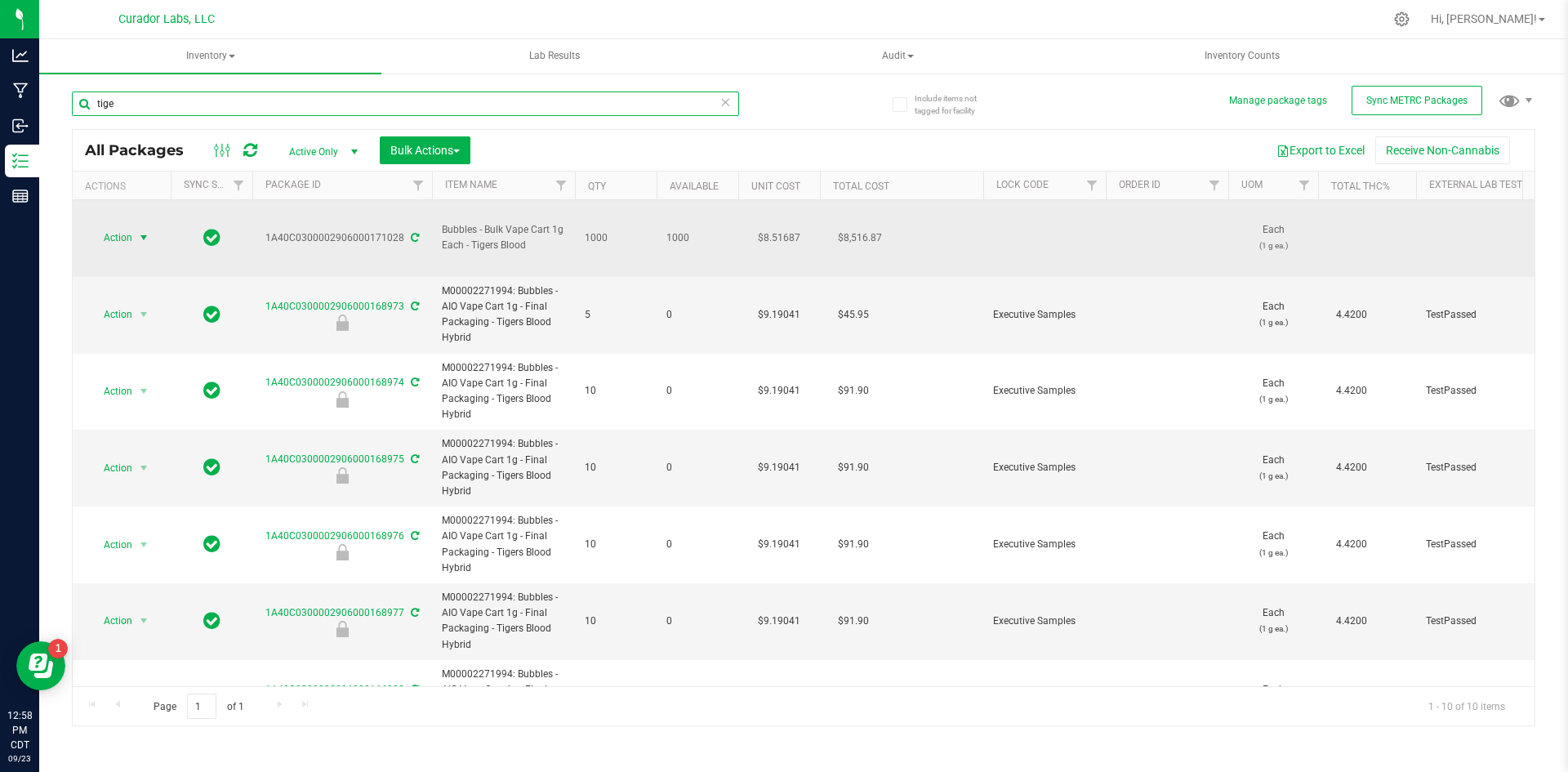
type input "tige"
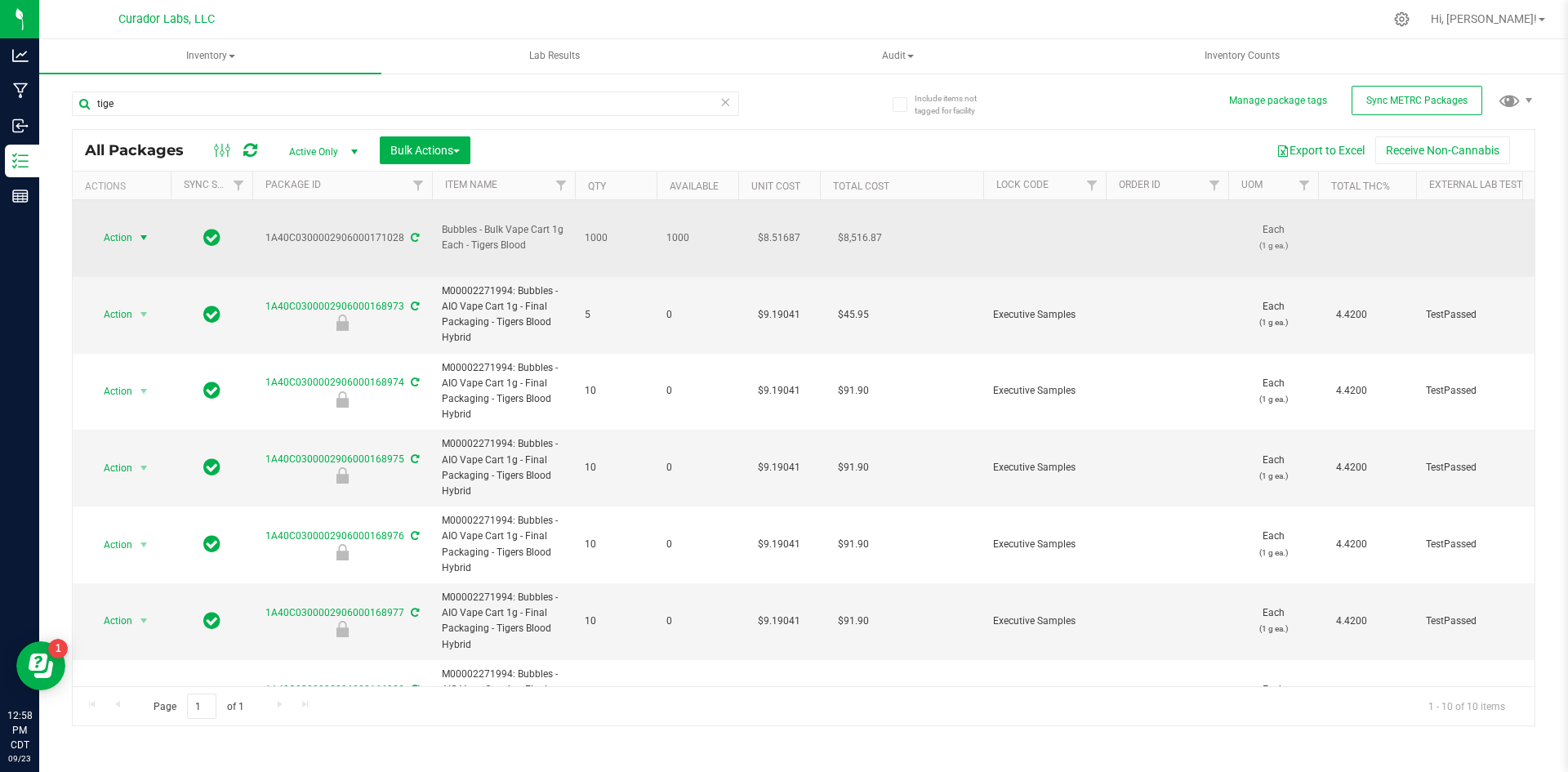
click at [143, 231] on span "select" at bounding box center [143, 237] width 13 height 13
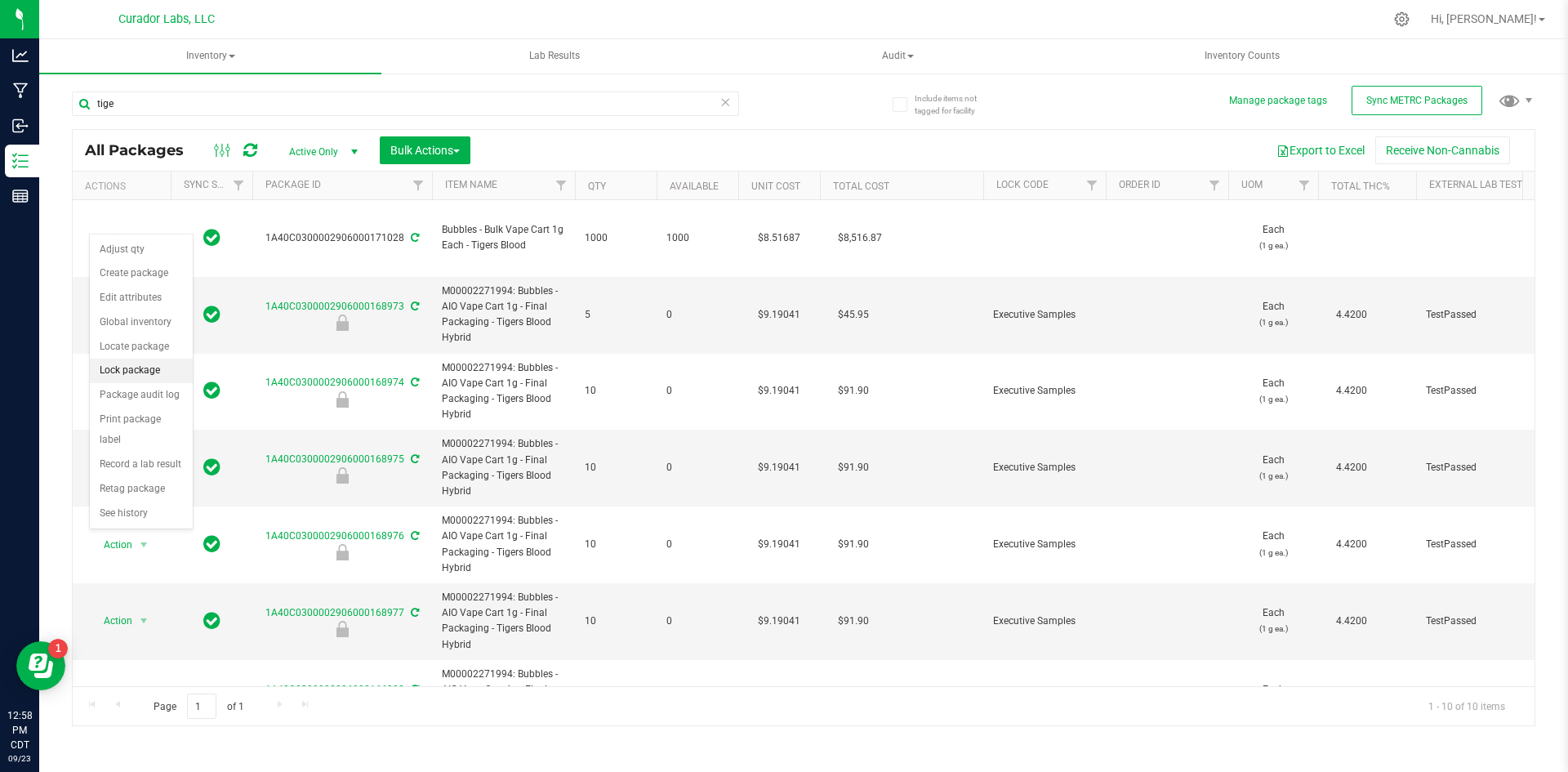
click at [146, 363] on li "Lock package" at bounding box center [141, 370] width 103 height 25
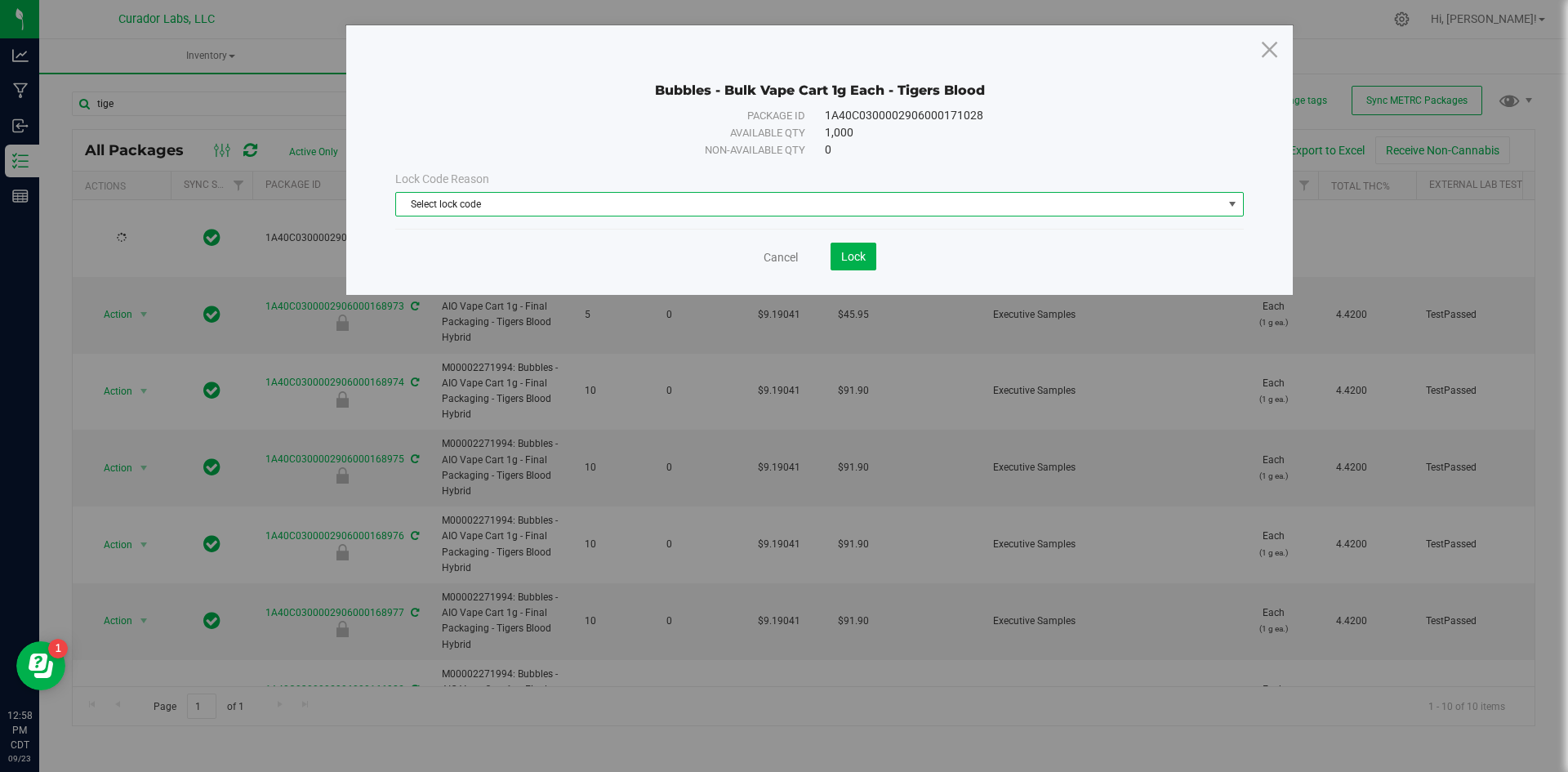
click at [452, 206] on span "Select lock code" at bounding box center [809, 203] width 827 height 23
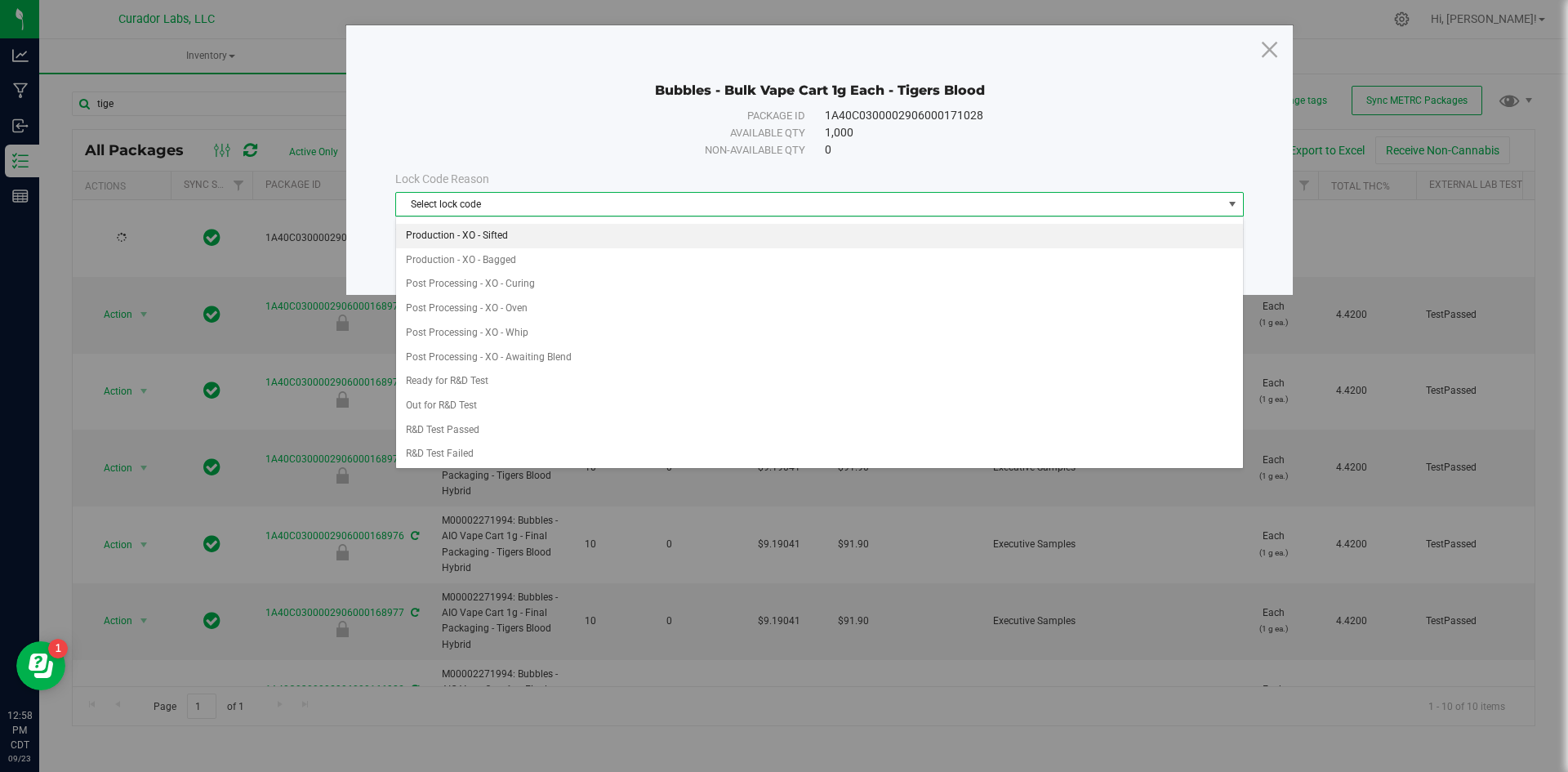
scroll to position [409, 0]
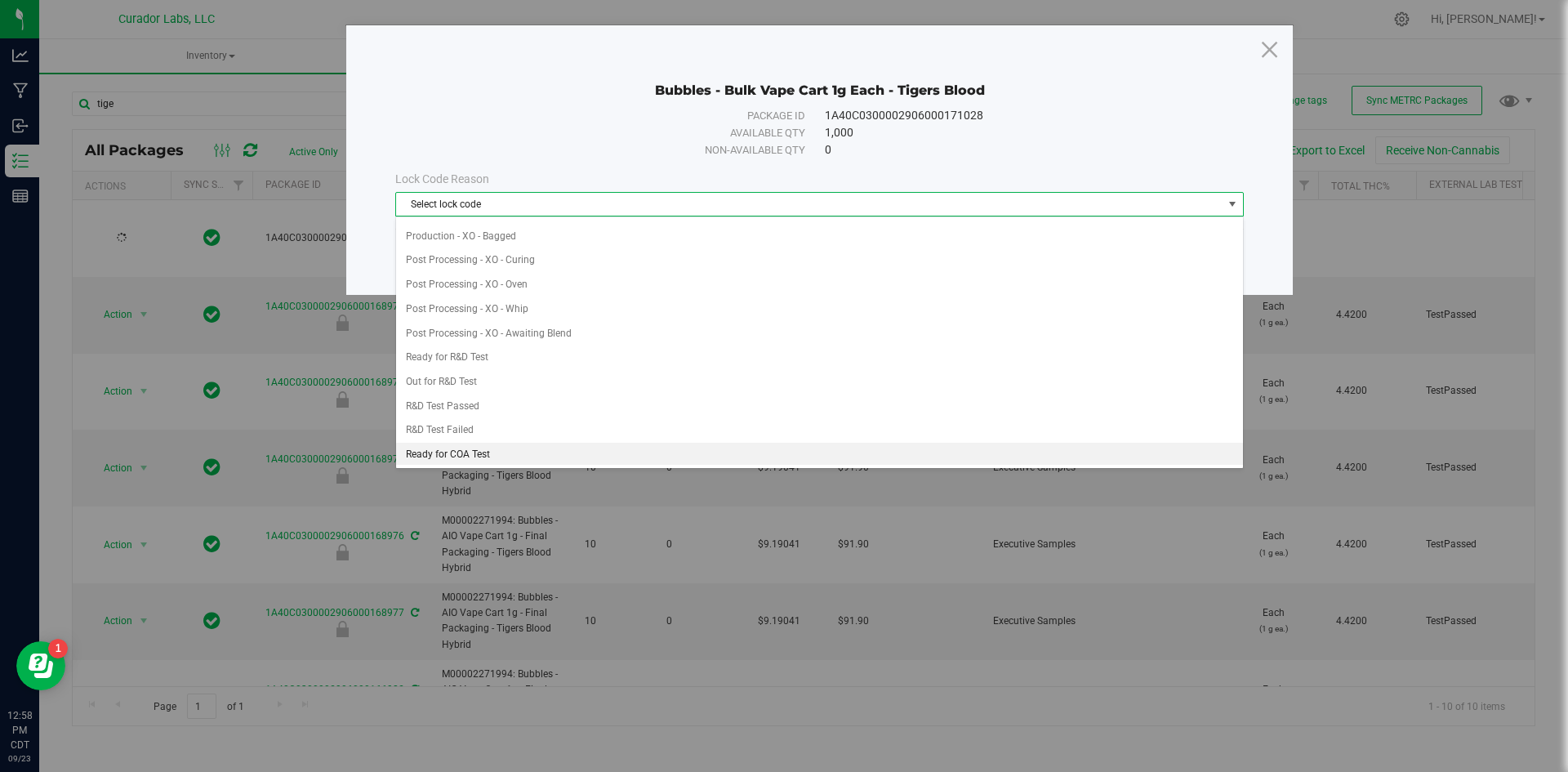
click at [483, 455] on li "Ready for COA Test" at bounding box center [819, 455] width 847 height 25
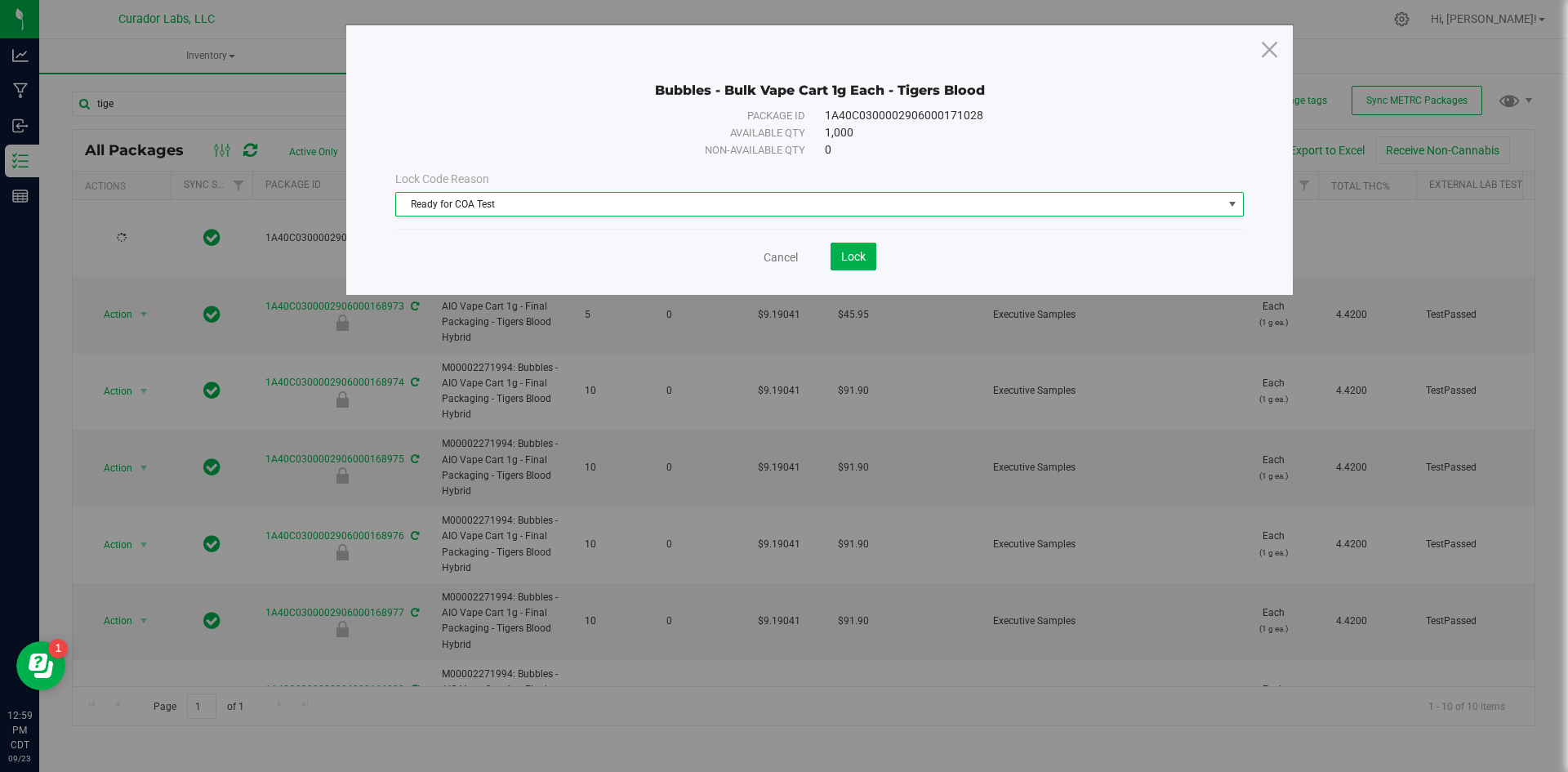
scroll to position [411, 0]
click at [856, 262] on span "Lock" at bounding box center [853, 256] width 25 height 13
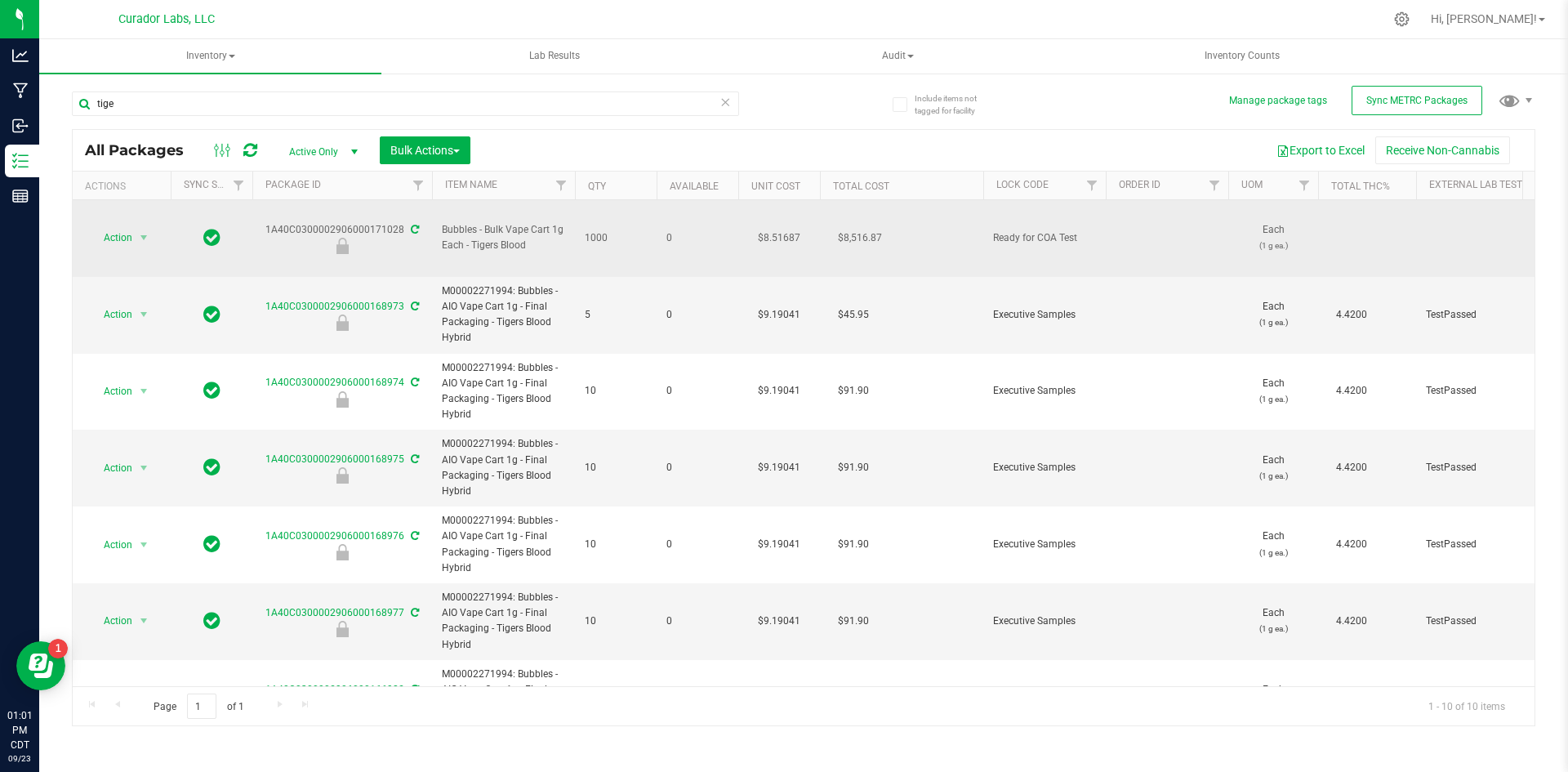
drag, startPoint x: 615, startPoint y: 221, endPoint x: 253, endPoint y: 210, distance: 362.2
copy tr "1A40C0300002906000171028 Bubbles - Bulk Vape Cart 1g Each - Tigers Blood 1000"
